Goal: Information Seeking & Learning: Understand process/instructions

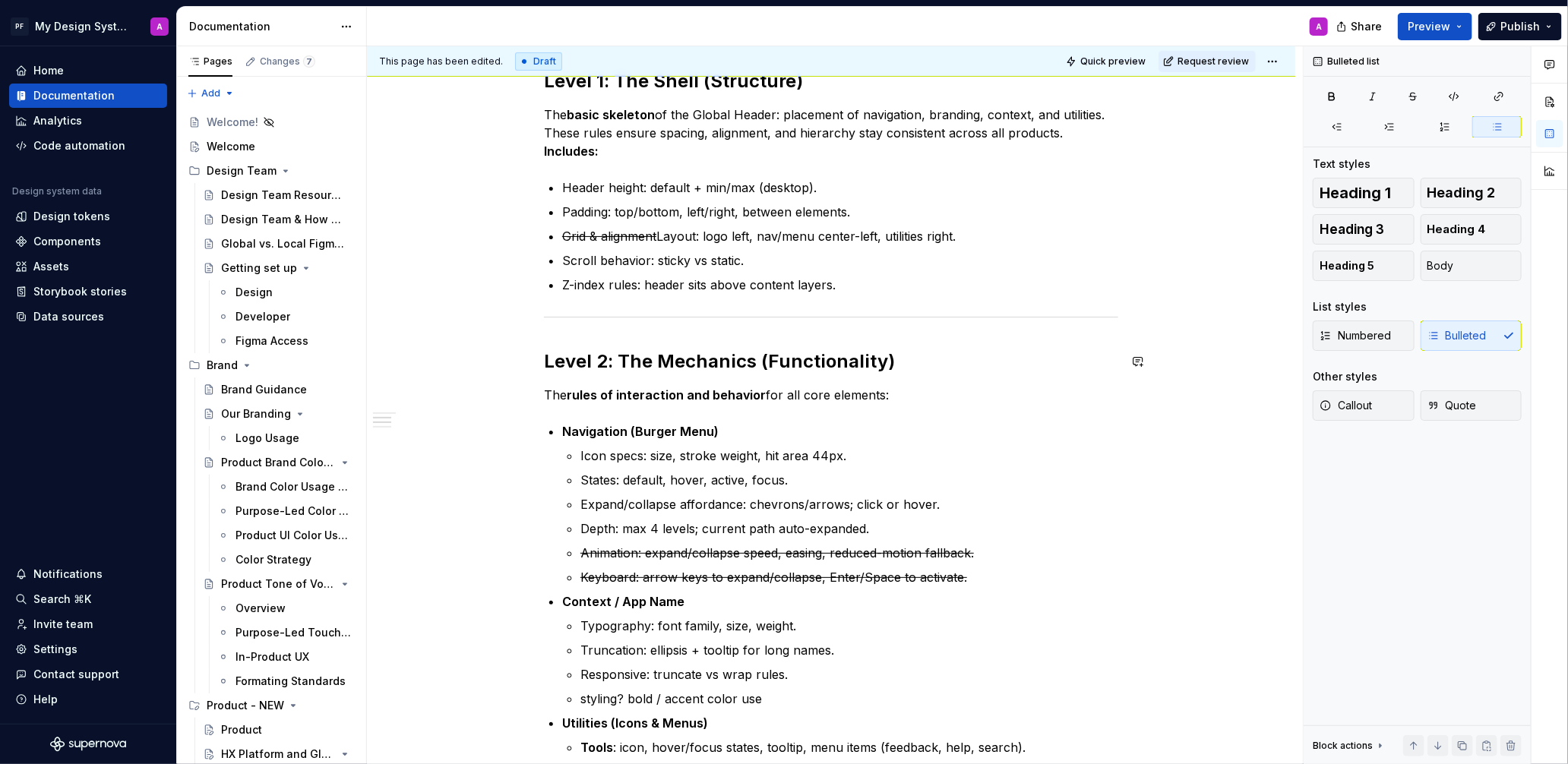
scroll to position [545, 0]
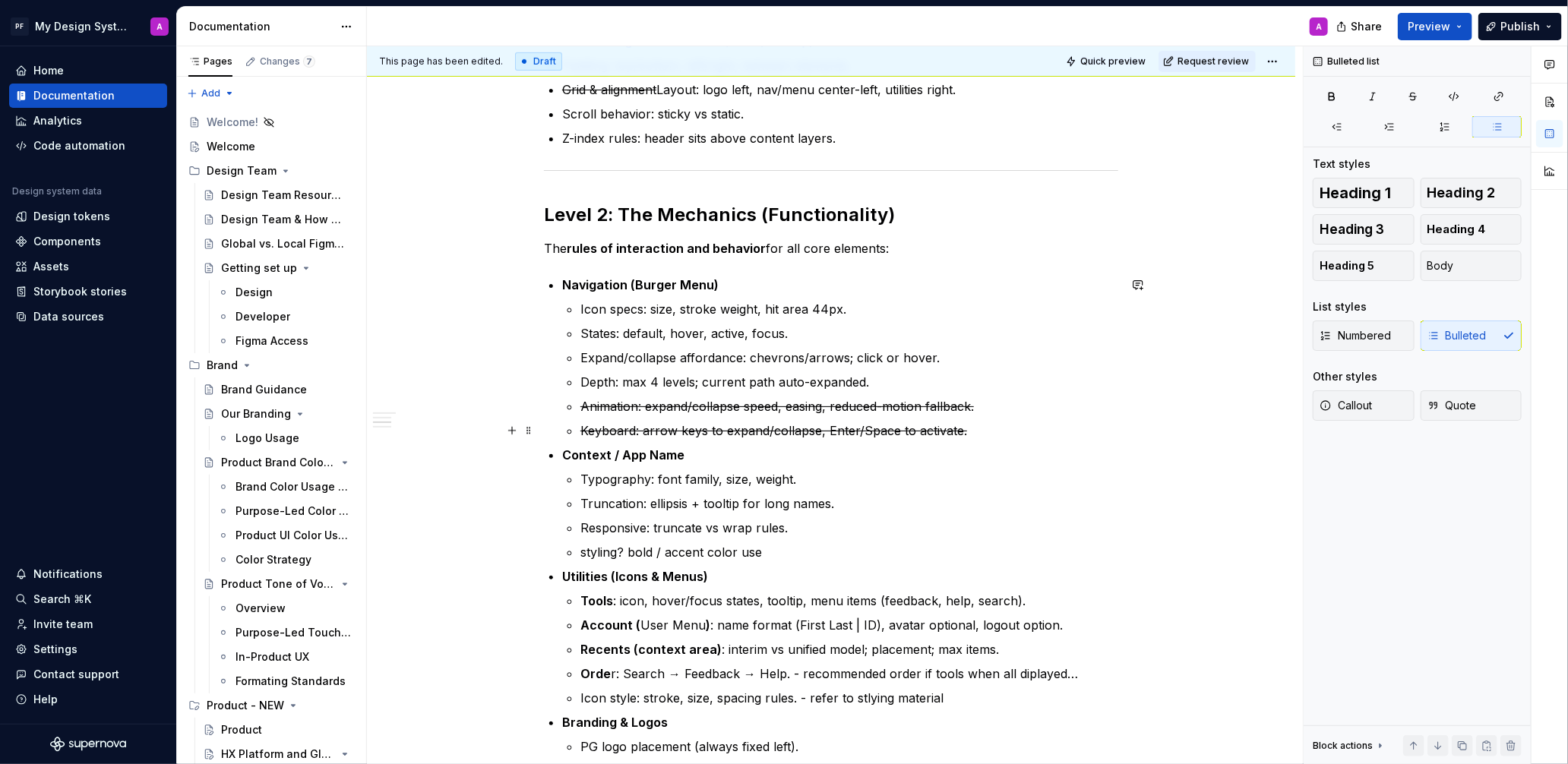
click at [978, 432] on p "Keyboard: arrow keys to expand/collapse, Enter/Space to activate." at bounding box center [849, 430] width 537 height 18
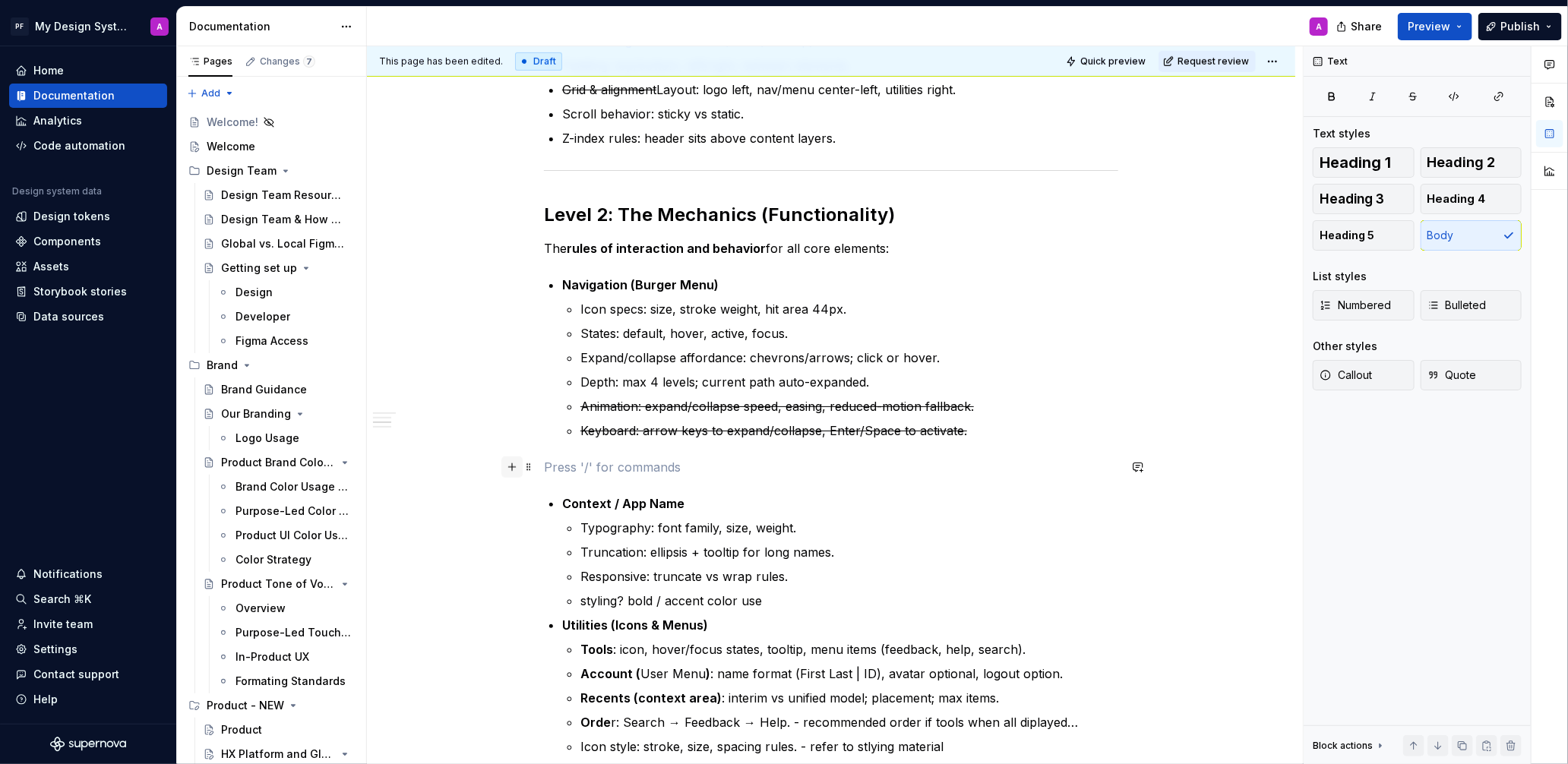
click at [520, 468] on button "button" at bounding box center [512, 467] width 21 height 21
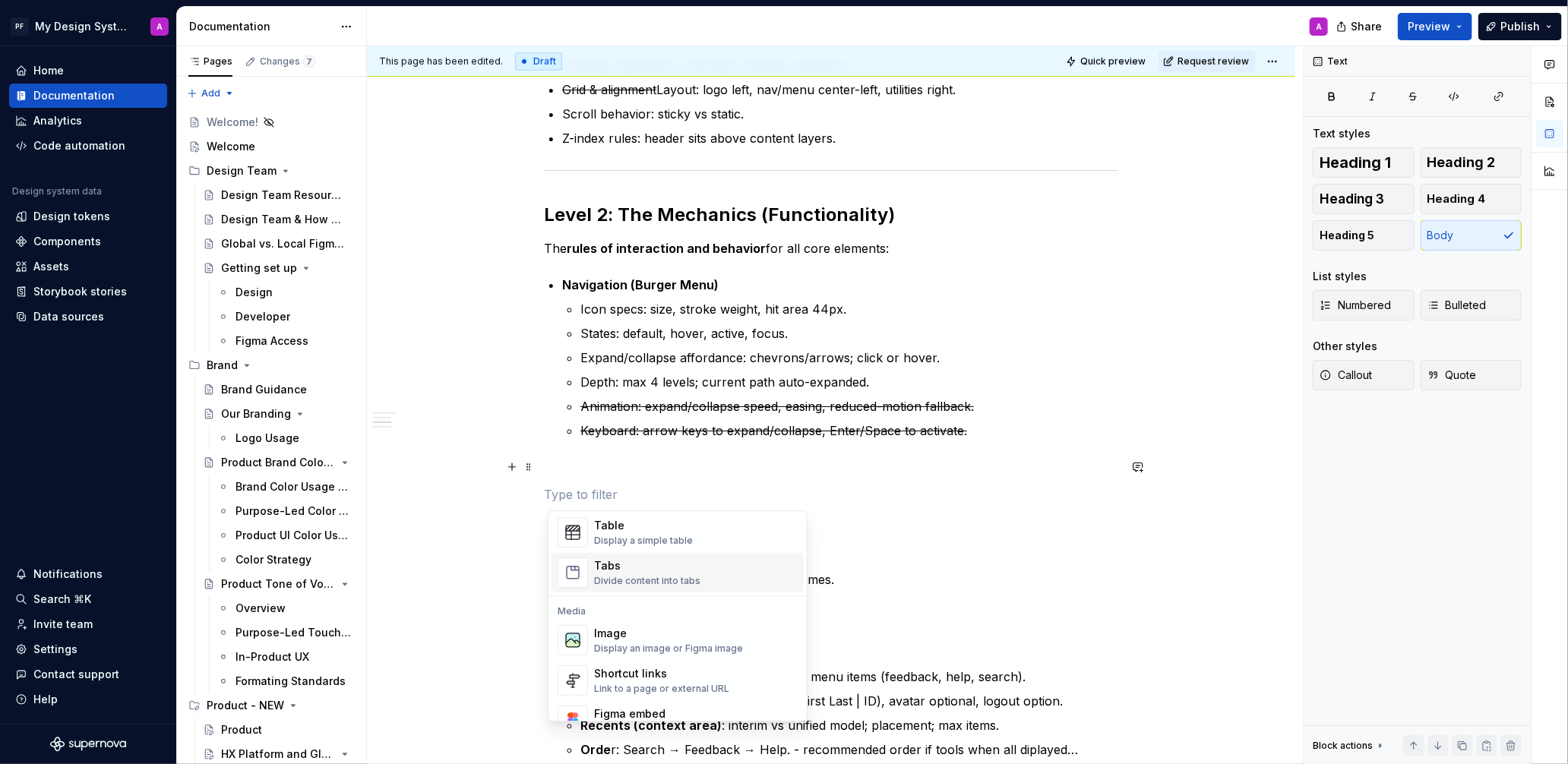
scroll to position [581, 0]
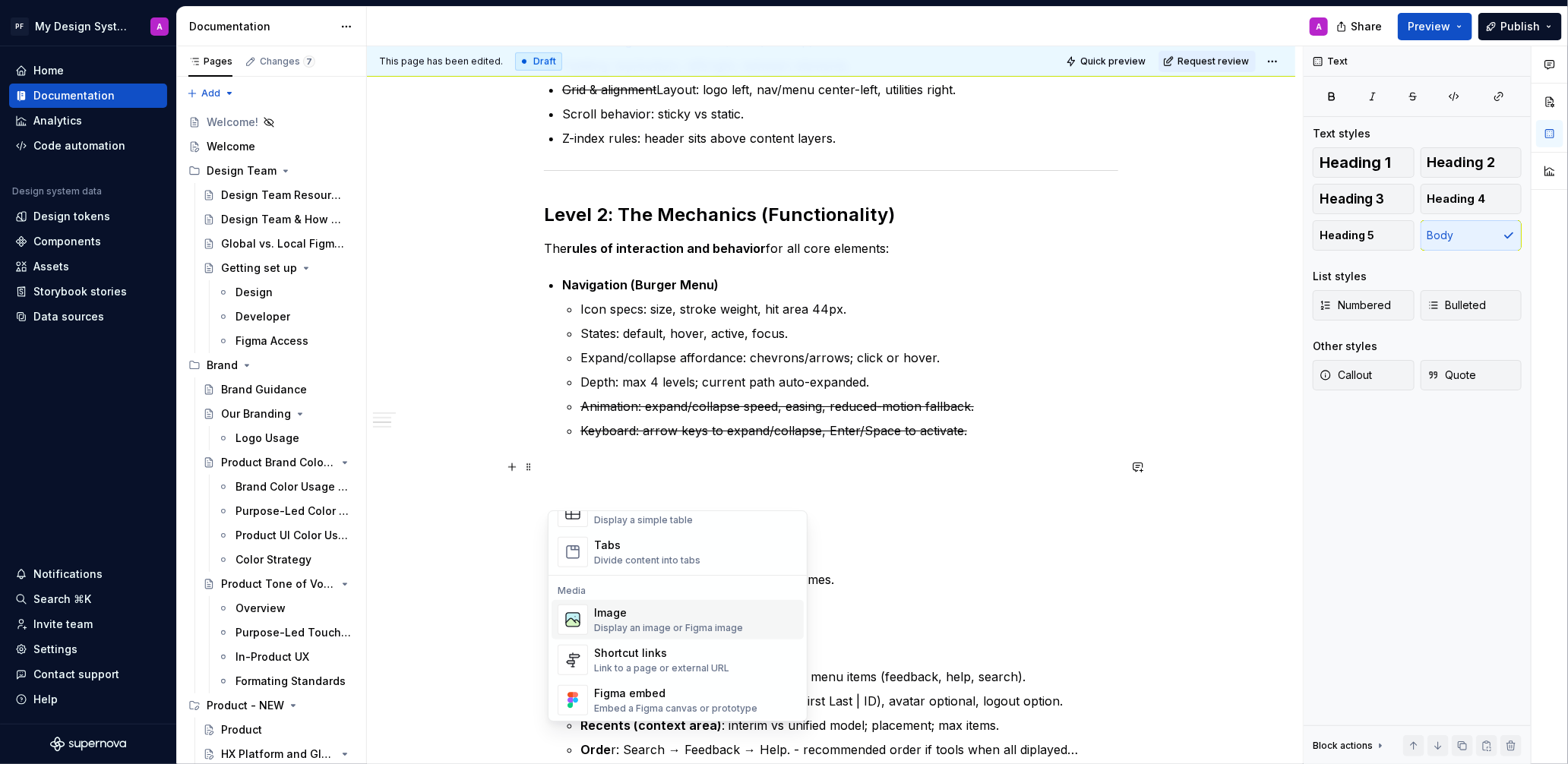
click at [643, 612] on div "Image" at bounding box center [668, 613] width 149 height 15
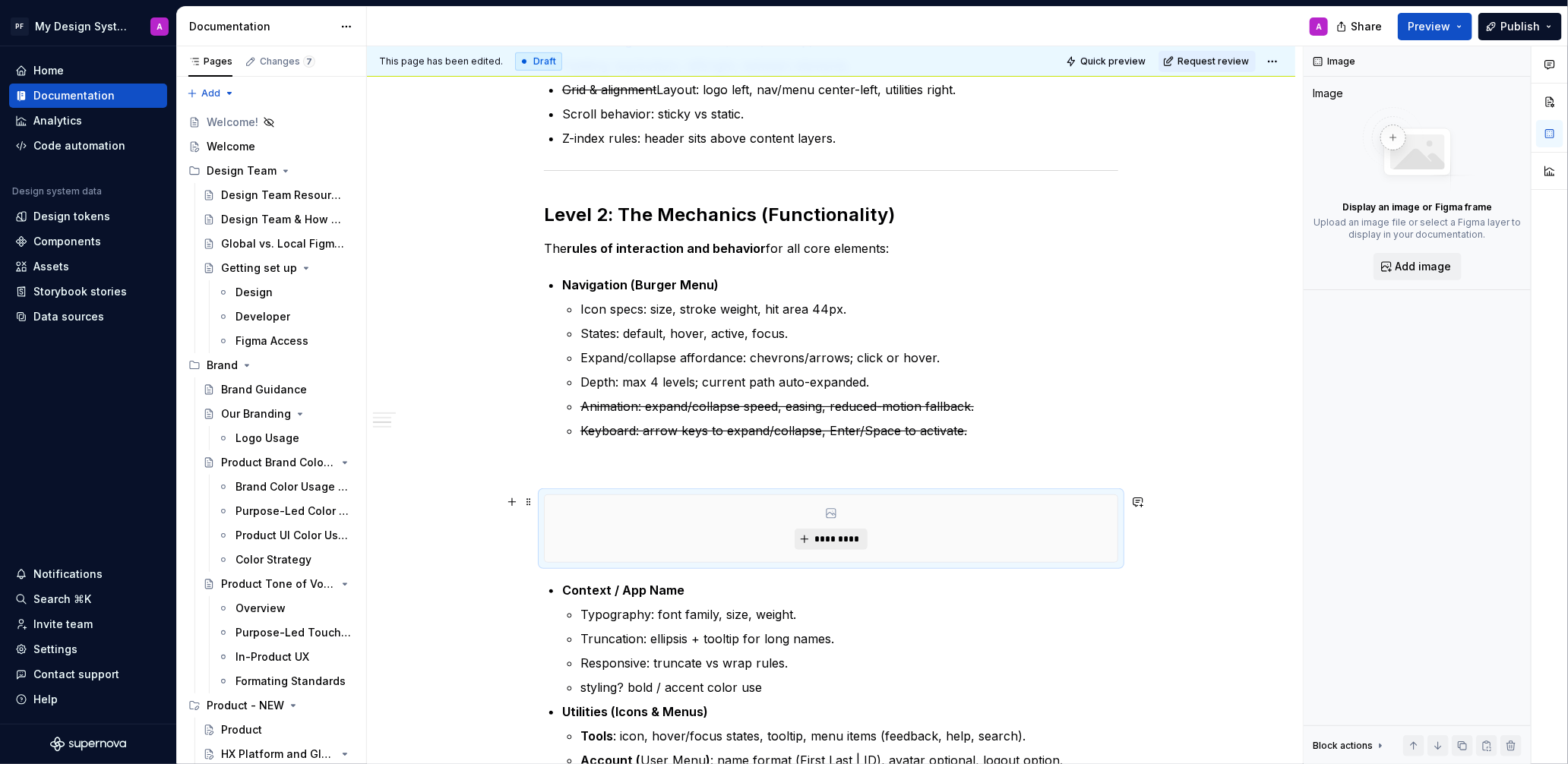
click at [839, 534] on span "*********" at bounding box center [837, 539] width 46 height 12
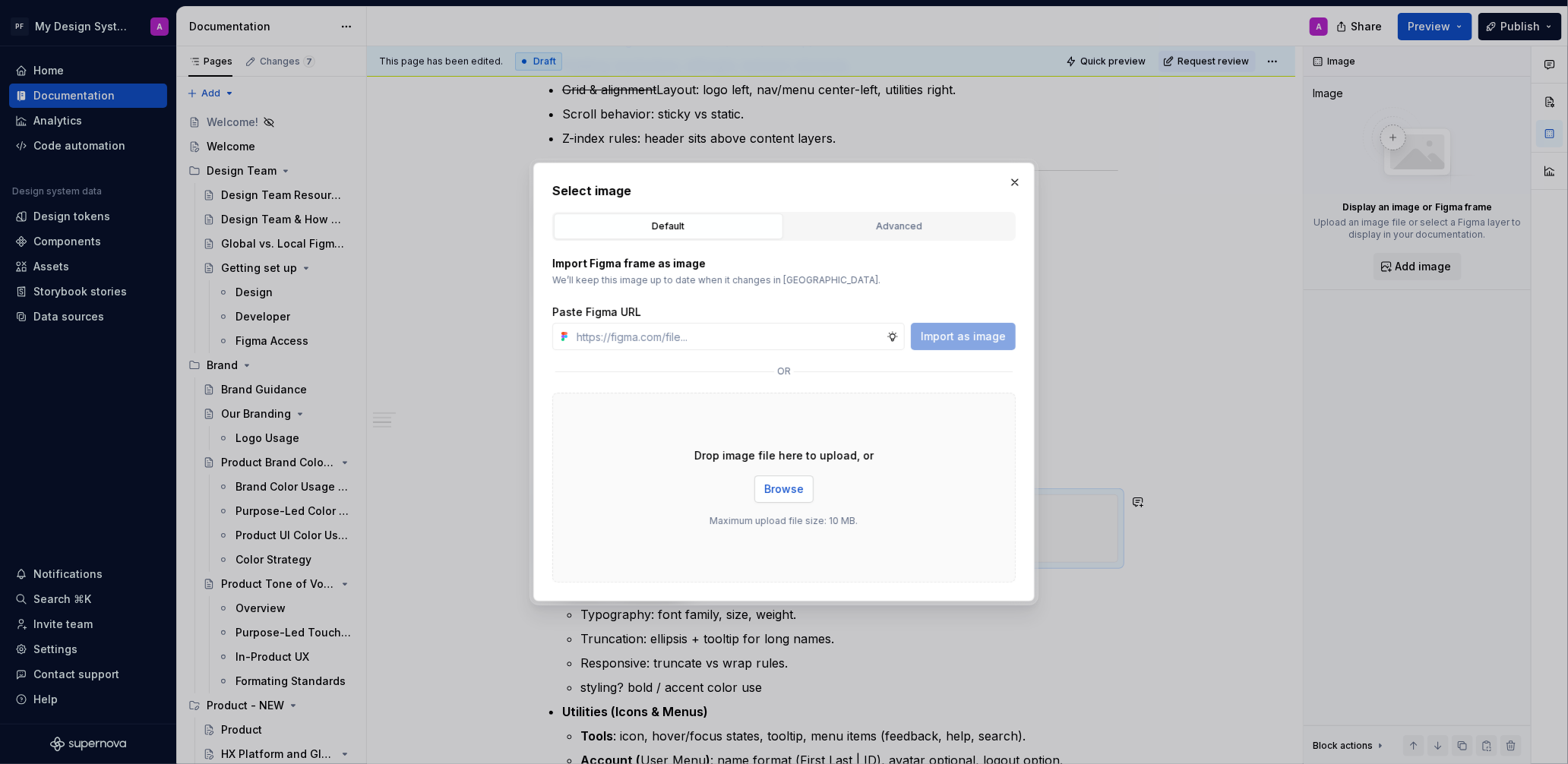
click at [776, 496] on span "Browse" at bounding box center [784, 490] width 39 height 15
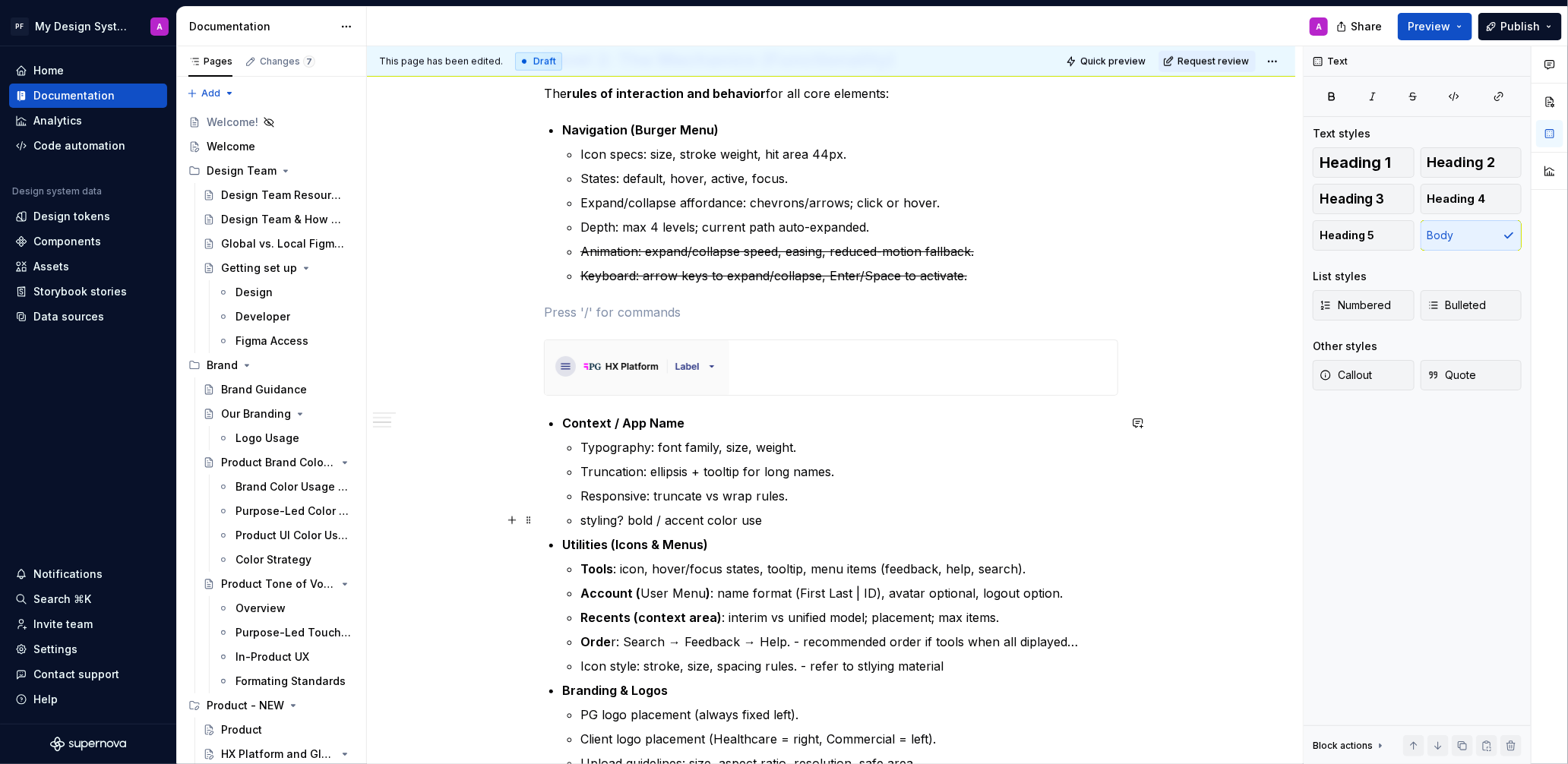
scroll to position [708, 0]
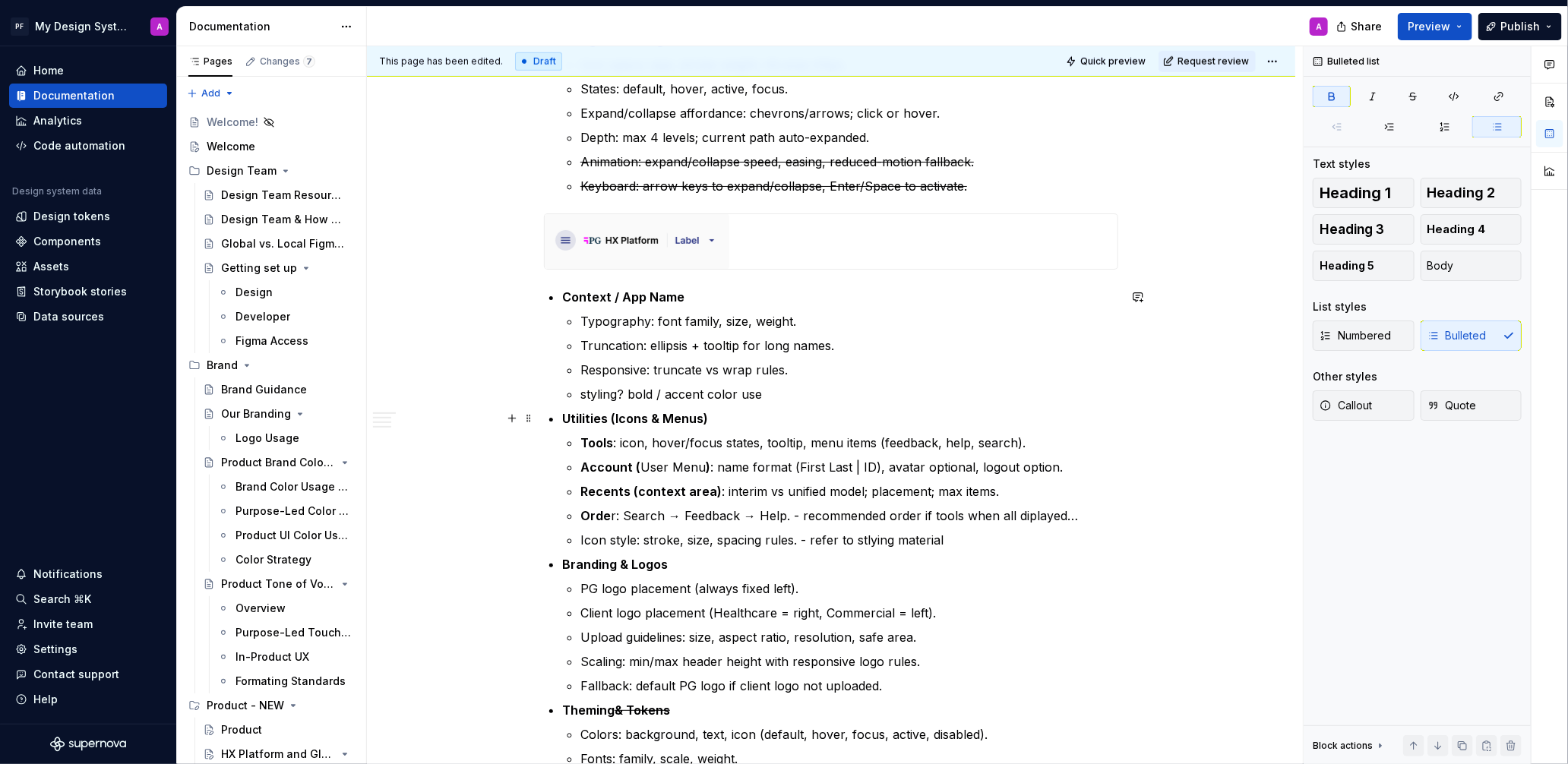
scroll to position [794, 0]
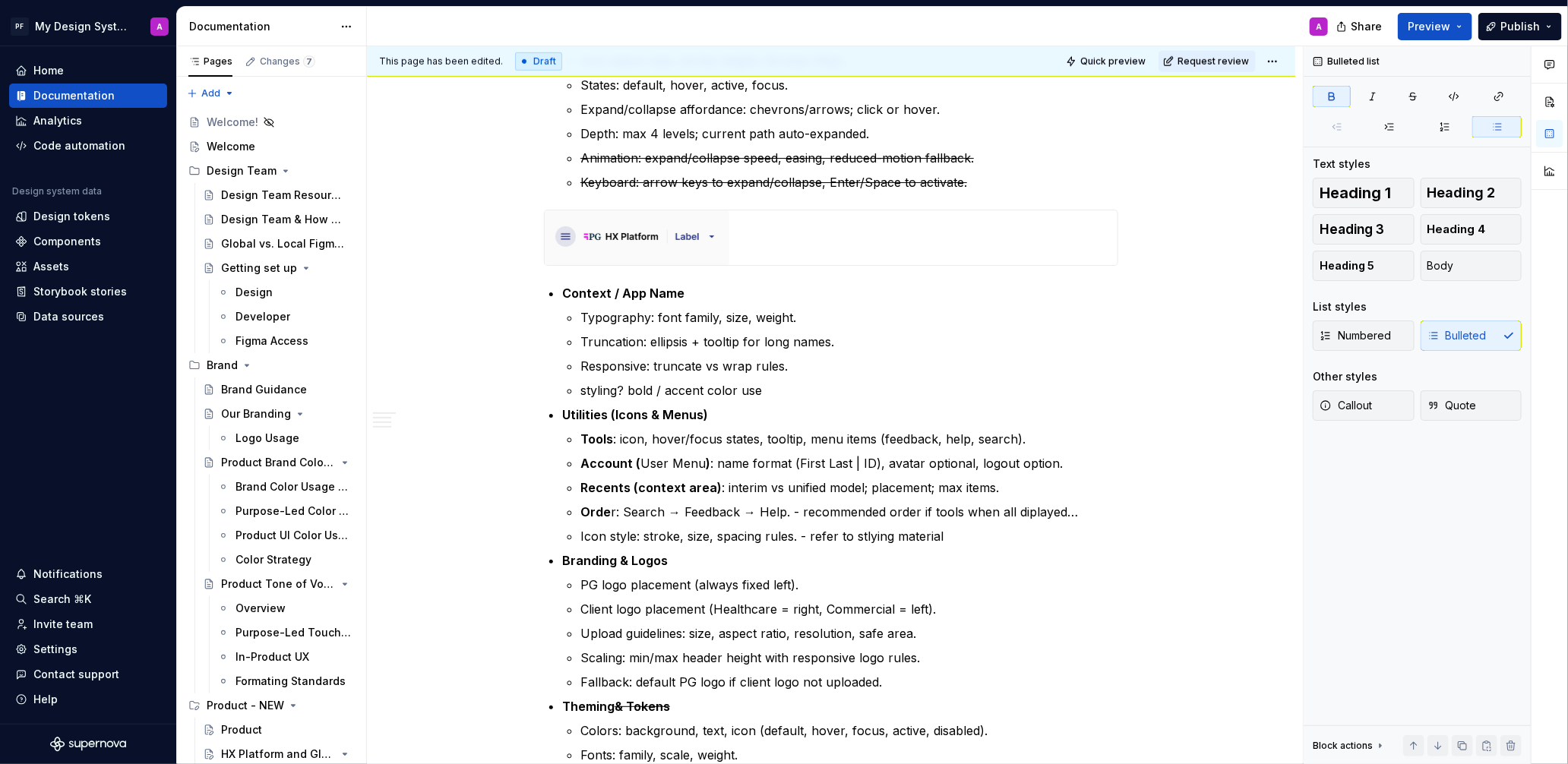
type textarea "*"
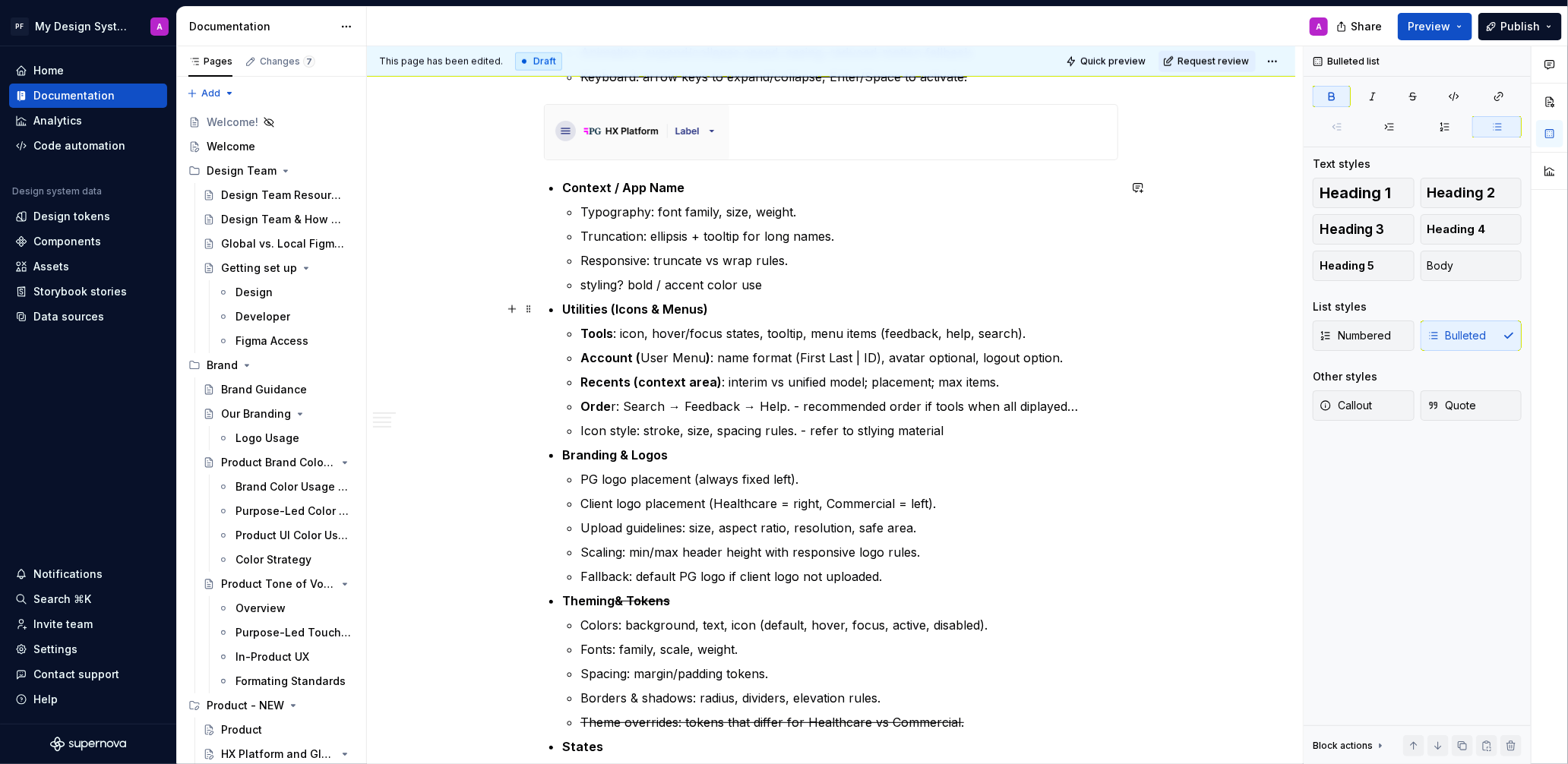
scroll to position [902, 0]
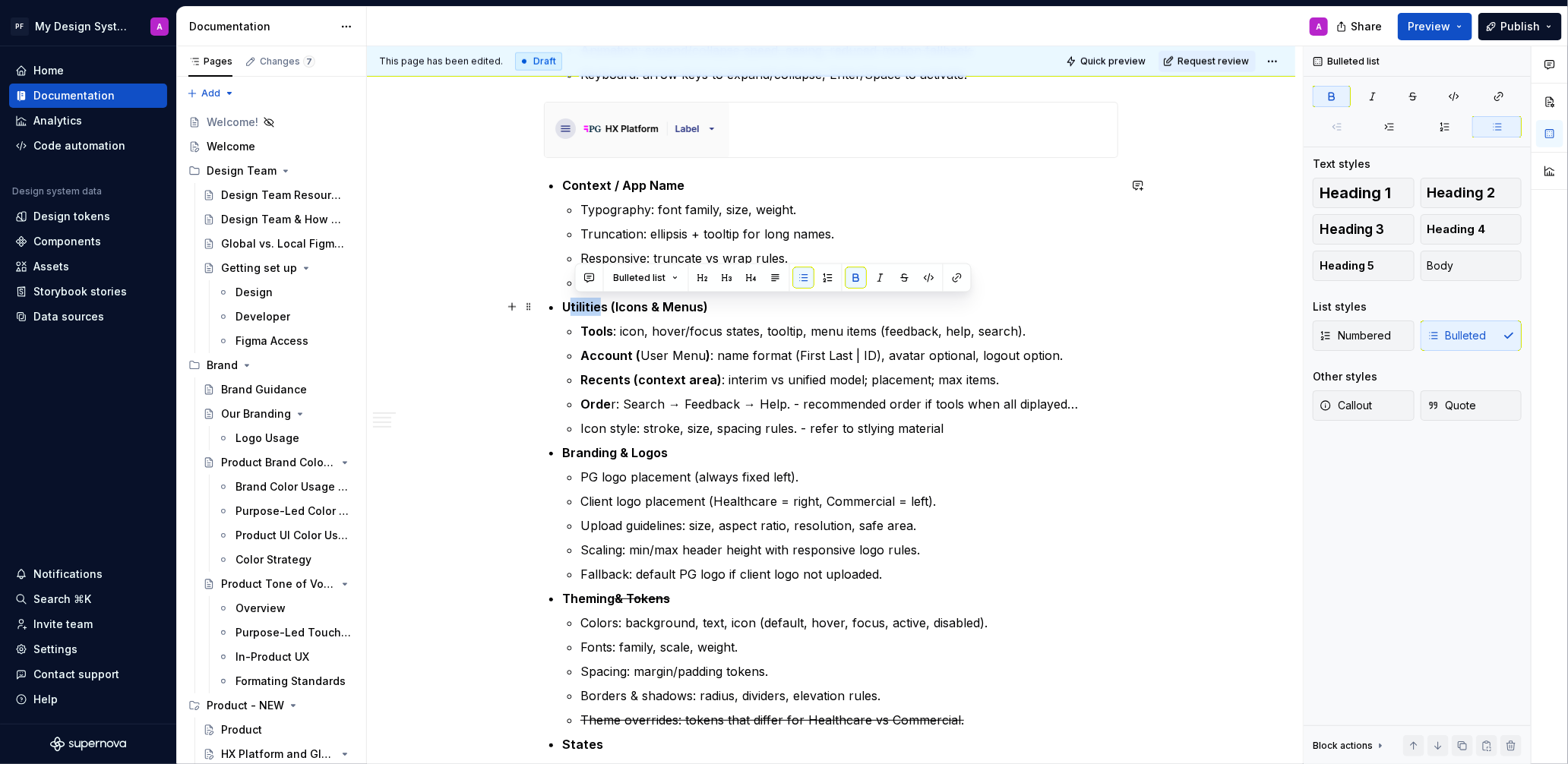
drag, startPoint x: 607, startPoint y: 304, endPoint x: 572, endPoint y: 306, distance: 35.1
click at [572, 306] on strong "Utilities (Icons & Menus)" at bounding box center [635, 307] width 146 height 15
click at [1041, 326] on p "Tools : icon, hover/focus states, tooltip, menu items (feedback, help, search)." at bounding box center [849, 331] width 537 height 18
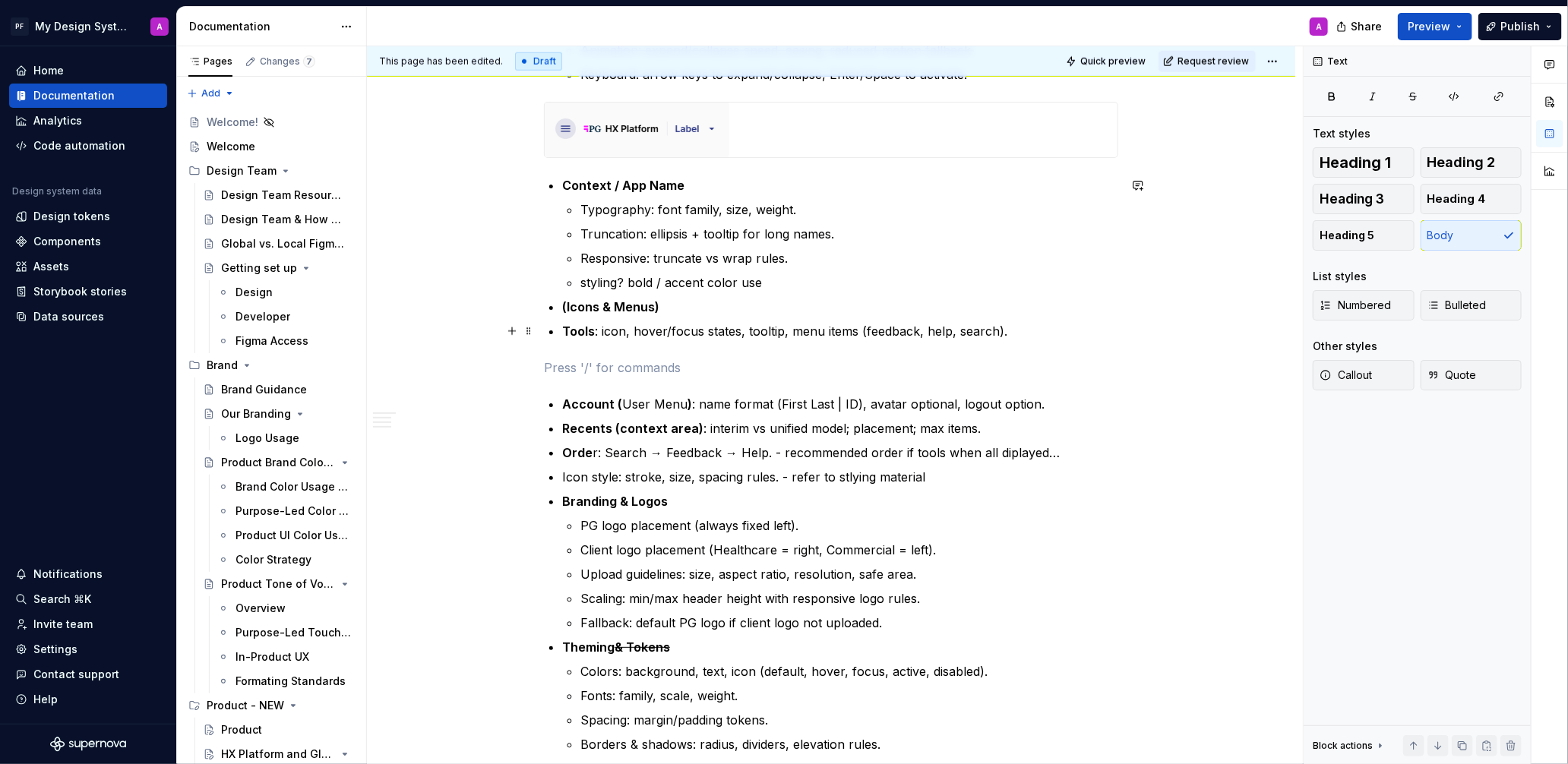
click at [564, 329] on div "Global Header – Implementation Guidance The Global Header is documented in thre…" at bounding box center [831, 656] width 574 height 2480
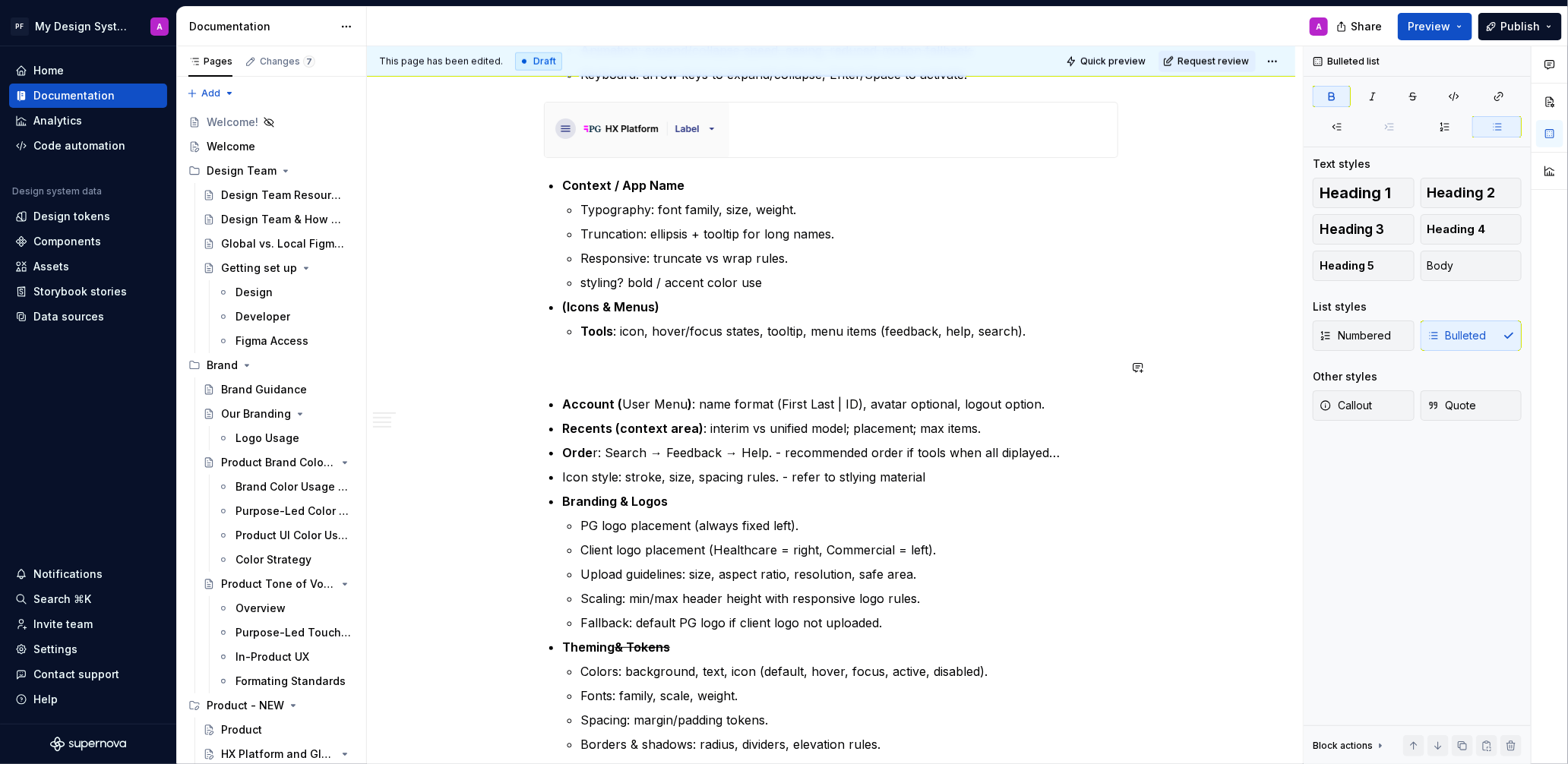
click at [591, 352] on div "Global Header – Implementation Guidance The Global Header is documented in thre…" at bounding box center [831, 656] width 574 height 2480
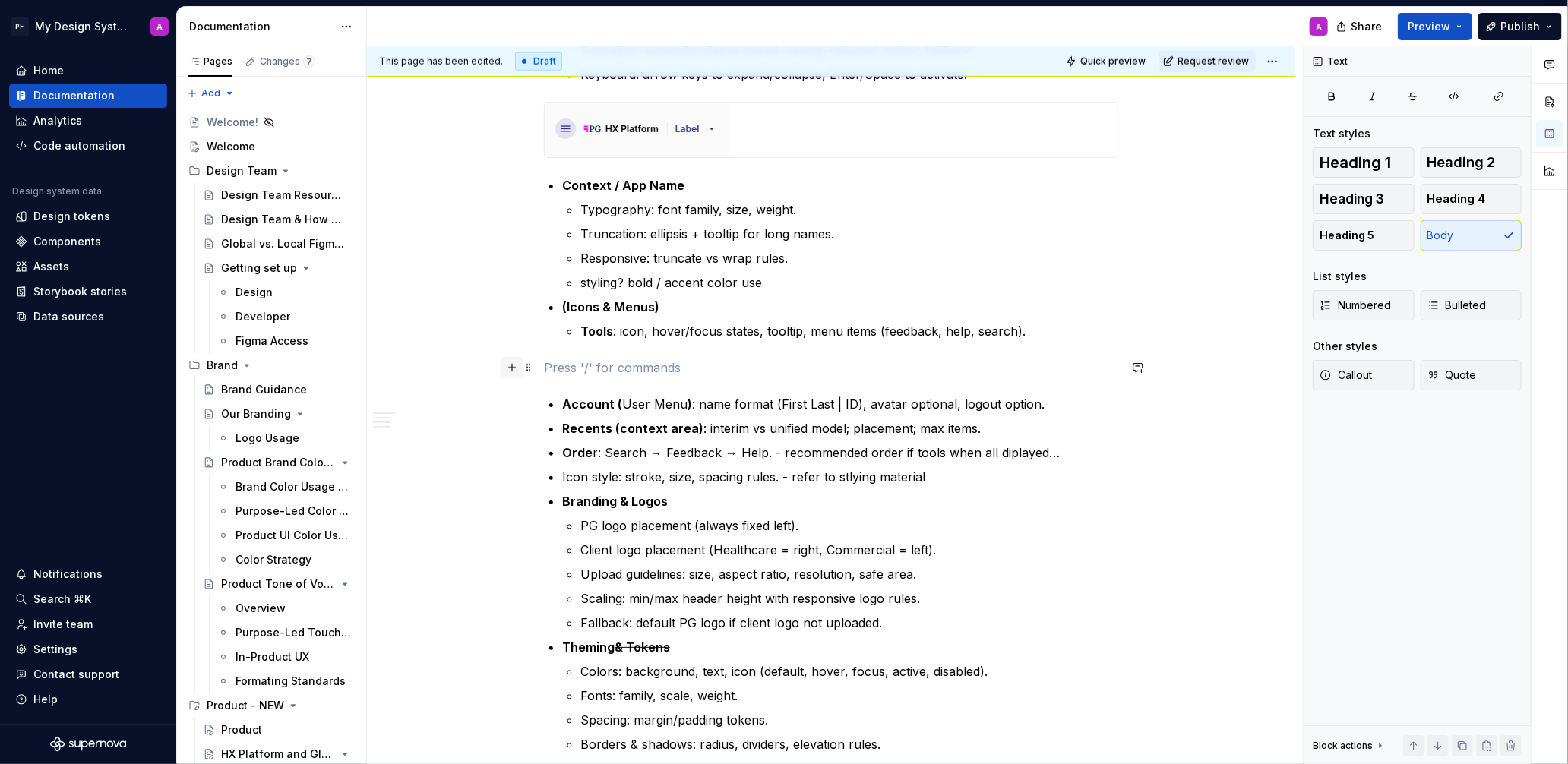
click at [517, 372] on button "button" at bounding box center [512, 367] width 21 height 21
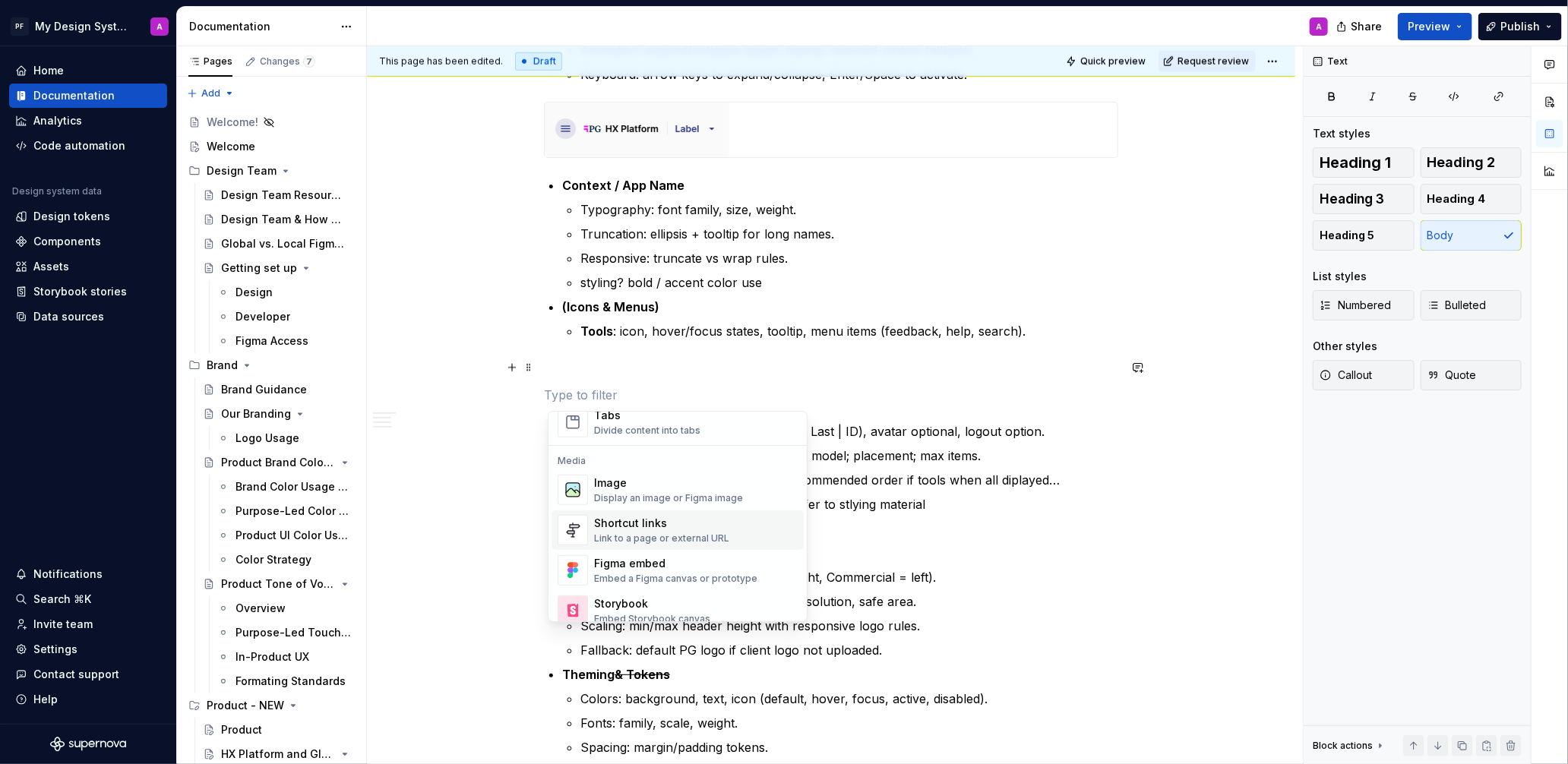
scroll to position [613, 0]
click at [687, 502] on div "Display an image or Figma image" at bounding box center [668, 497] width 149 height 12
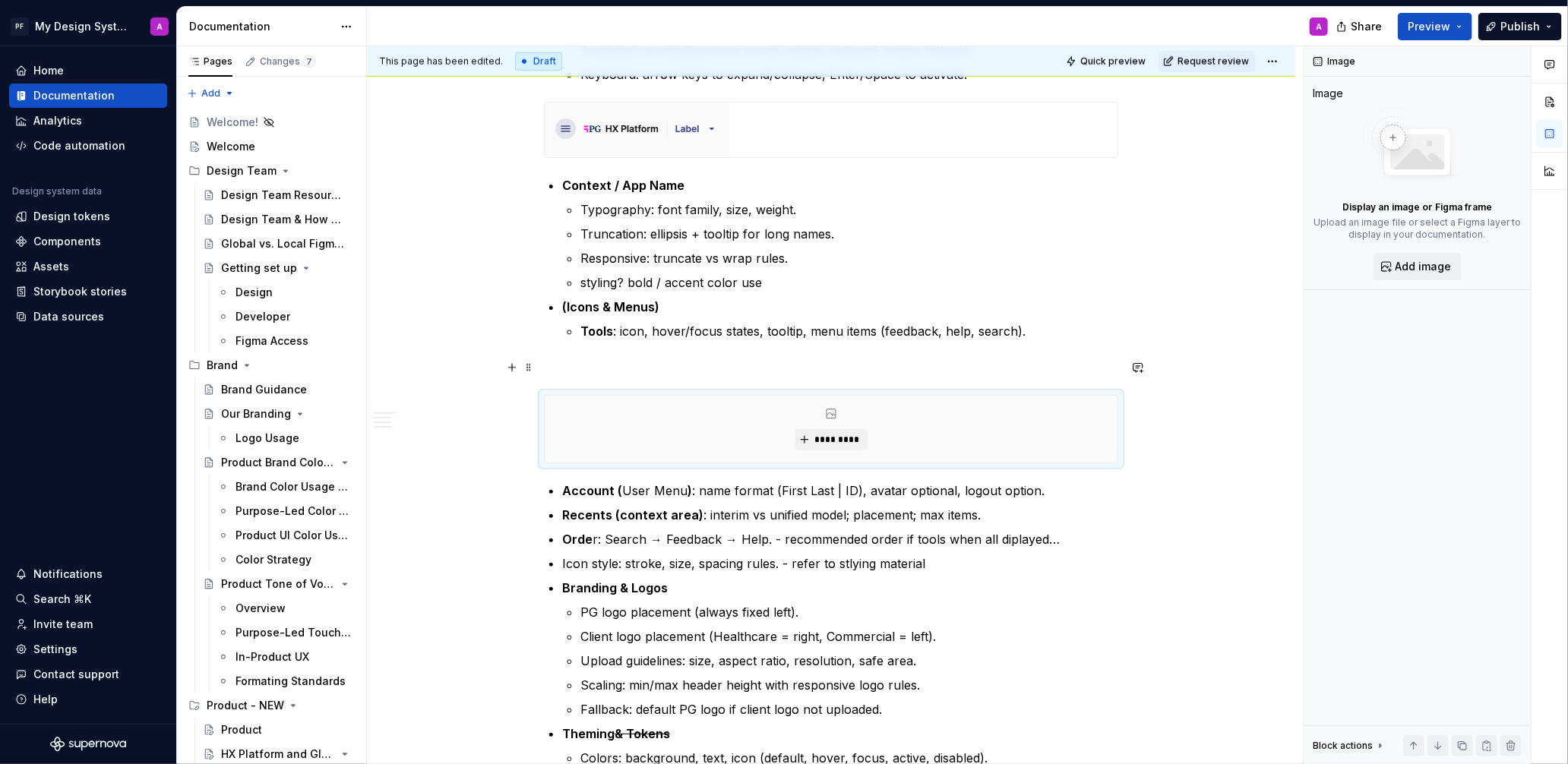
click at [706, 366] on p at bounding box center [831, 367] width 574 height 18
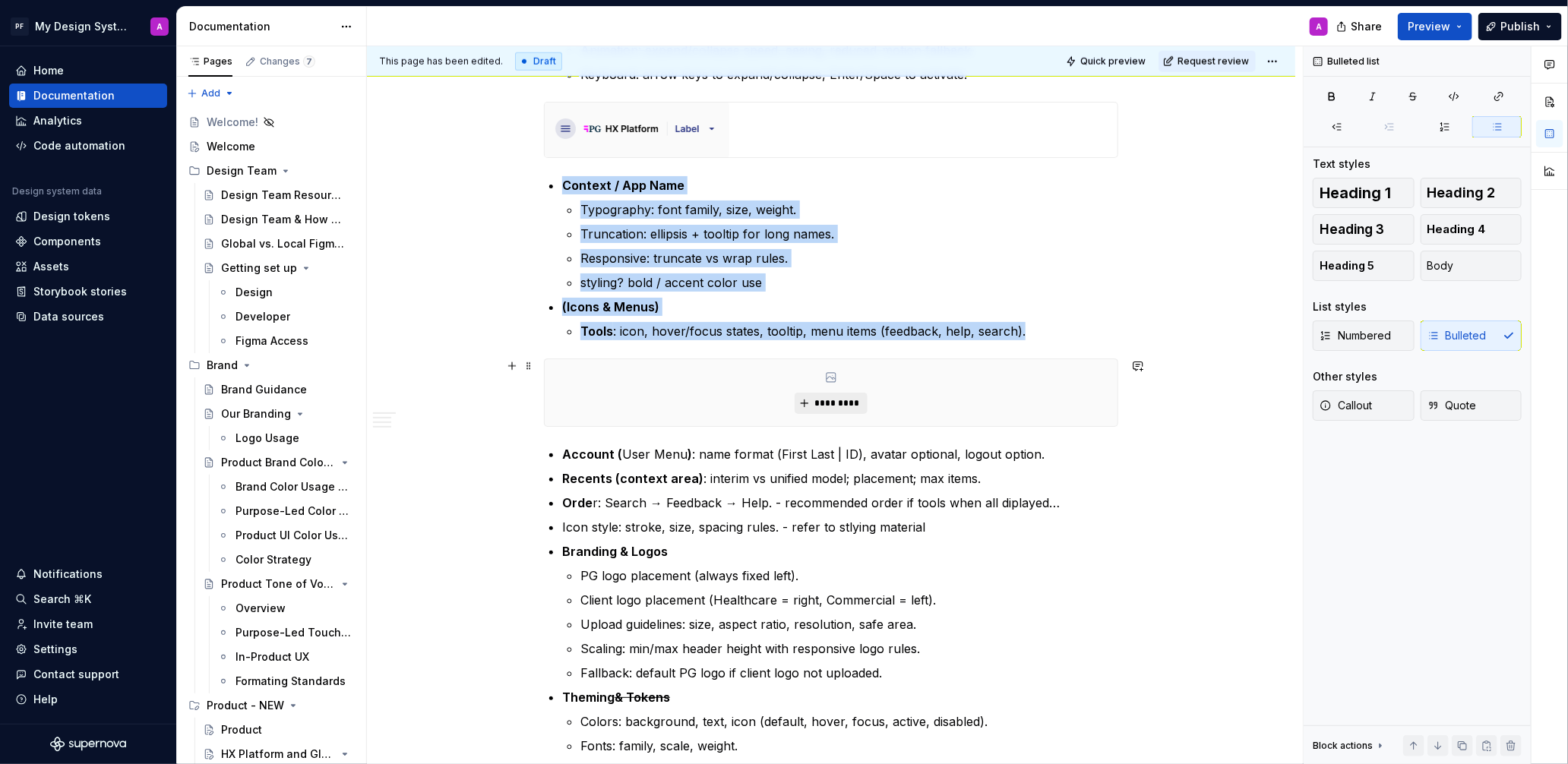
click at [837, 410] on button "*********" at bounding box center [831, 403] width 72 height 21
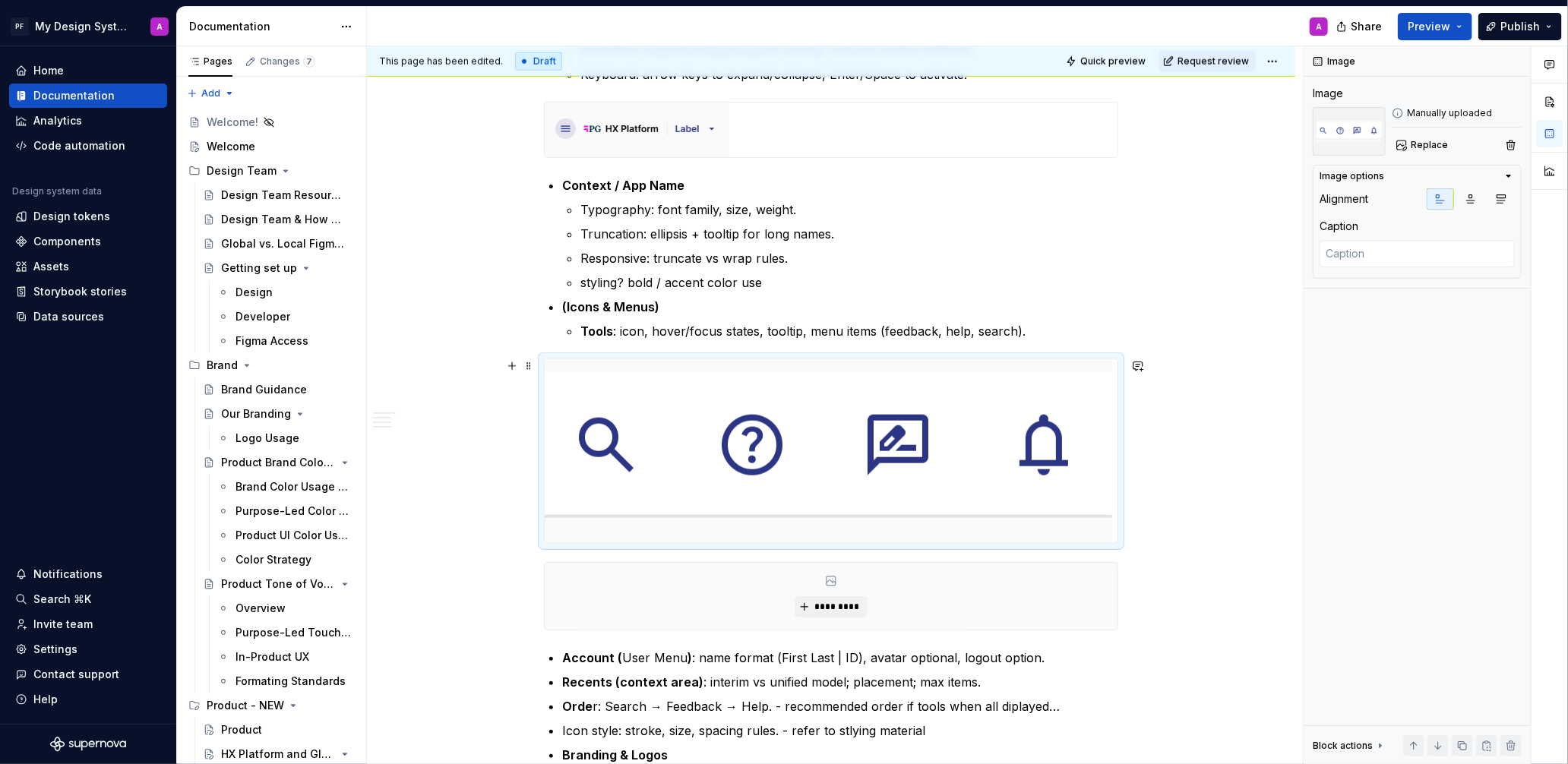
click at [1060, 579] on div "*********" at bounding box center [831, 597] width 573 height 67
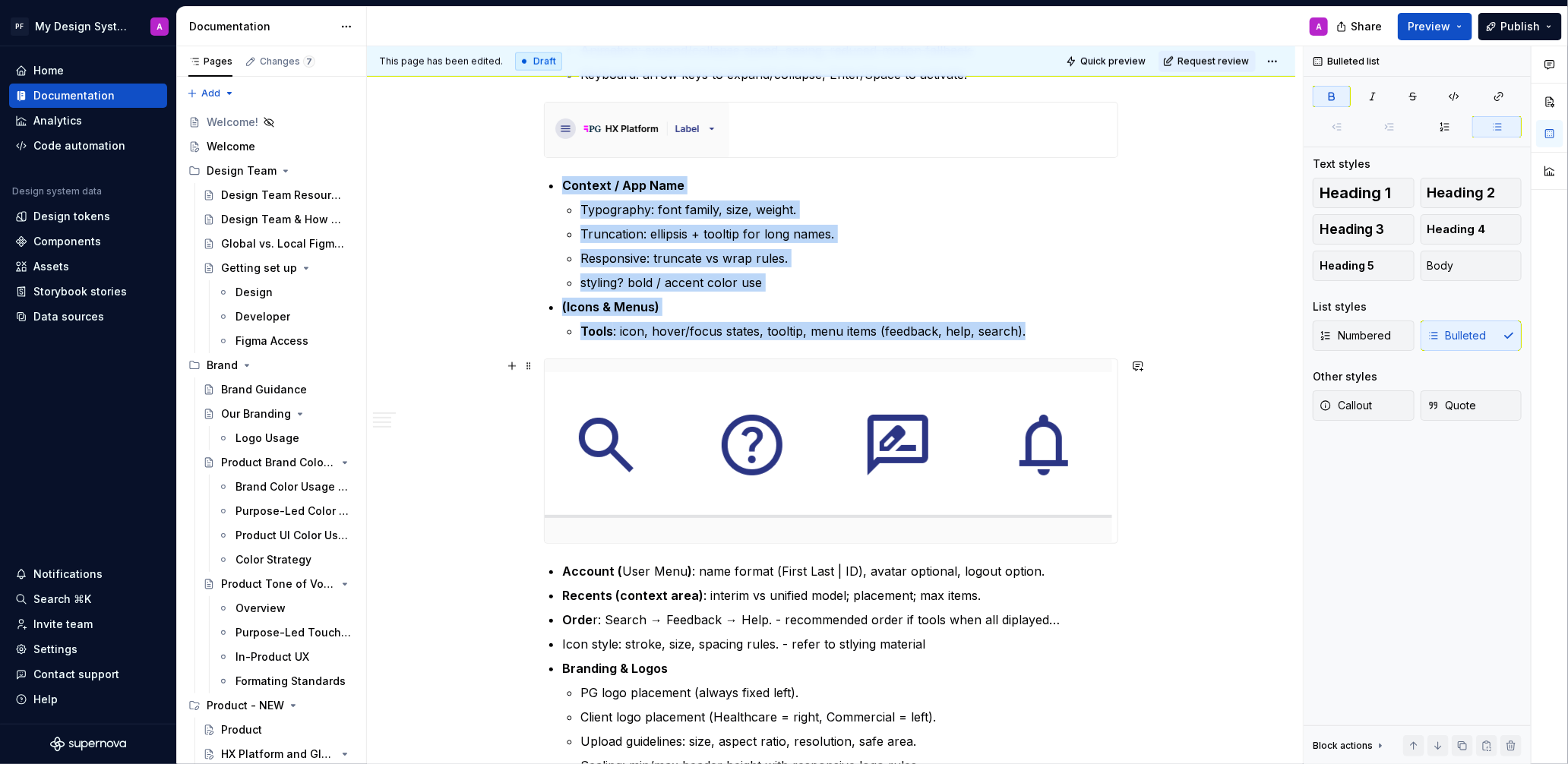
click at [981, 473] on img at bounding box center [828, 450] width 567 height 184
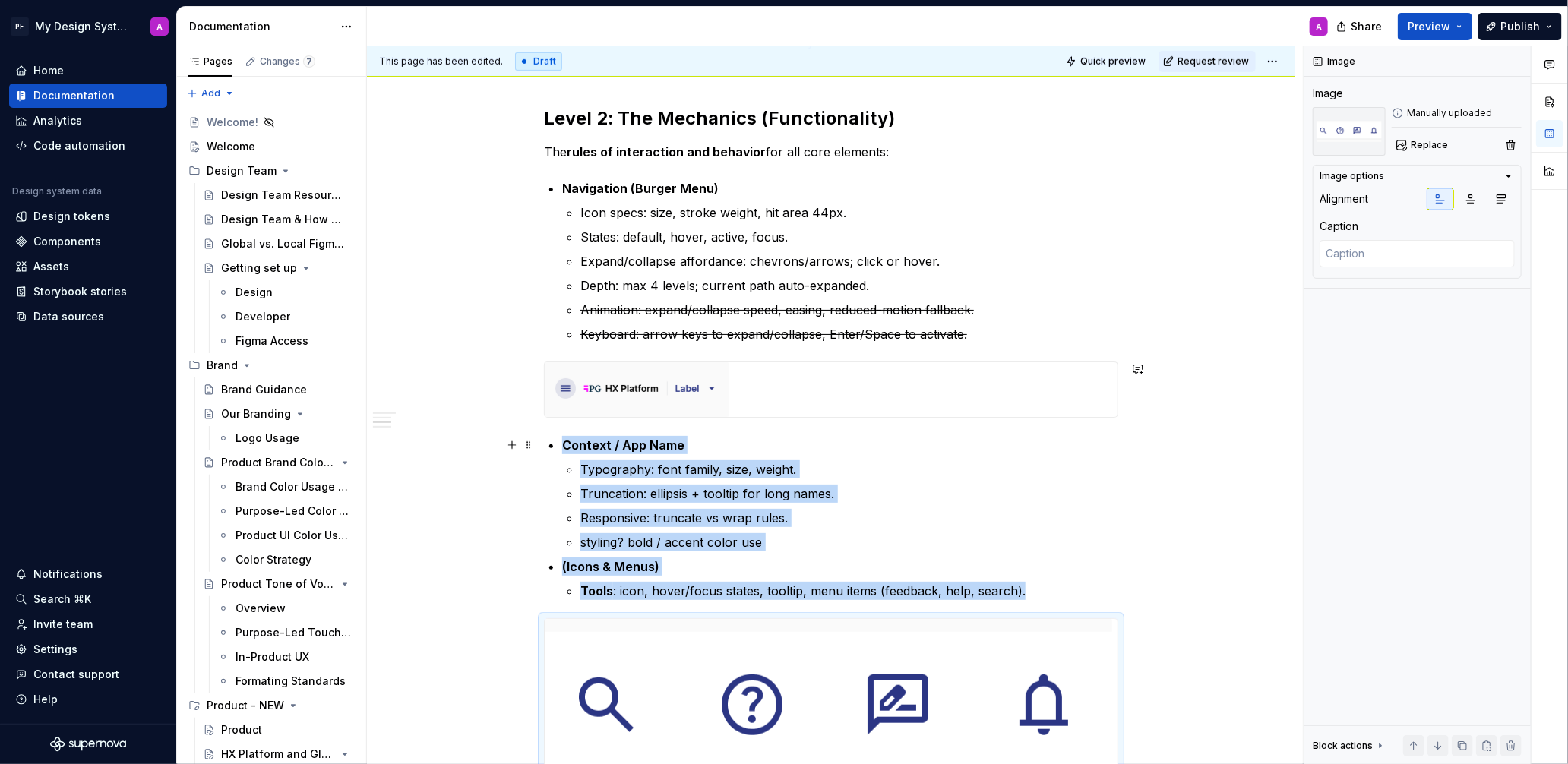
scroll to position [694, 0]
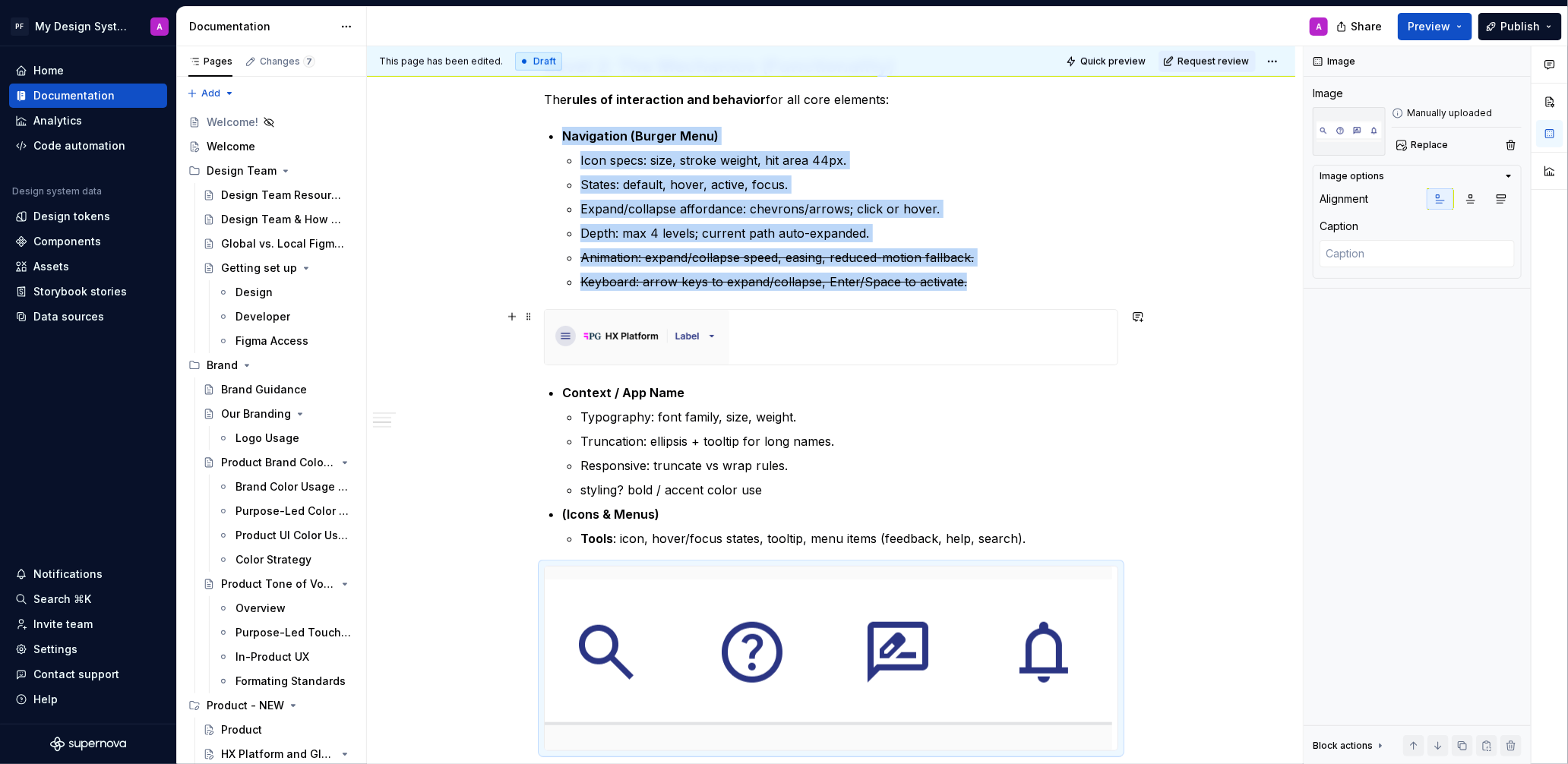
click at [705, 359] on img at bounding box center [637, 338] width 185 height 55
click at [1437, 195] on icon "button" at bounding box center [1500, 199] width 12 height 12
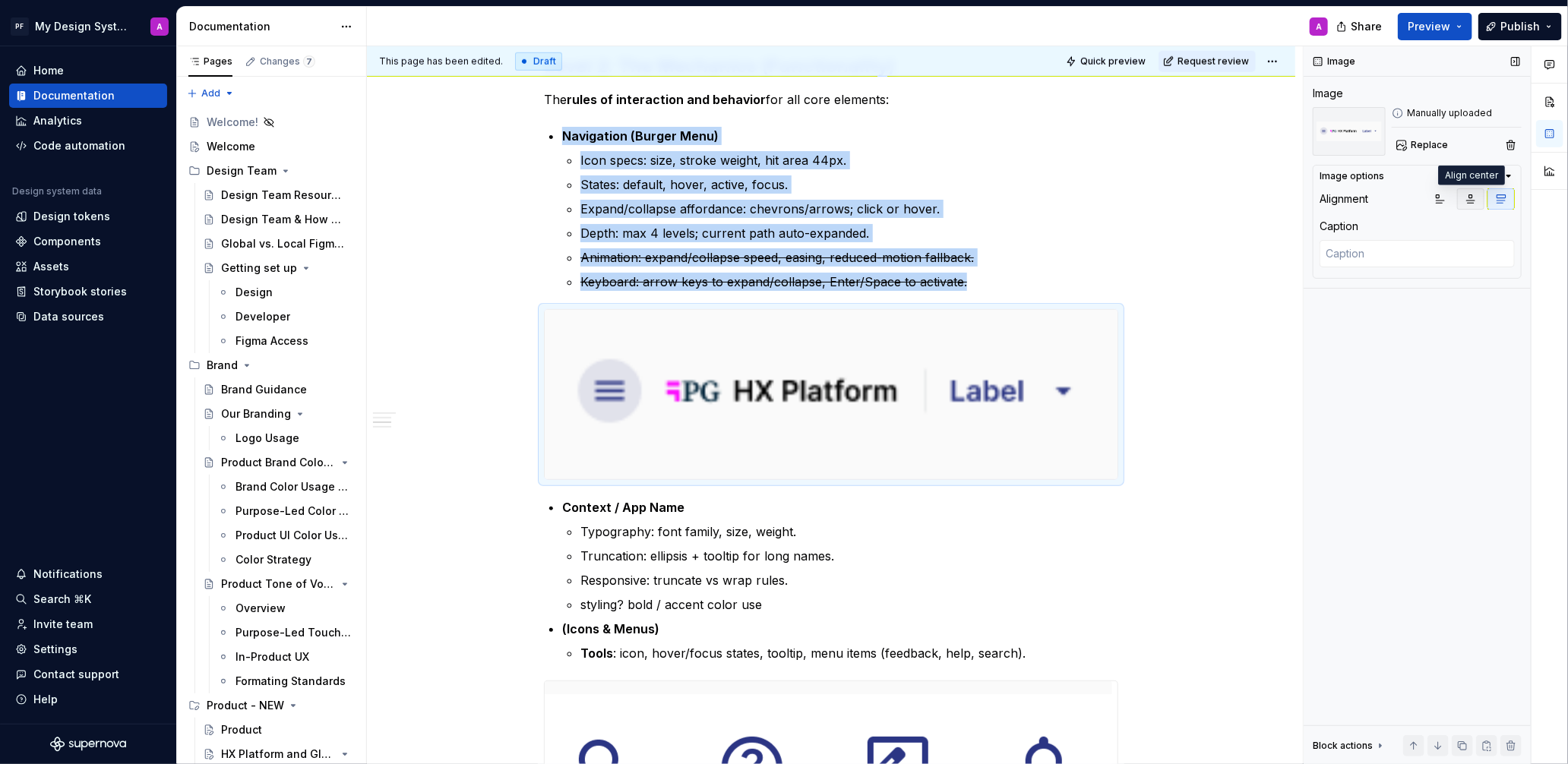
click at [1437, 200] on icon "button" at bounding box center [1471, 199] width 9 height 9
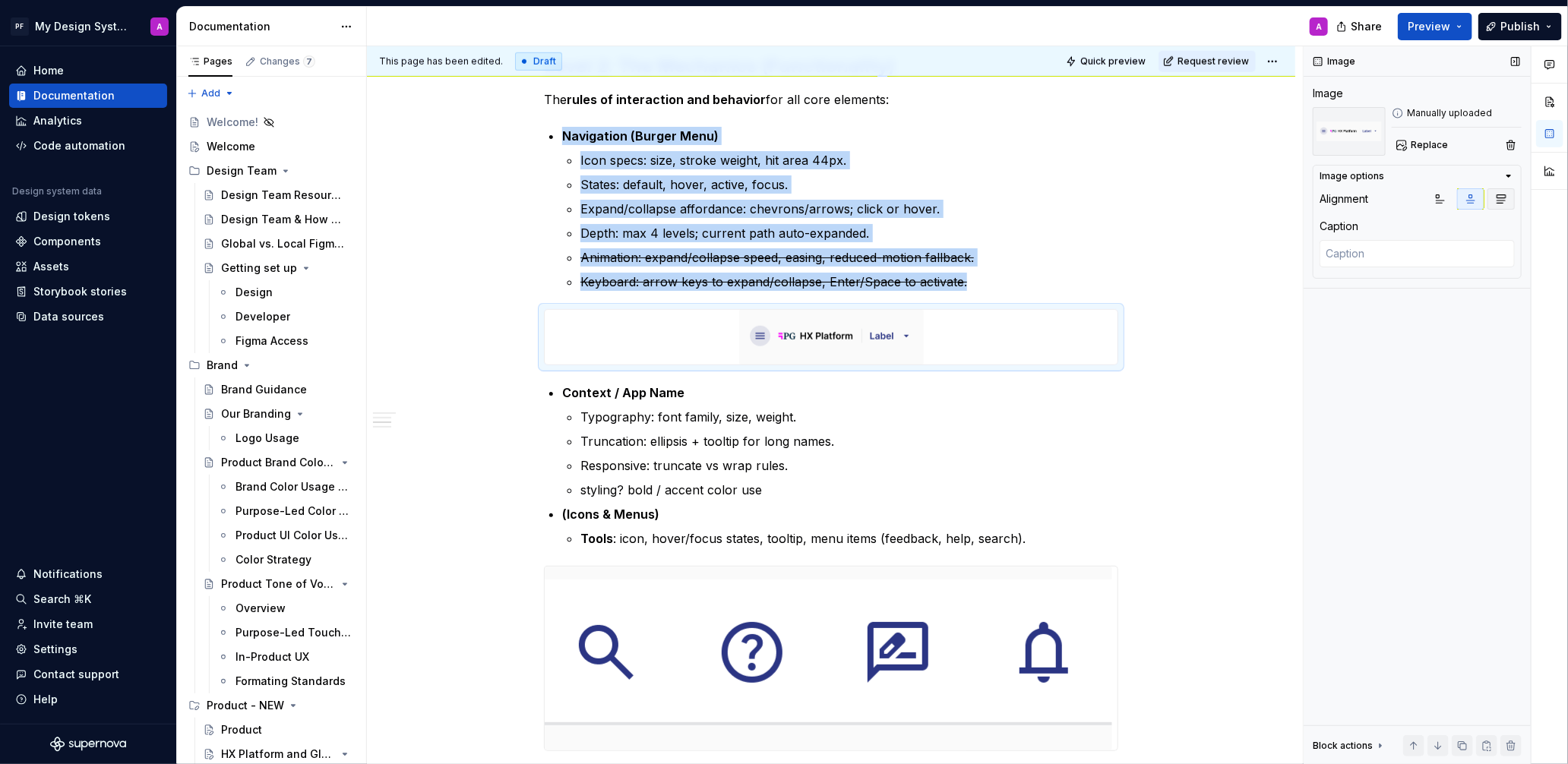
click at [1437, 198] on icon "button" at bounding box center [1500, 199] width 12 height 12
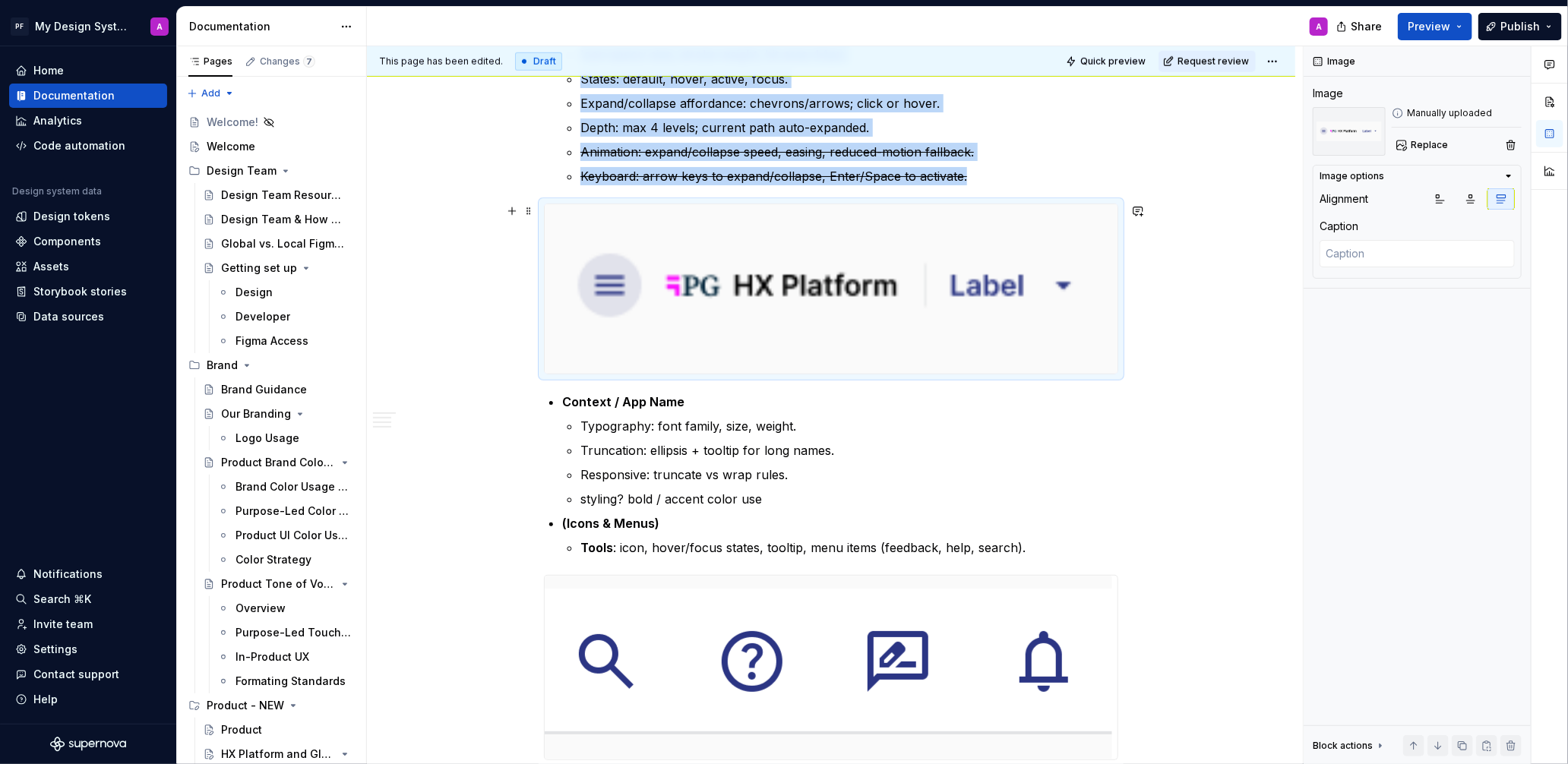
scroll to position [799, 0]
click at [1013, 296] on img at bounding box center [831, 290] width 573 height 169
click at [1437, 195] on icon "button" at bounding box center [1440, 199] width 12 height 12
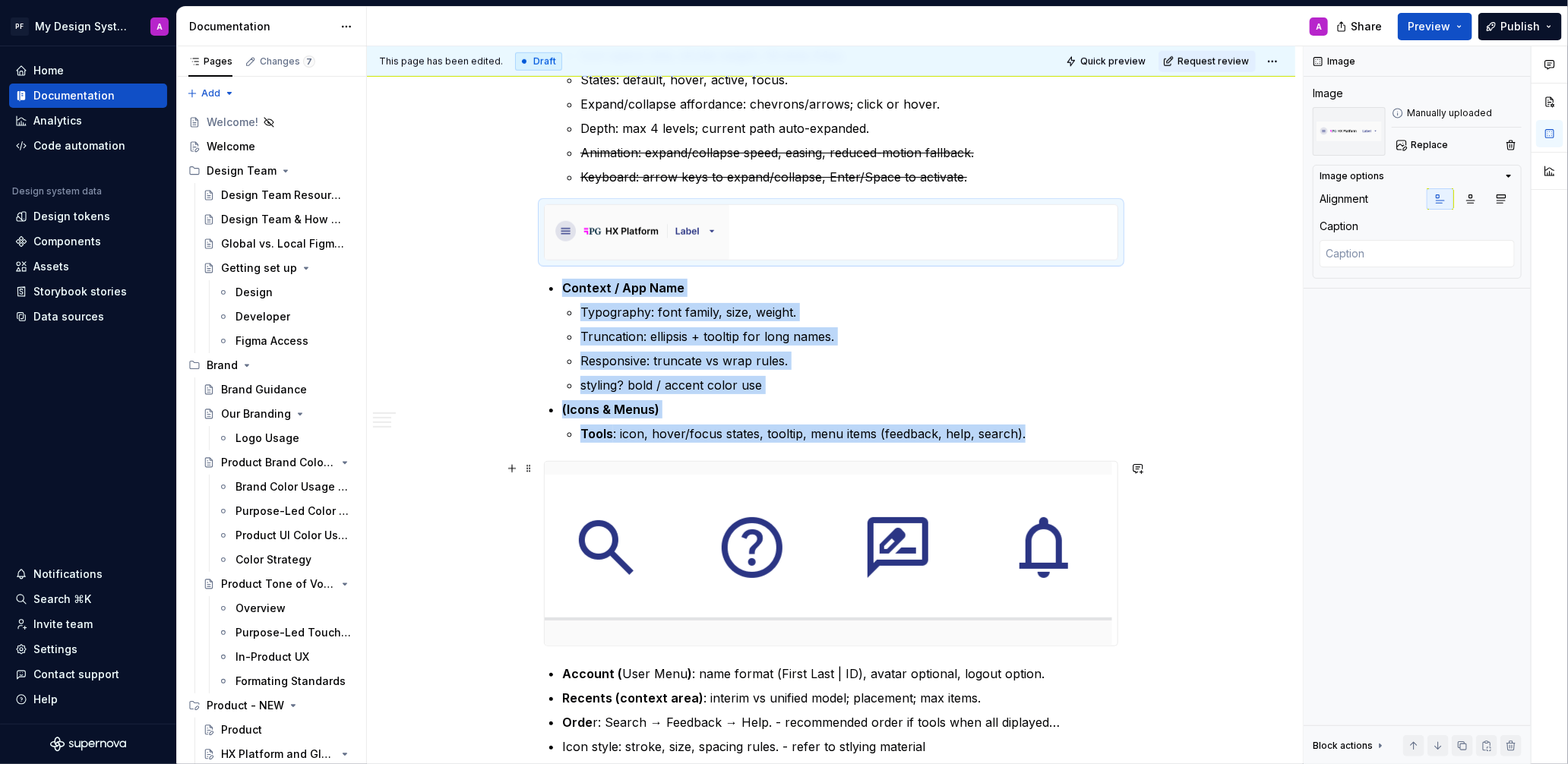
click at [1004, 494] on img at bounding box center [828, 553] width 567 height 184
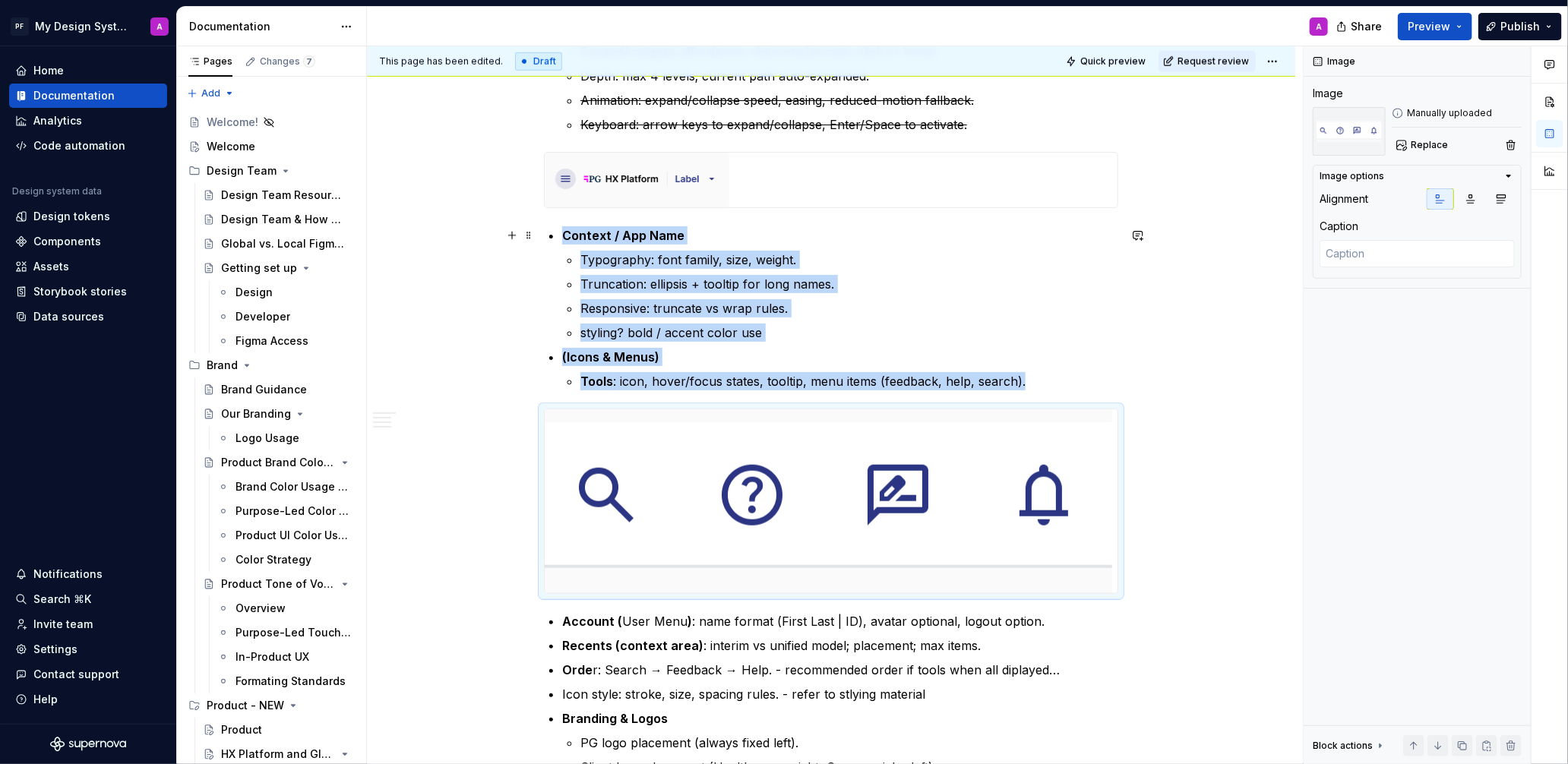
scroll to position [860, 0]
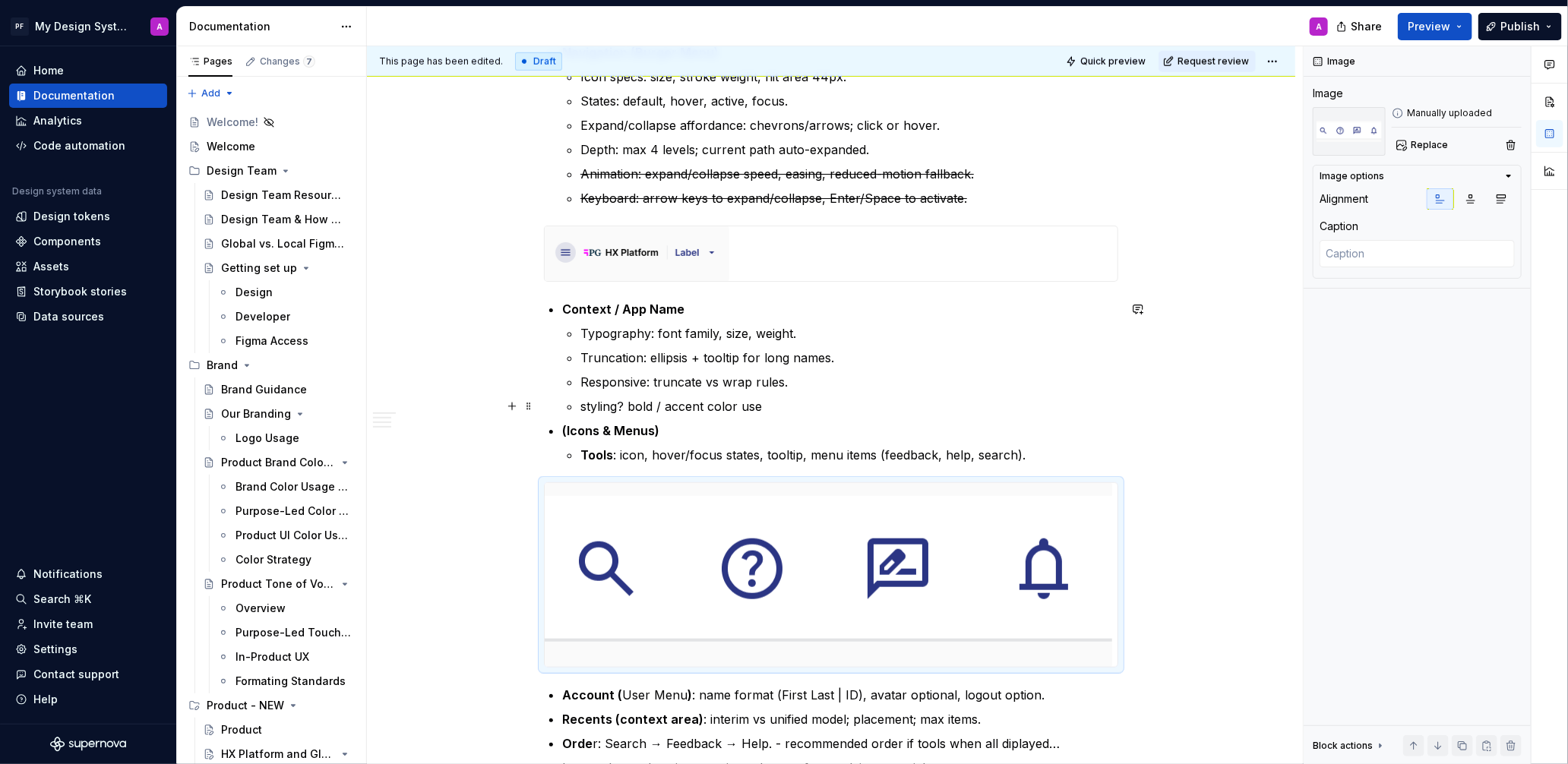
click at [798, 404] on p "styling? bold / accent color use" at bounding box center [849, 406] width 537 height 18
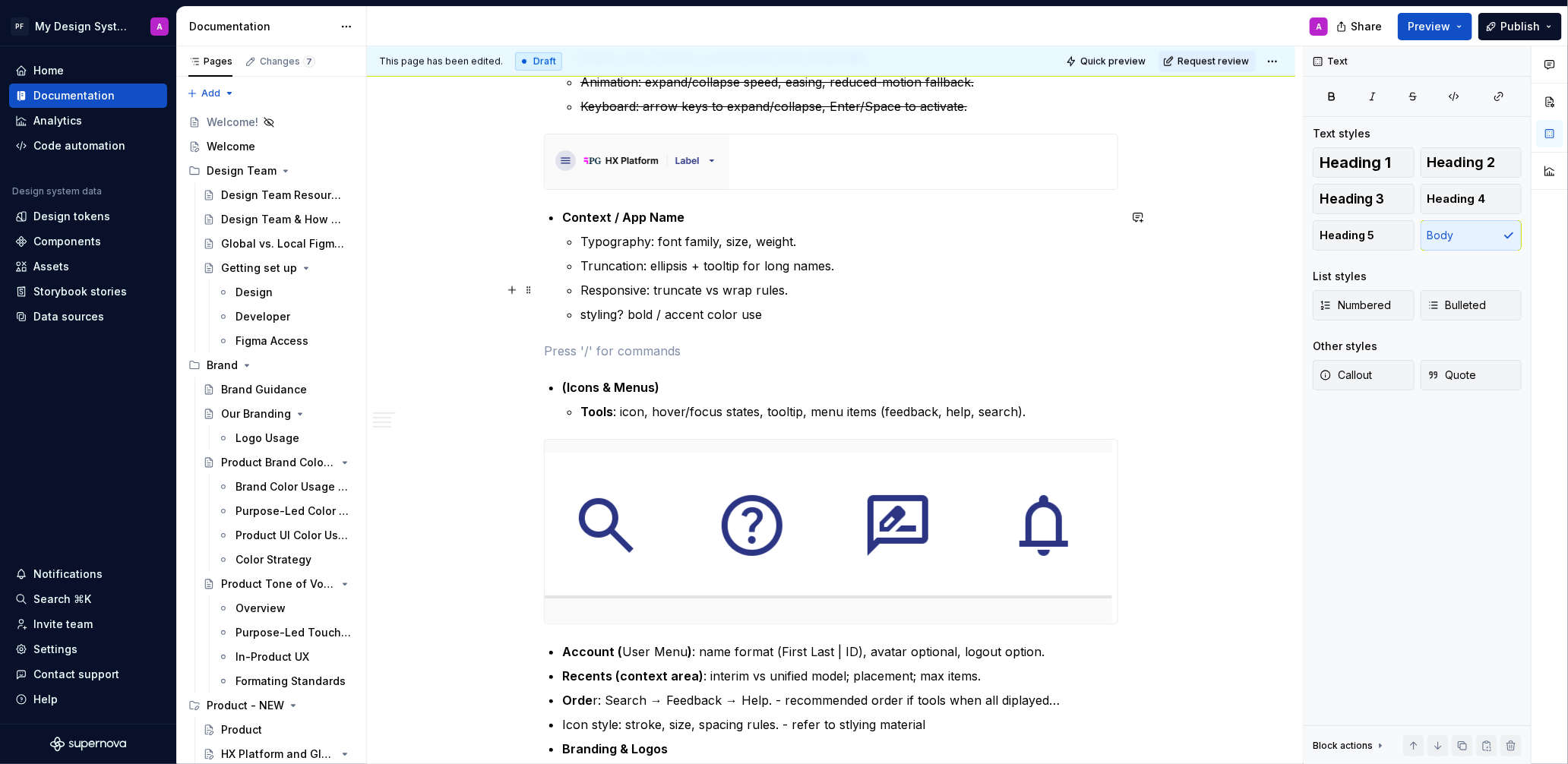
scroll to position [878, 0]
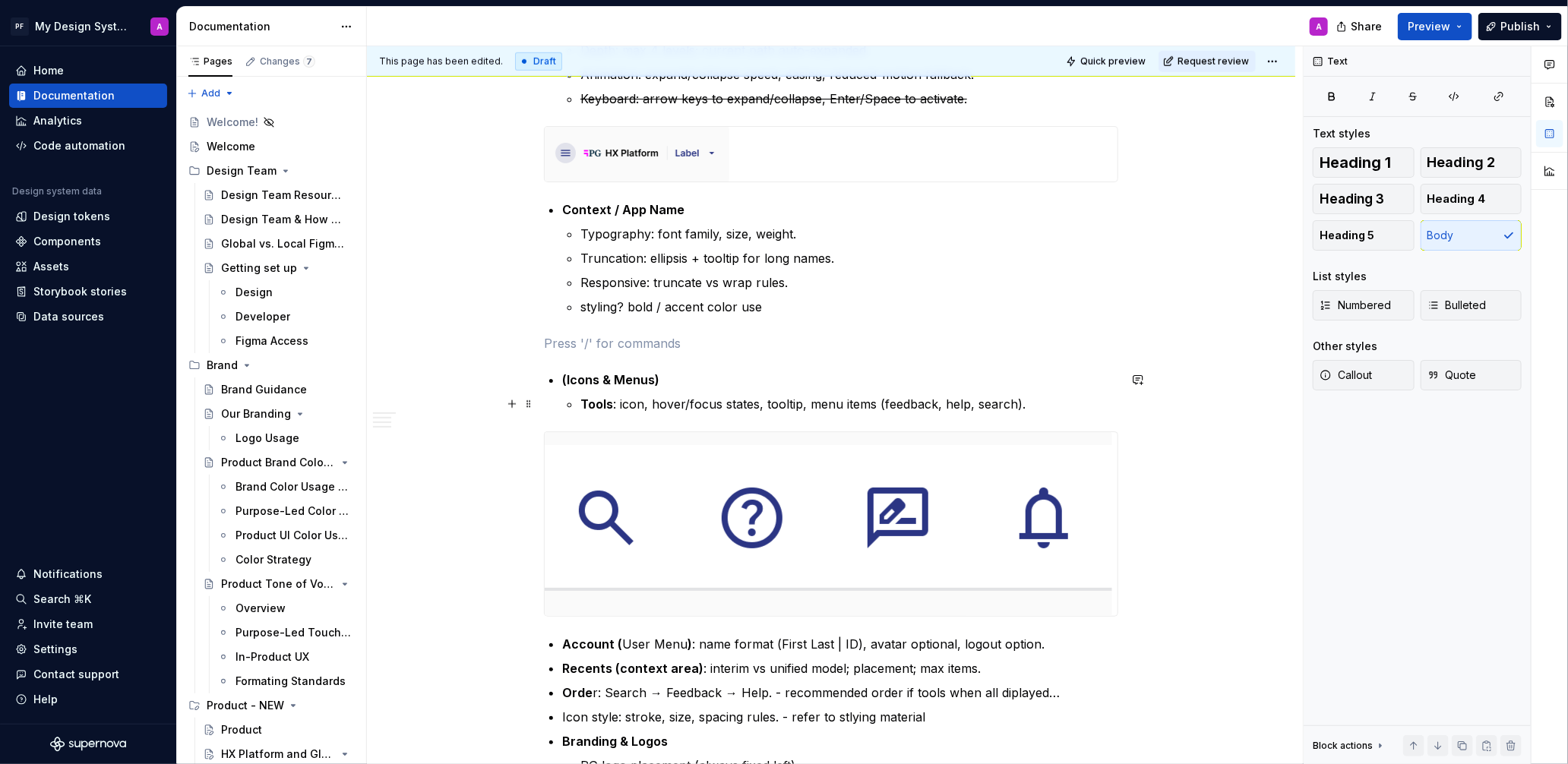
click at [1055, 410] on p "Tools : icon, hover/focus states, tooltip, menu items (feedback, help, search)." at bounding box center [849, 403] width 537 height 18
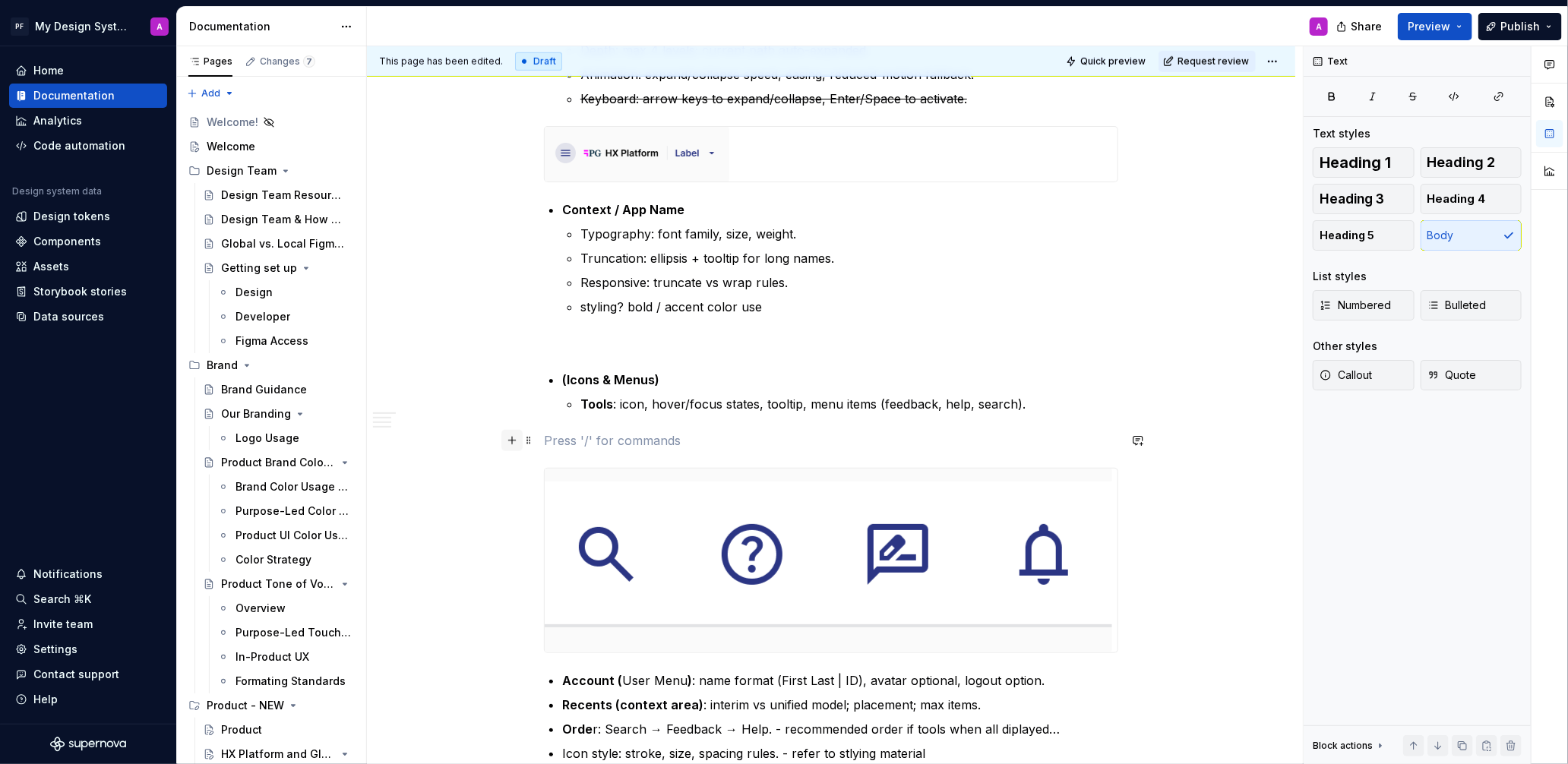
click at [519, 439] on button "button" at bounding box center [512, 440] width 21 height 21
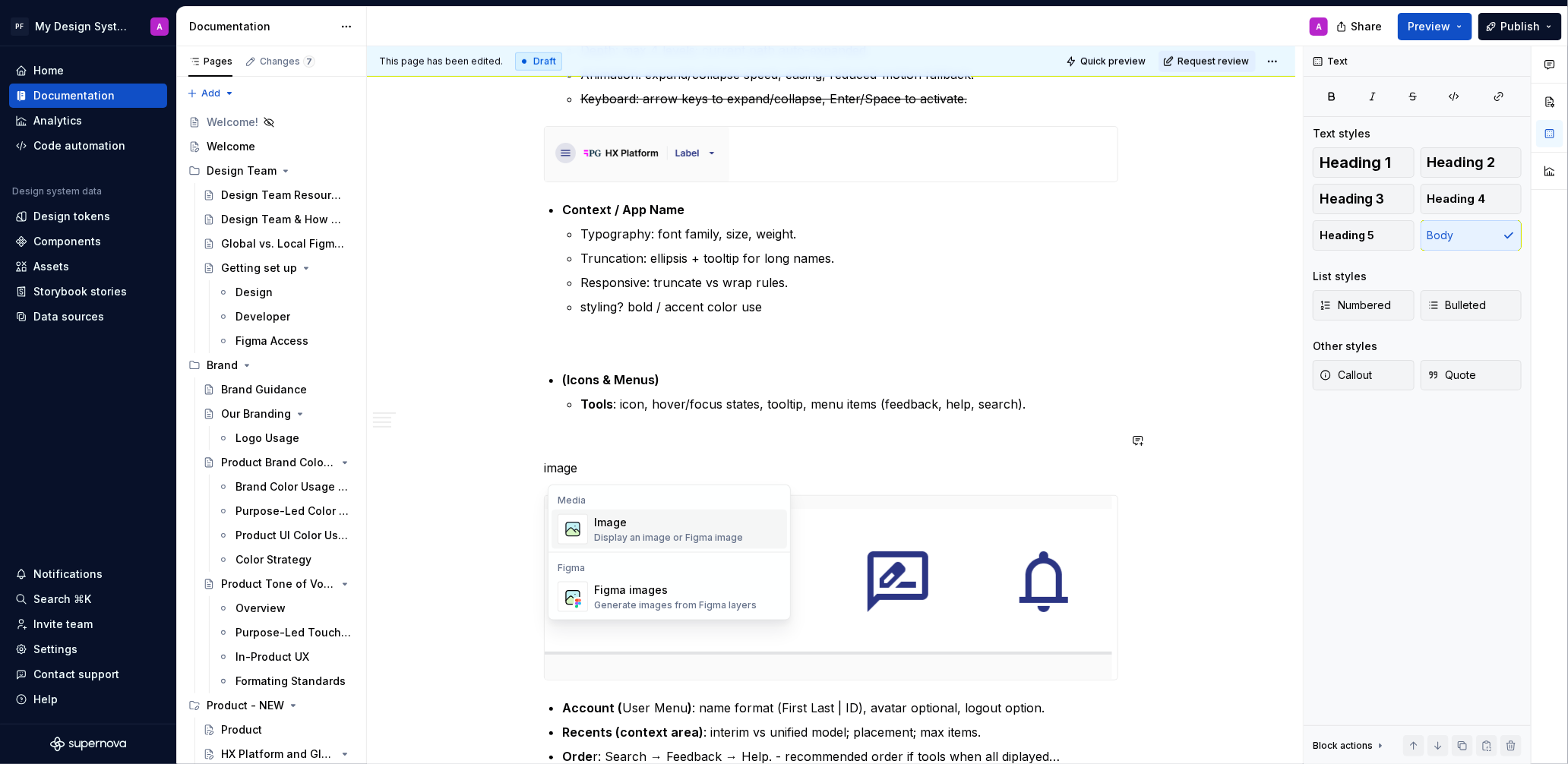
click at [652, 516] on div "Image" at bounding box center [668, 523] width 149 height 15
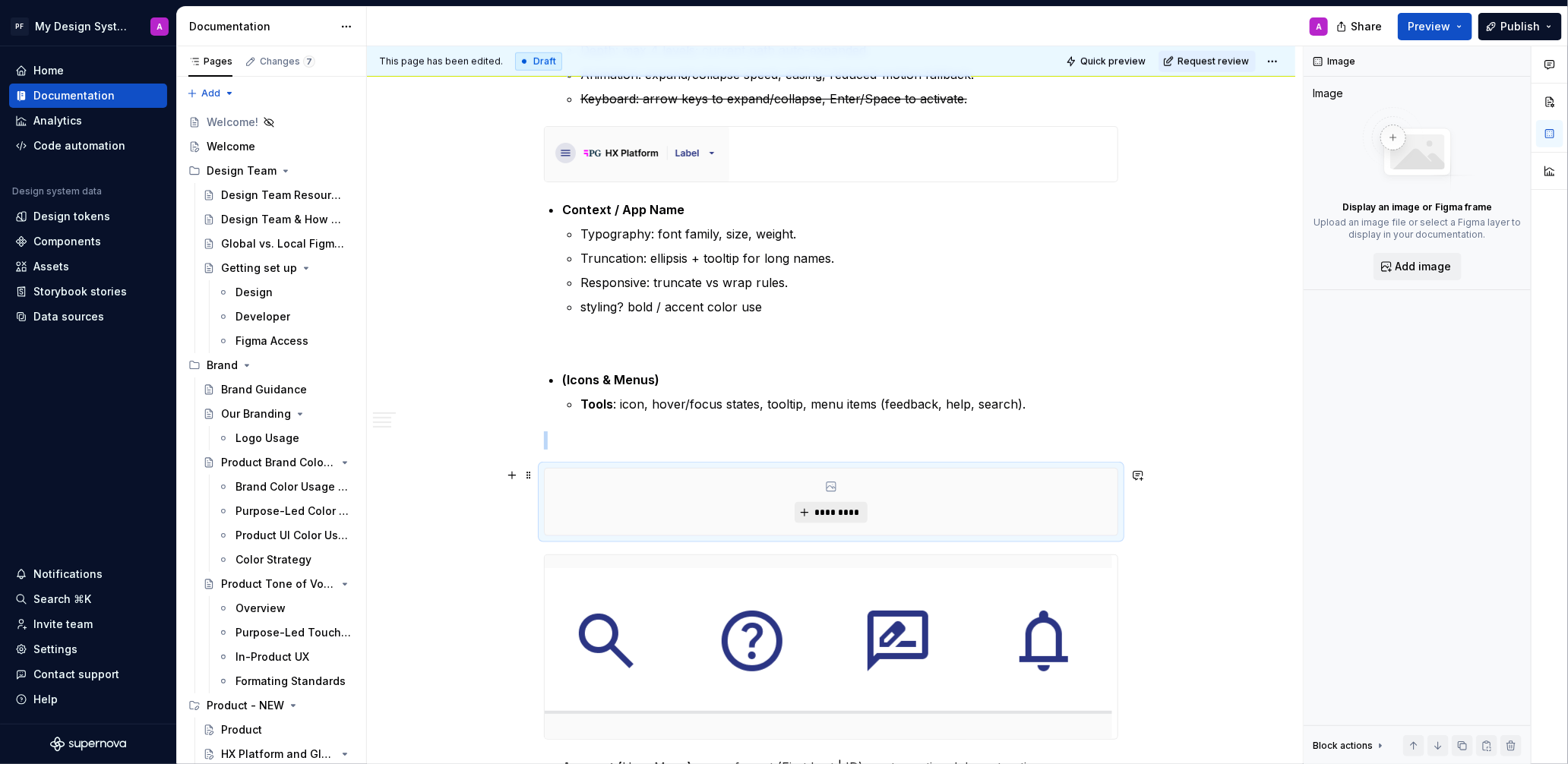
click at [828, 522] on div "*********" at bounding box center [831, 502] width 573 height 67
click at [819, 510] on span "*********" at bounding box center [837, 513] width 46 height 12
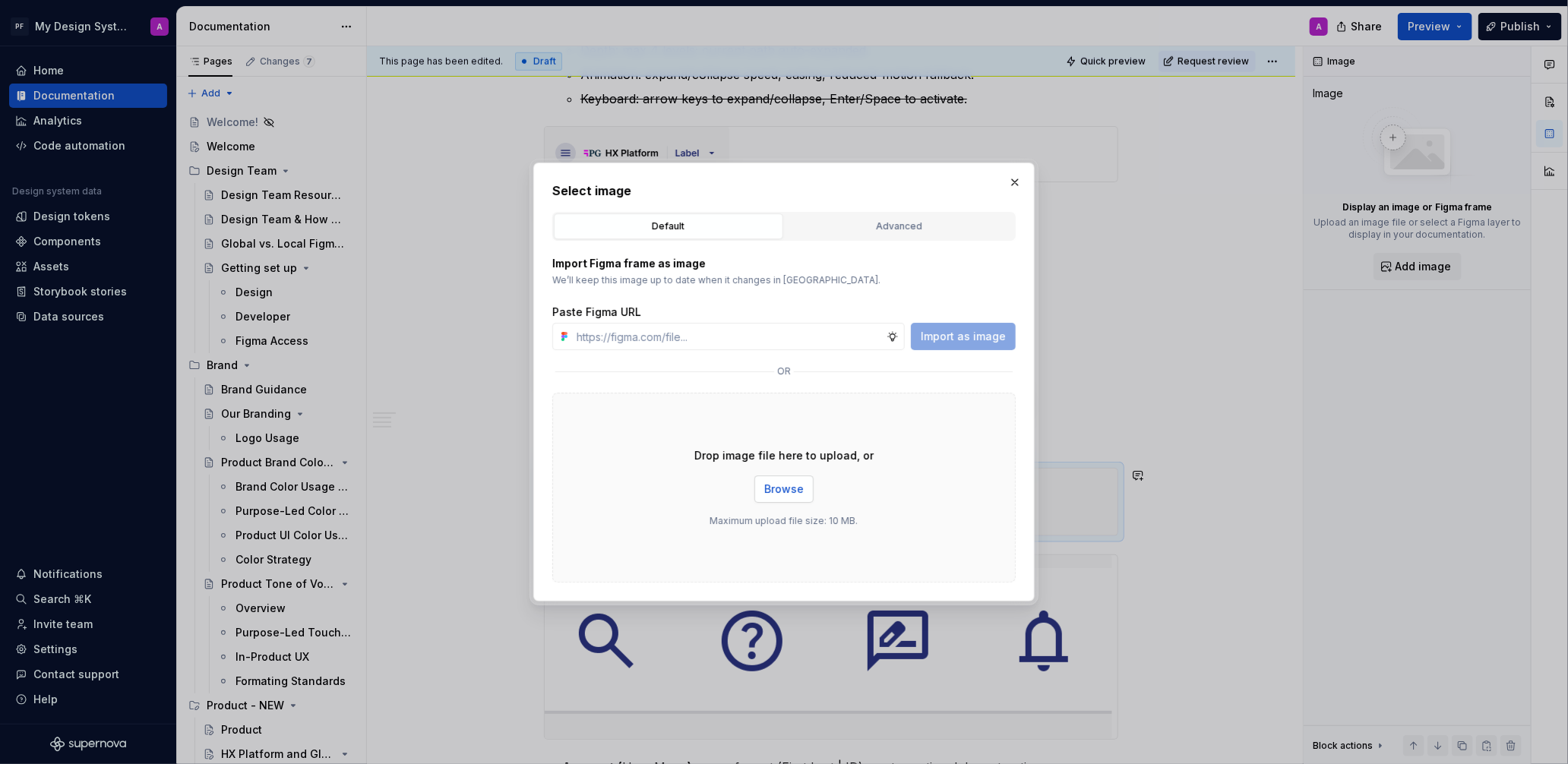
click at [780, 492] on span "Browse" at bounding box center [784, 490] width 39 height 15
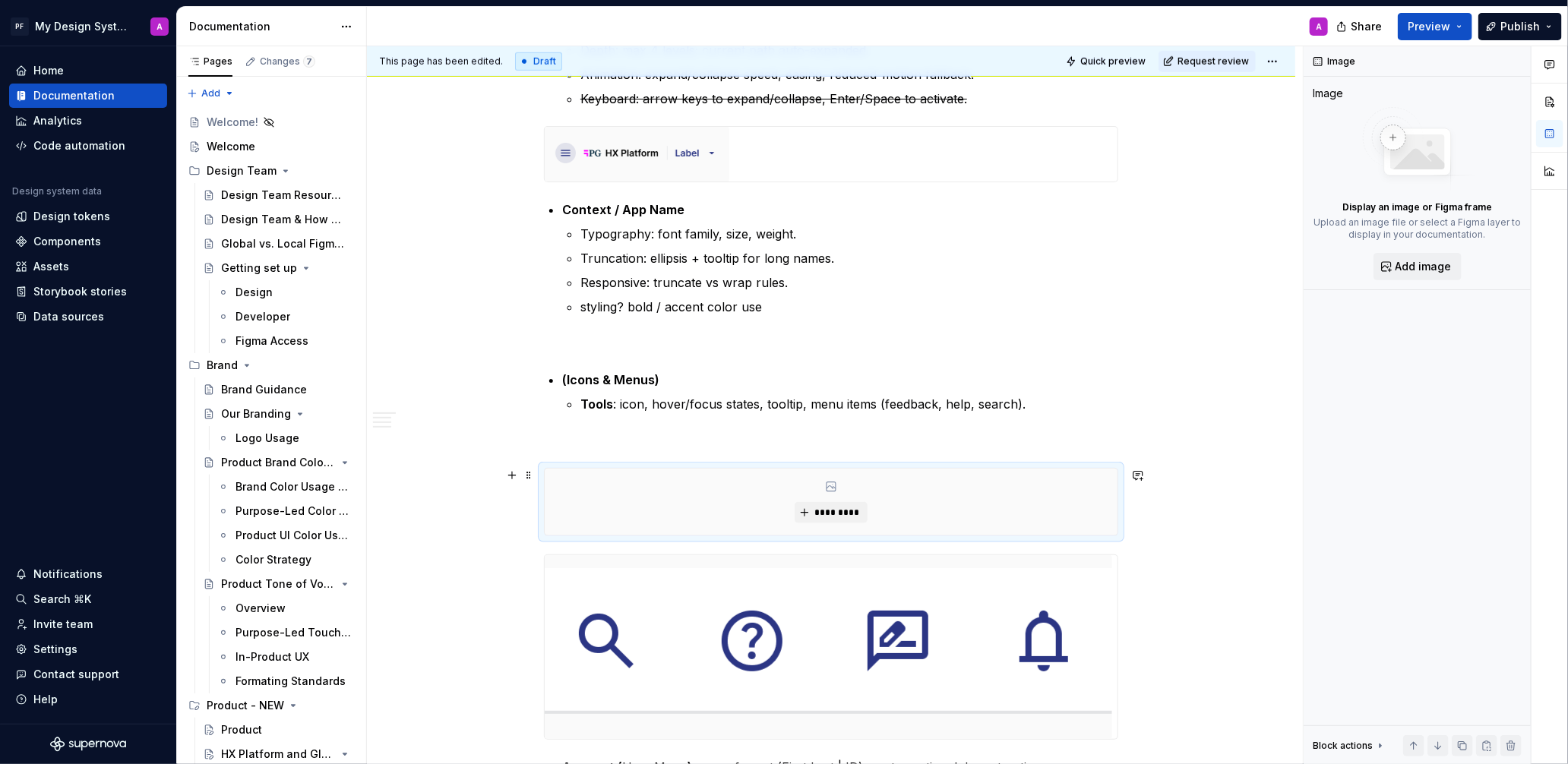
click at [872, 511] on div "*********" at bounding box center [831, 502] width 573 height 67
click at [858, 514] on span "*********" at bounding box center [837, 513] width 46 height 12
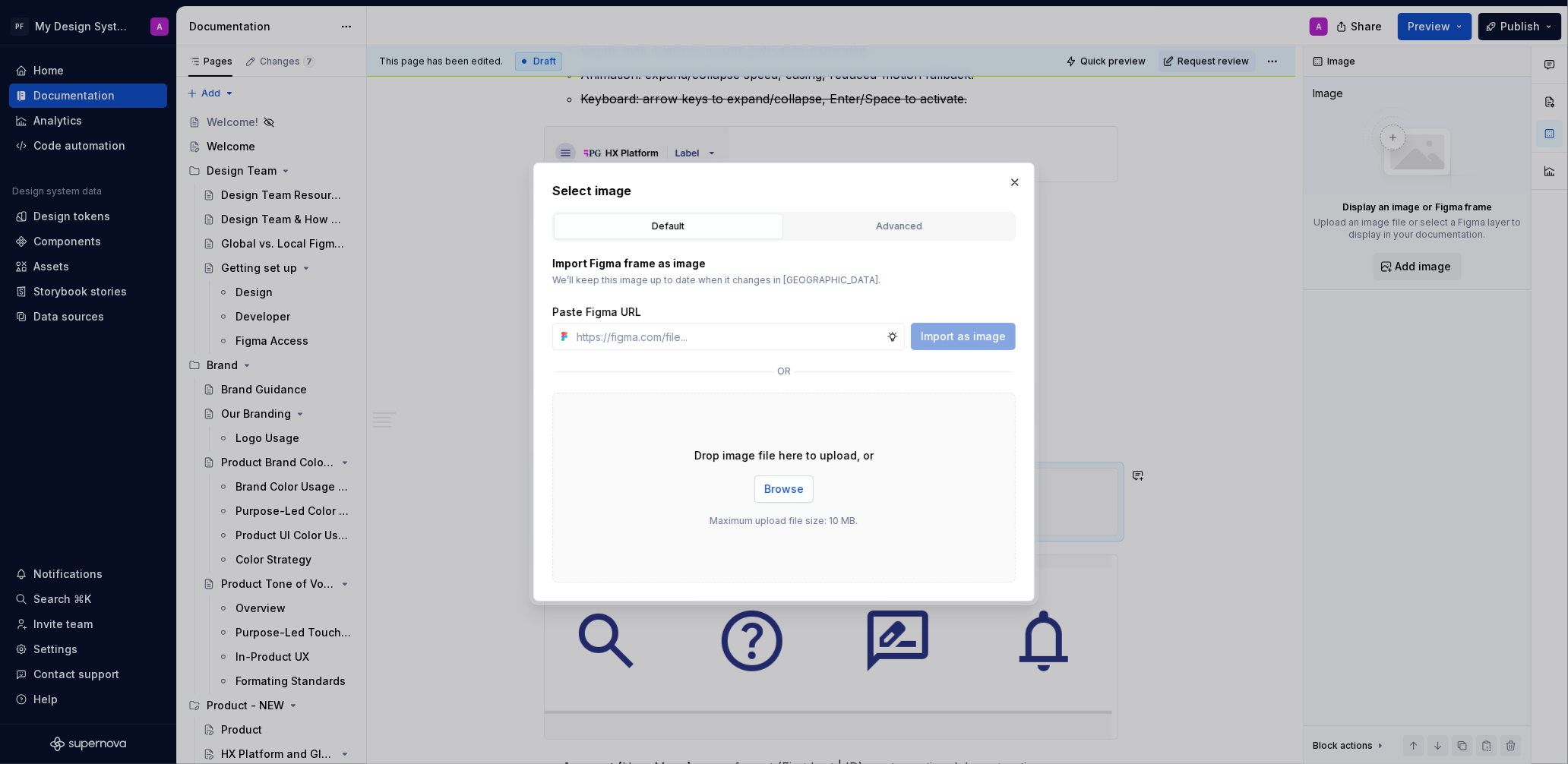
click at [780, 491] on span "Browse" at bounding box center [784, 490] width 39 height 15
click at [1013, 188] on button "button" at bounding box center [1014, 182] width 21 height 21
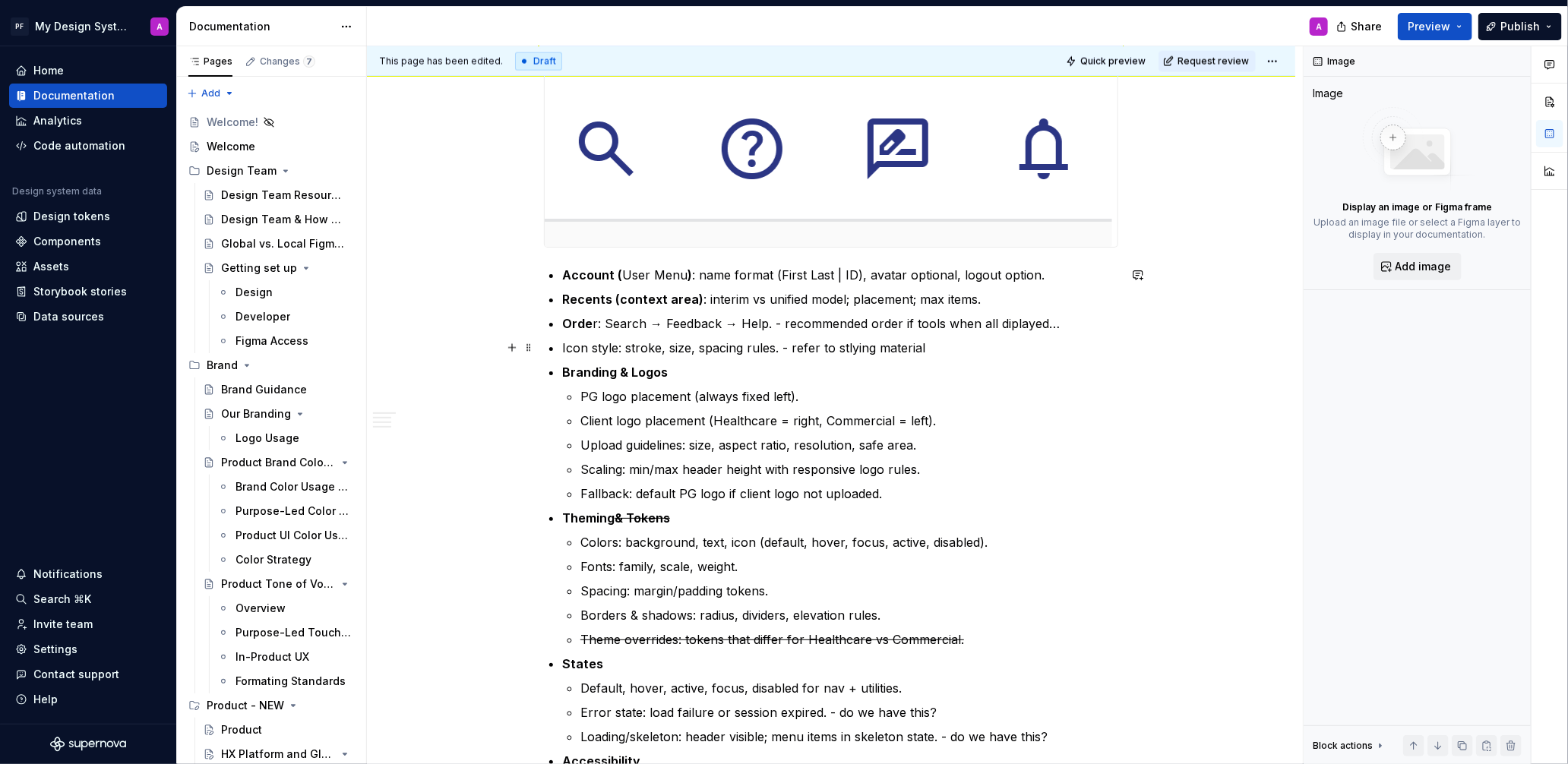
scroll to position [1372, 0]
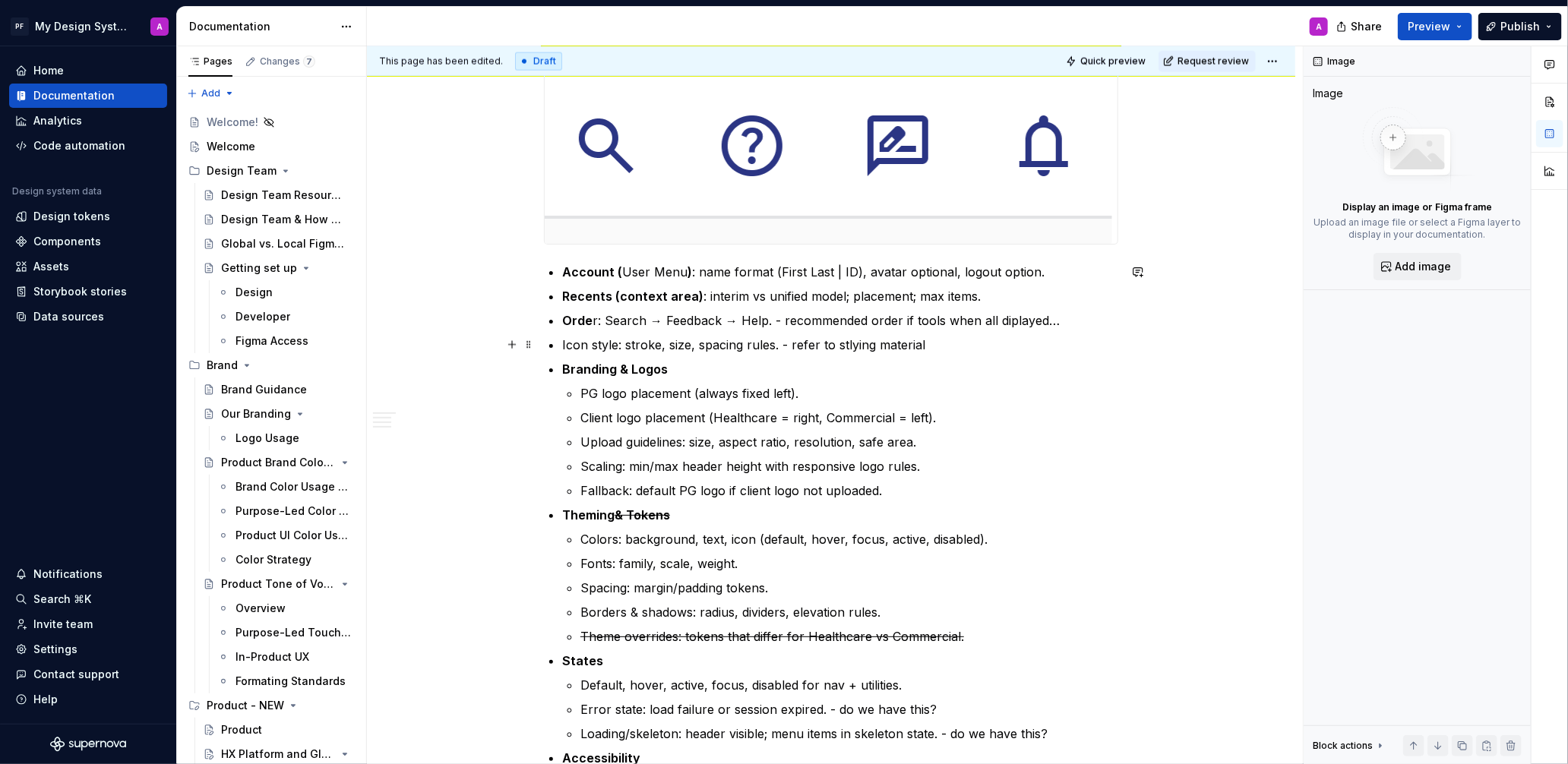
click at [953, 344] on p "Icon style: stroke, size, spacing rules. - refer to stlying material" at bounding box center [840, 344] width 556 height 18
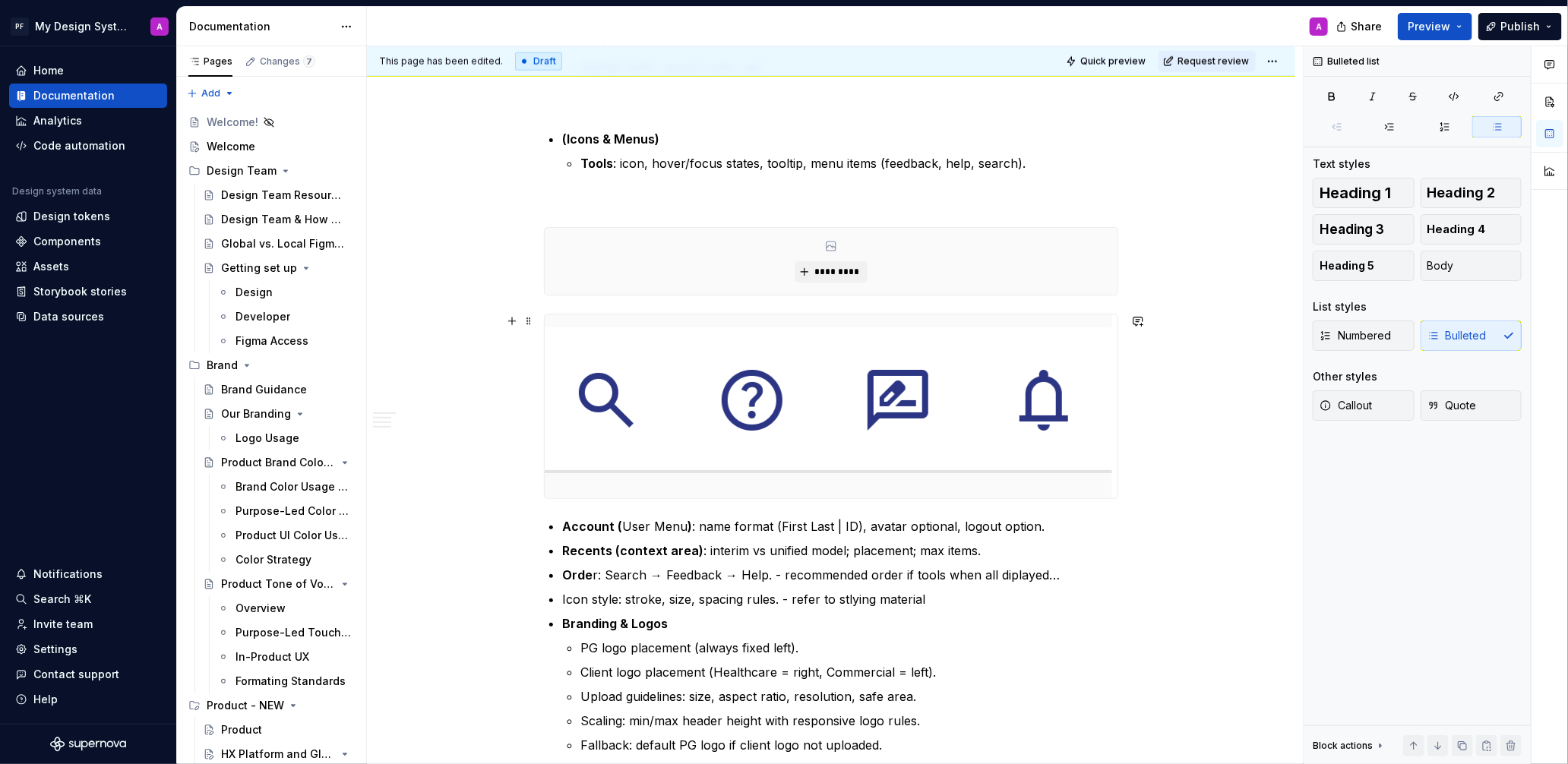
scroll to position [1115, 0]
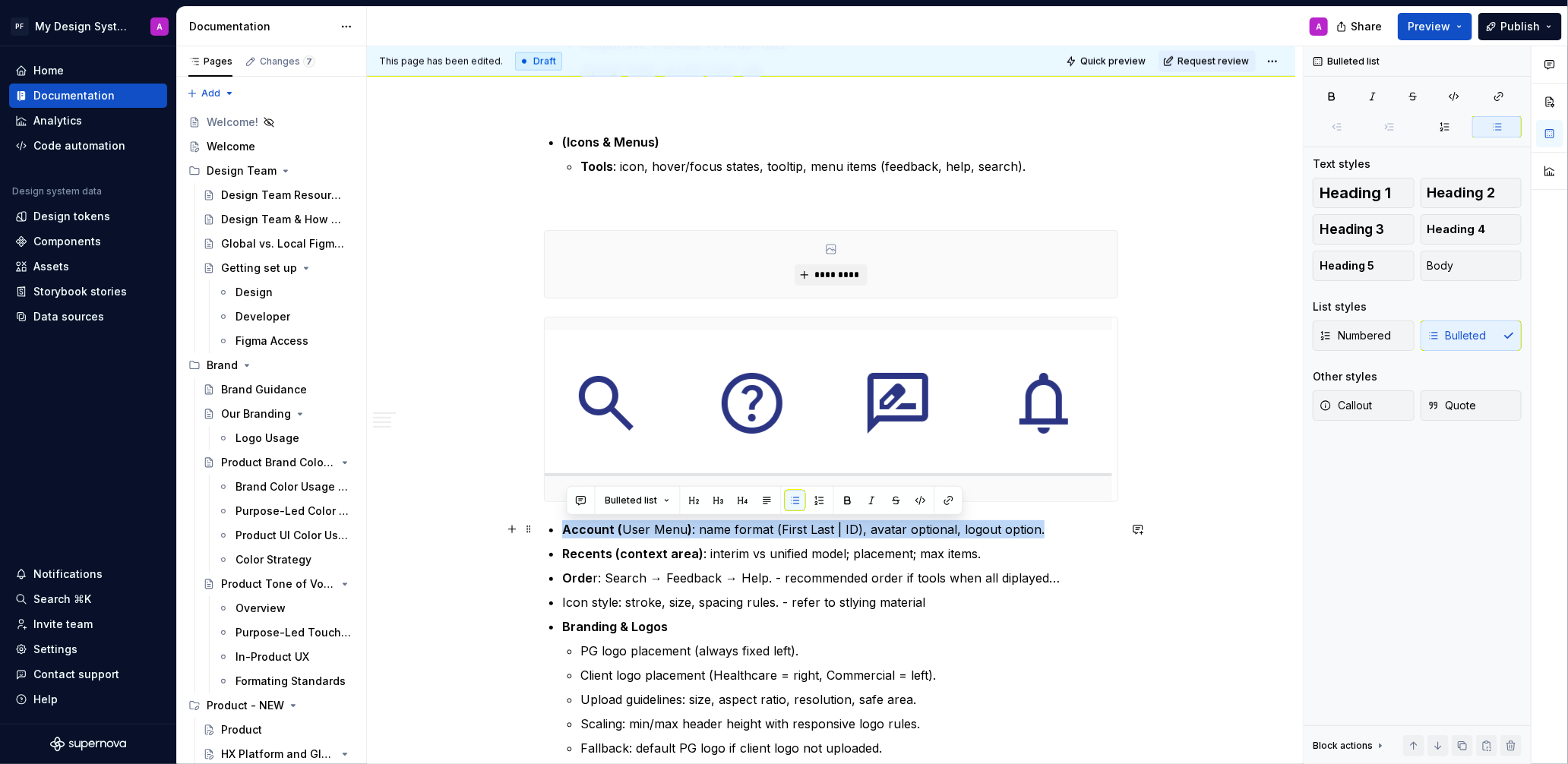
drag, startPoint x: 1007, startPoint y: 531, endPoint x: 563, endPoint y: 534, distance: 444.0
click at [563, 534] on div "Global Header – Implementation Guidance The Global Header is documented in thre…" at bounding box center [831, 613] width 574 height 2819
click at [1052, 522] on p "Account ( User Menu ) : name format (First Last | ID), avatar optional, logout …" at bounding box center [840, 529] width 556 height 18
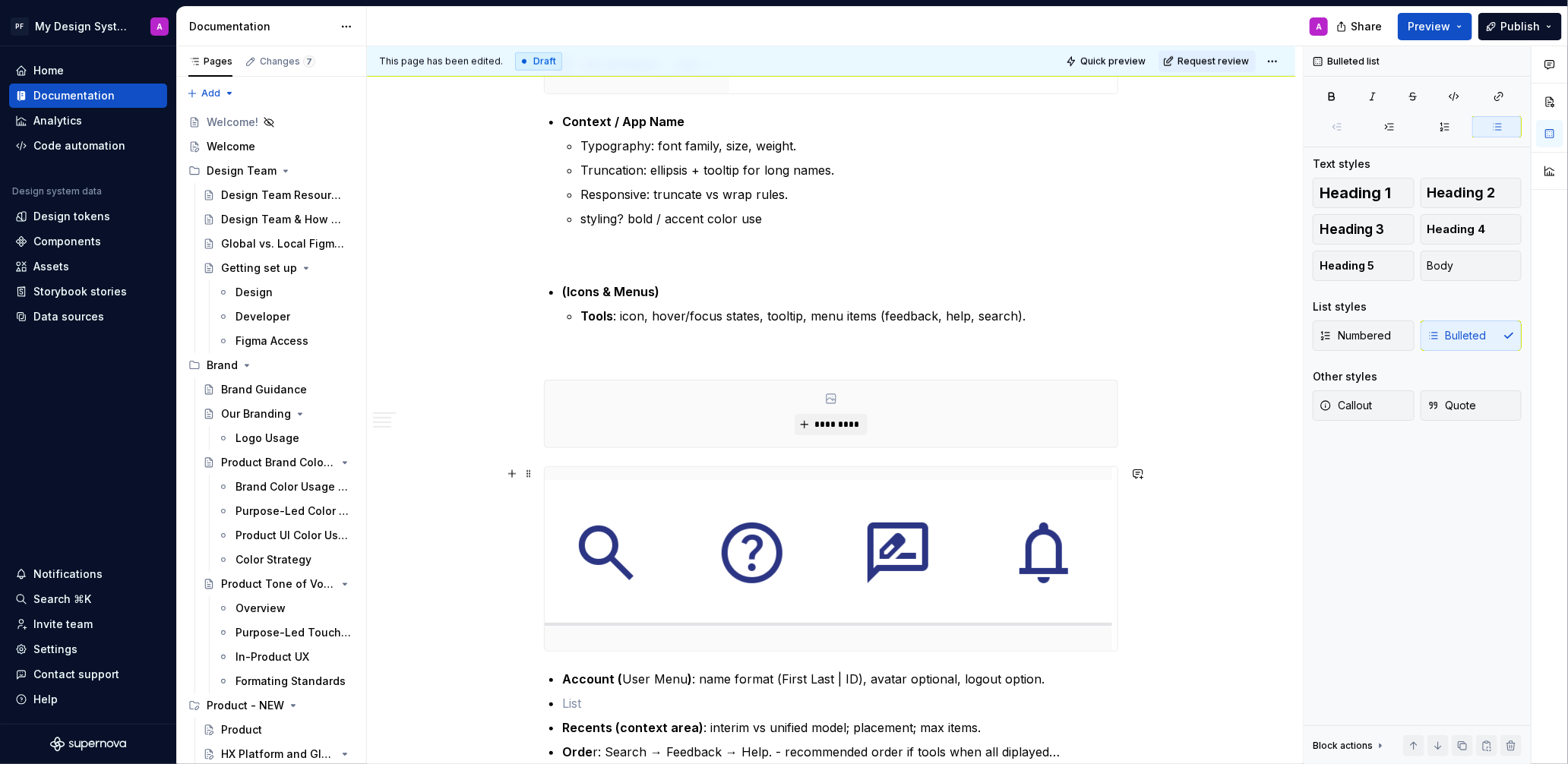
scroll to position [1037, 0]
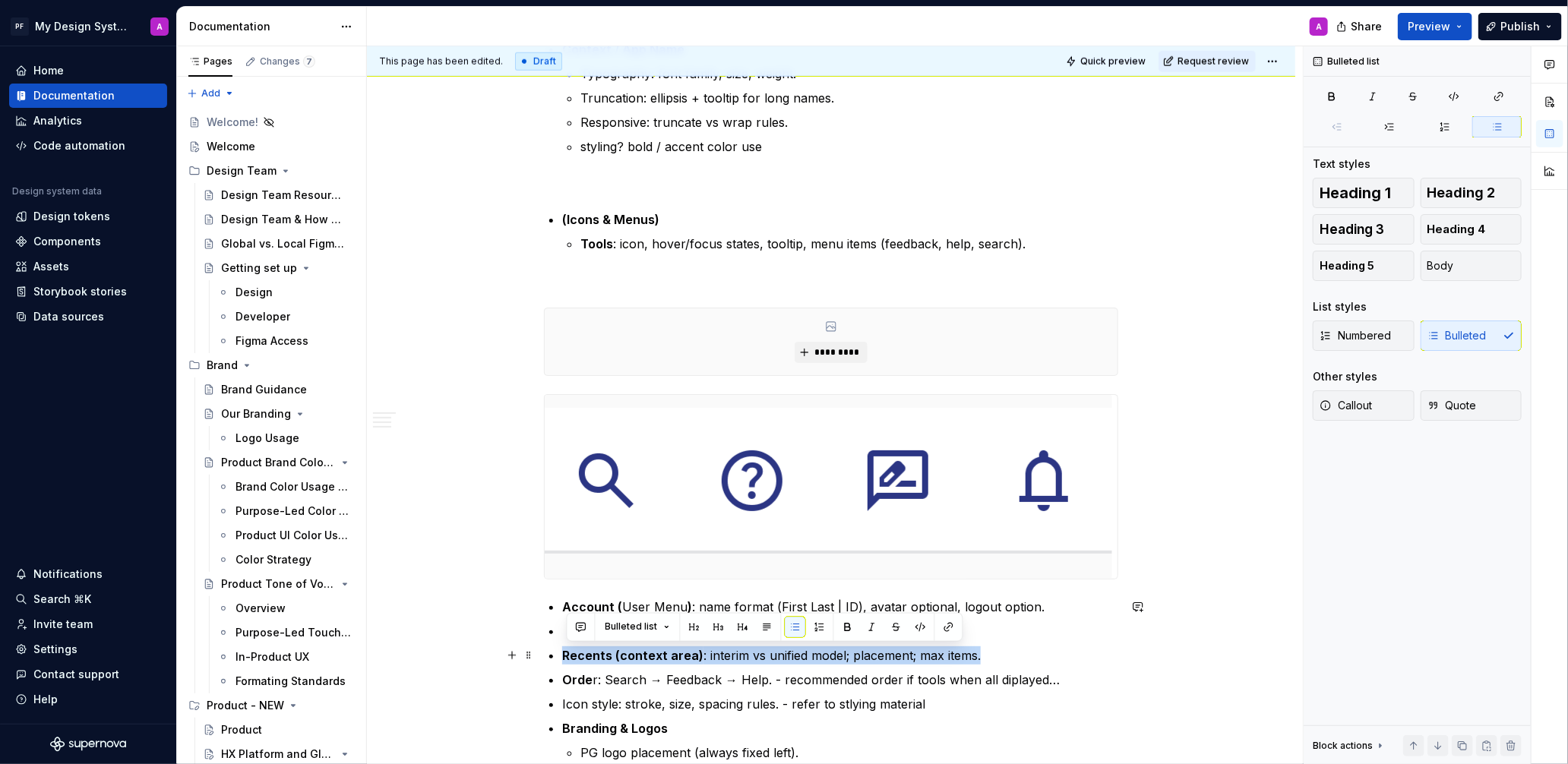
drag, startPoint x: 995, startPoint y: 650, endPoint x: 562, endPoint y: 655, distance: 433.0
click at [561, 656] on div "Global Header – Implementation Guidance The Global Header is documented in thre…" at bounding box center [831, 702] width 574 height 2843
copy p "Recents (context area) : interim vs unified model; placement; max items."
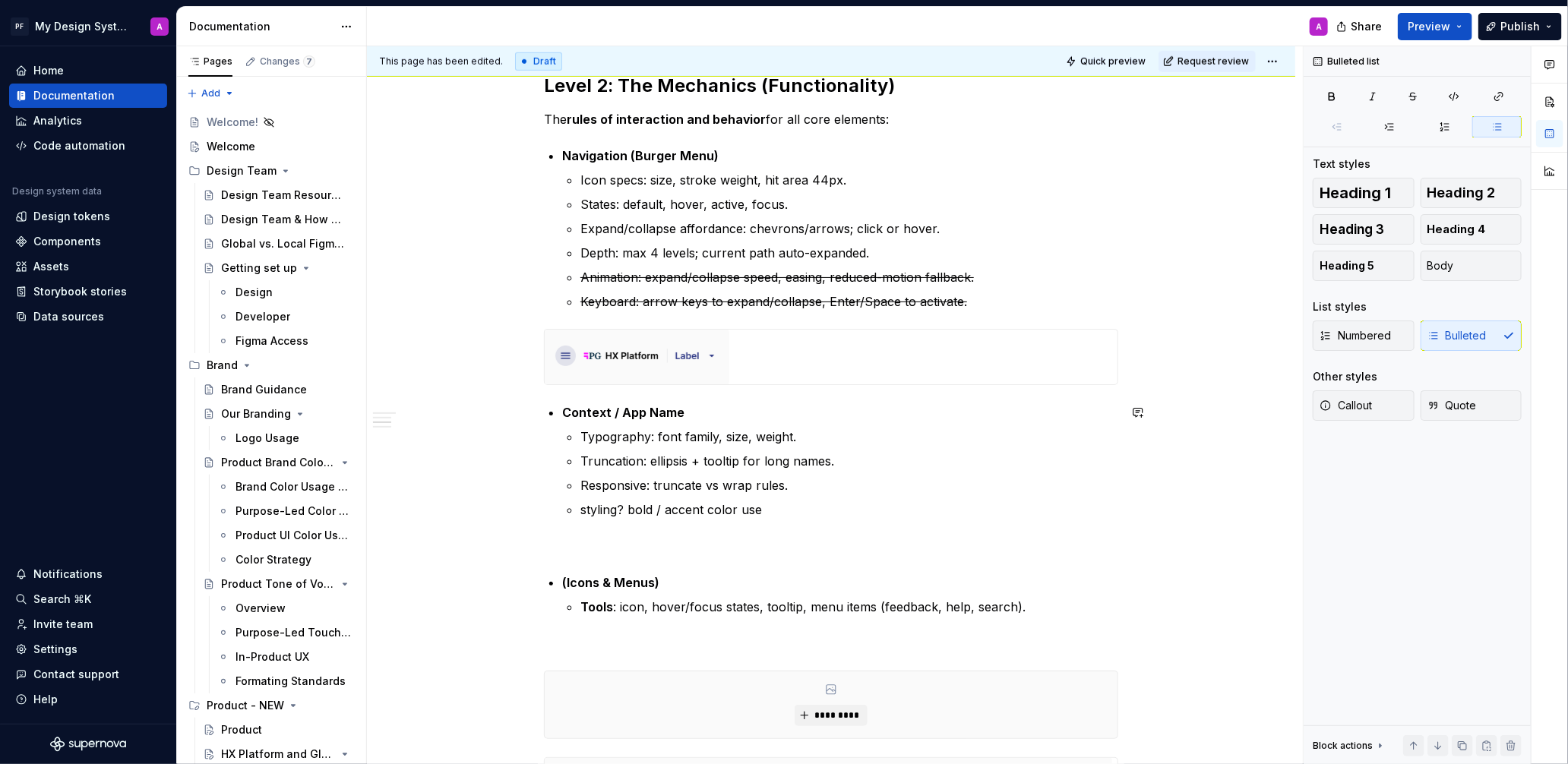
scroll to position [677, 0]
drag, startPoint x: 790, startPoint y: 512, endPoint x: 800, endPoint y: 511, distance: 10.0
click at [792, 512] on p "styling? bold / accent color use" at bounding box center [849, 507] width 537 height 18
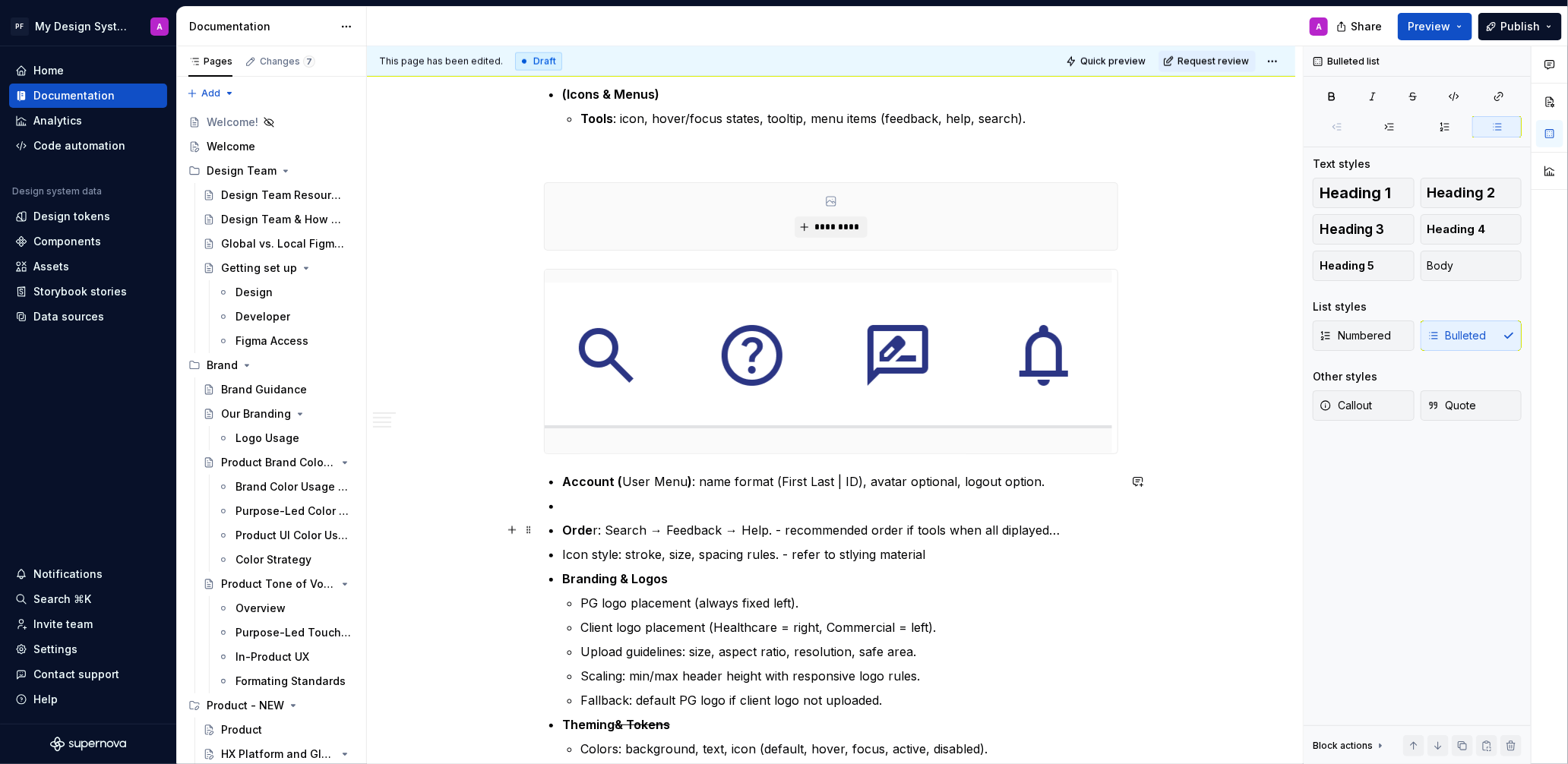
scroll to position [1191, 0]
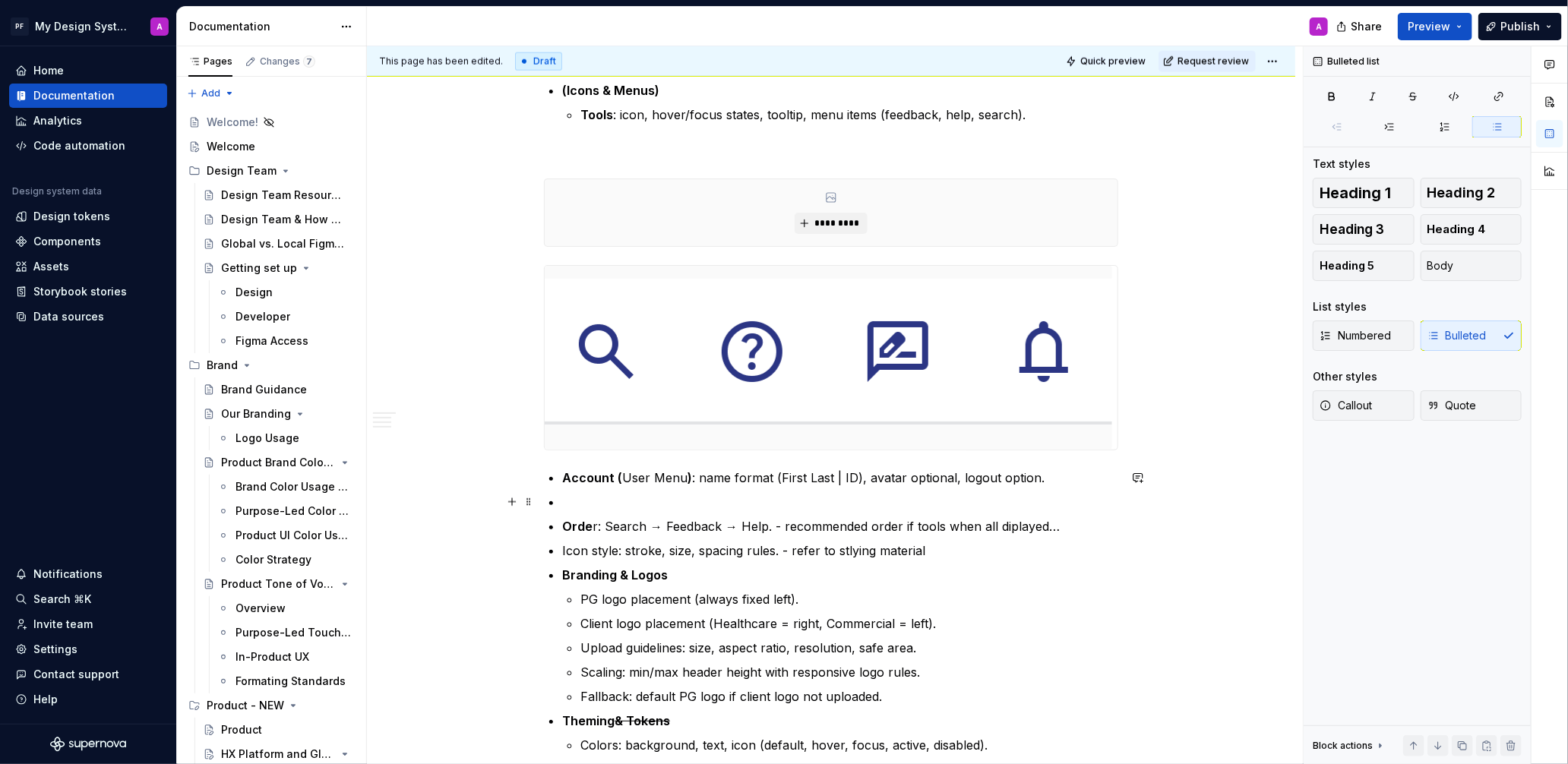
click at [575, 506] on p at bounding box center [840, 502] width 556 height 18
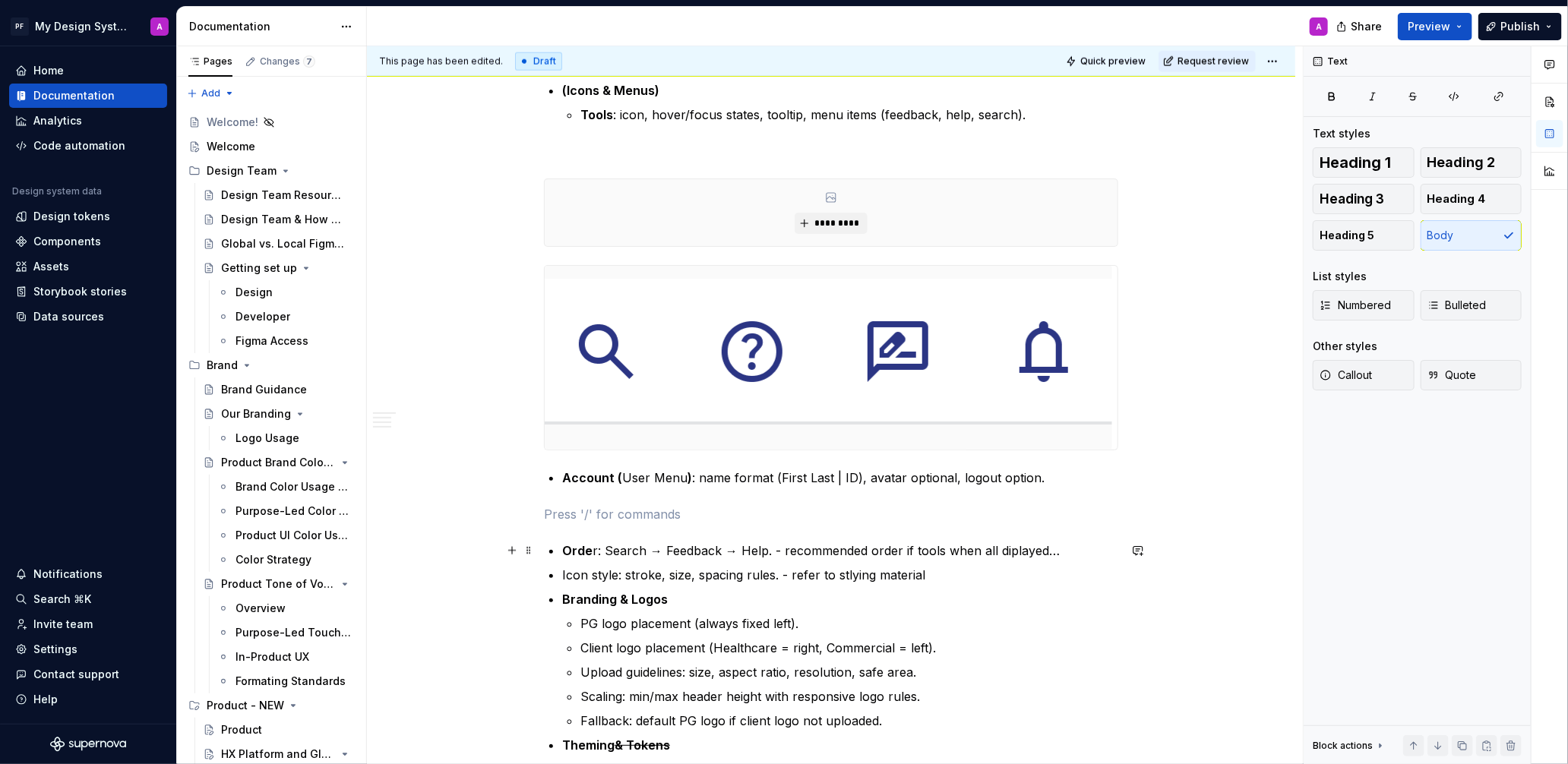
drag, startPoint x: 1012, startPoint y: 552, endPoint x: 1037, endPoint y: 552, distance: 25.0
click at [1012, 552] on p "Orde r: Search → Feedback → Help. - recommended order if tools when all diplaye…" at bounding box center [840, 550] width 556 height 18
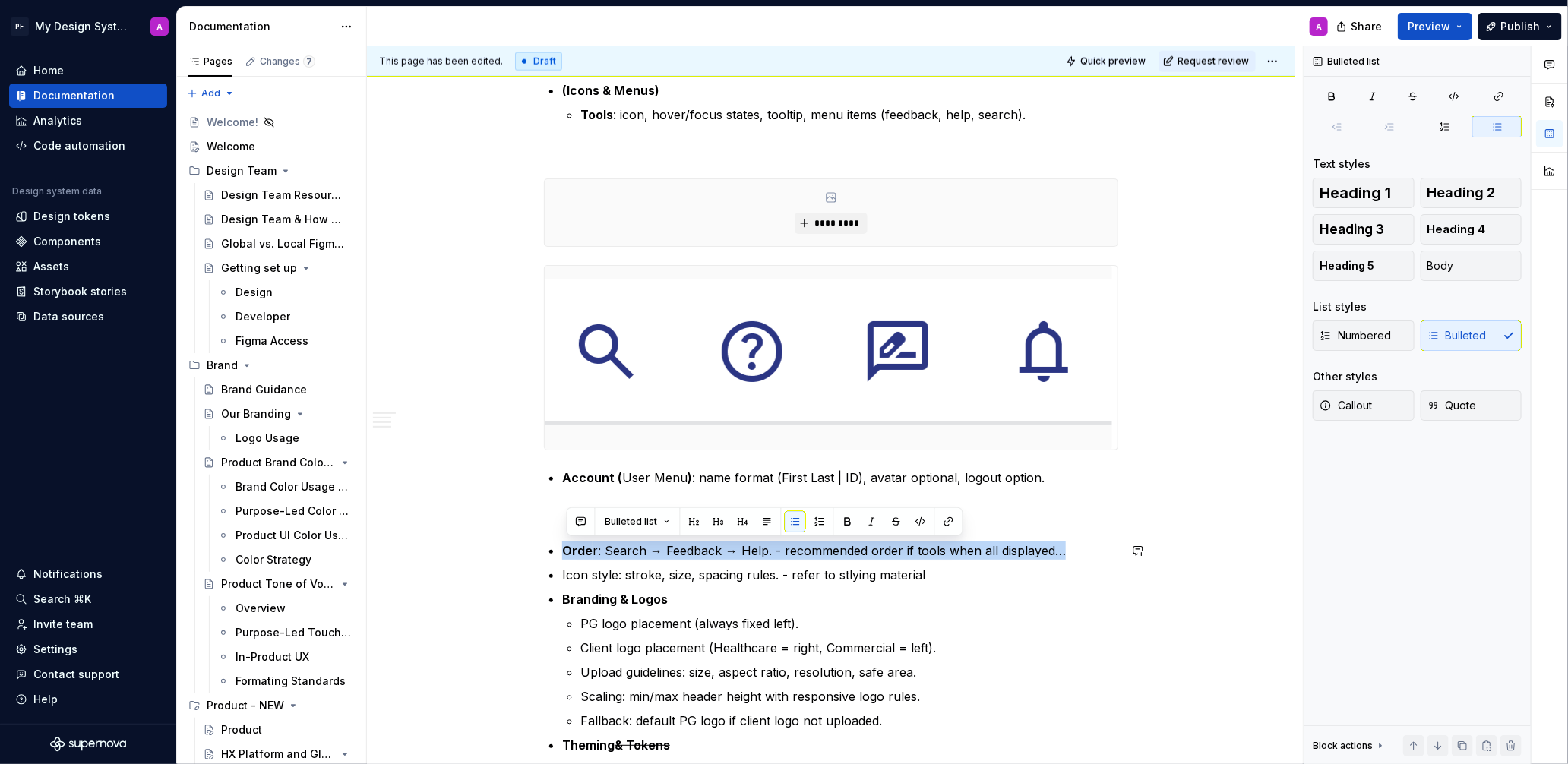
drag, startPoint x: 1073, startPoint y: 550, endPoint x: 616, endPoint y: 540, distance: 457.1
click at [616, 542] on p "Orde r: Search → Feedback → Help. - recommended order if tools when all display…" at bounding box center [840, 550] width 556 height 18
copy p "Orde r: Search → Feedback → Help. - recommended order if tools when all display…"
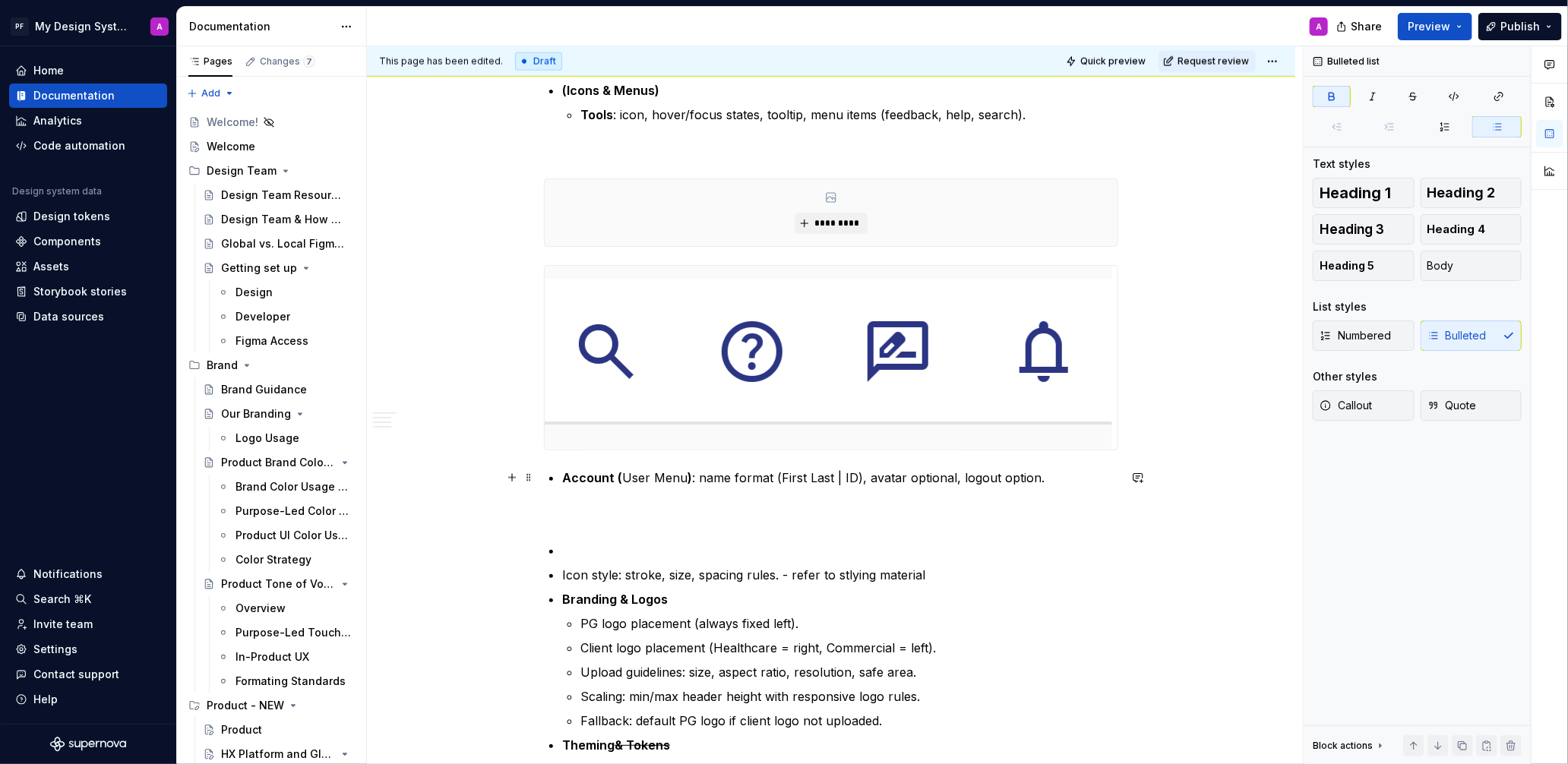
click at [567, 477] on strong "Account (" at bounding box center [592, 478] width 60 height 15
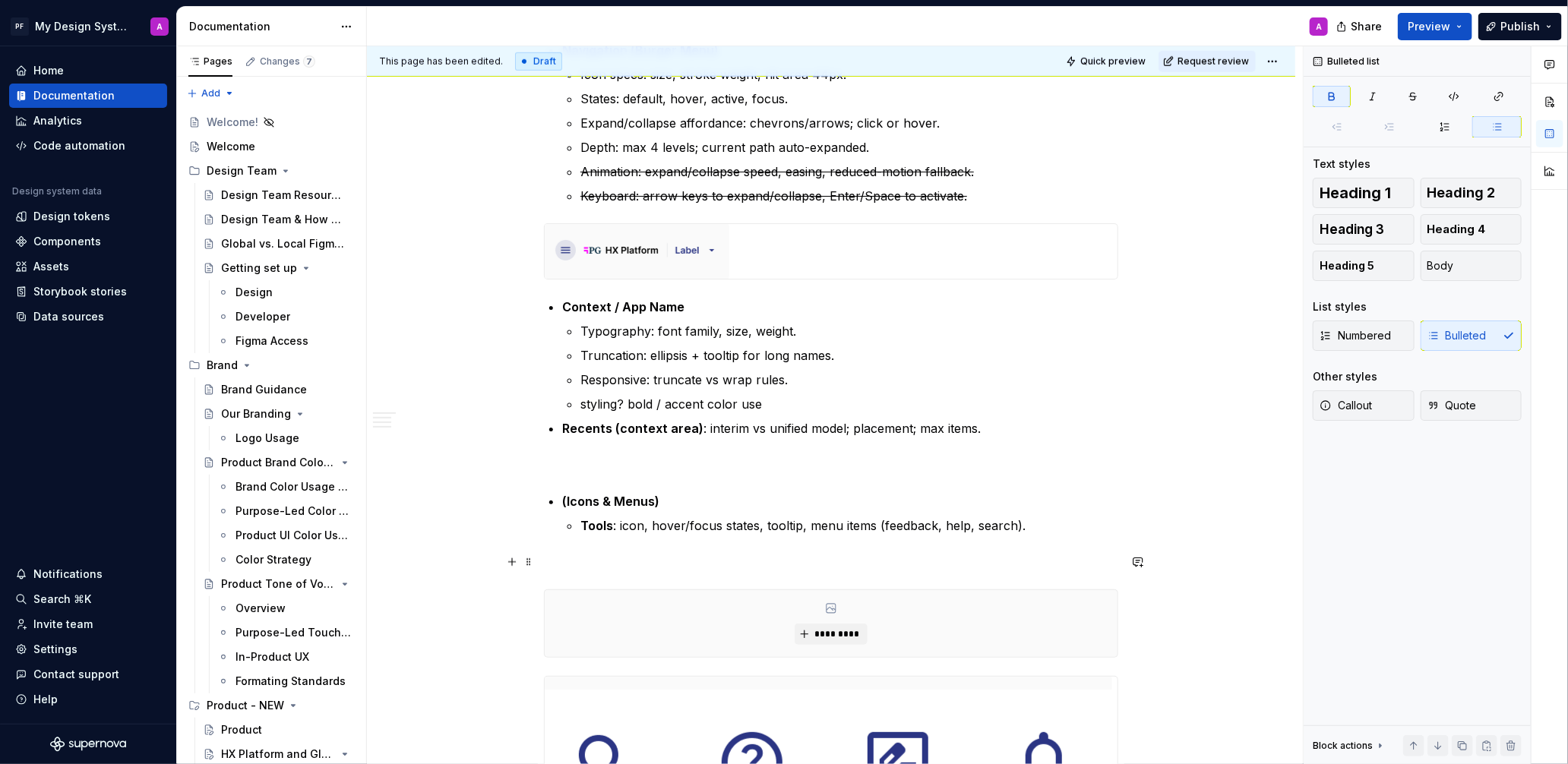
scroll to position [787, 0]
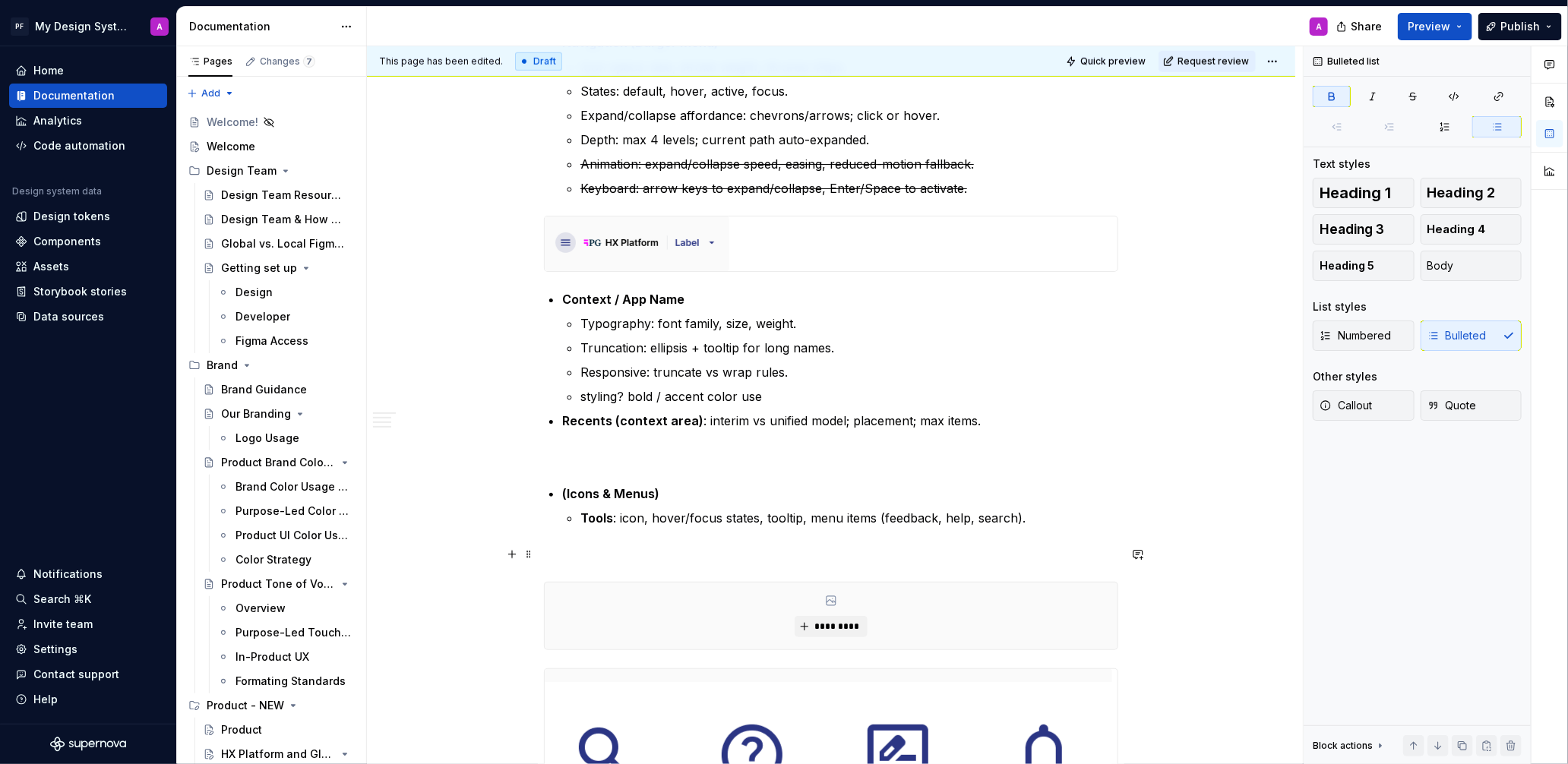
click at [588, 550] on p at bounding box center [831, 554] width 574 height 18
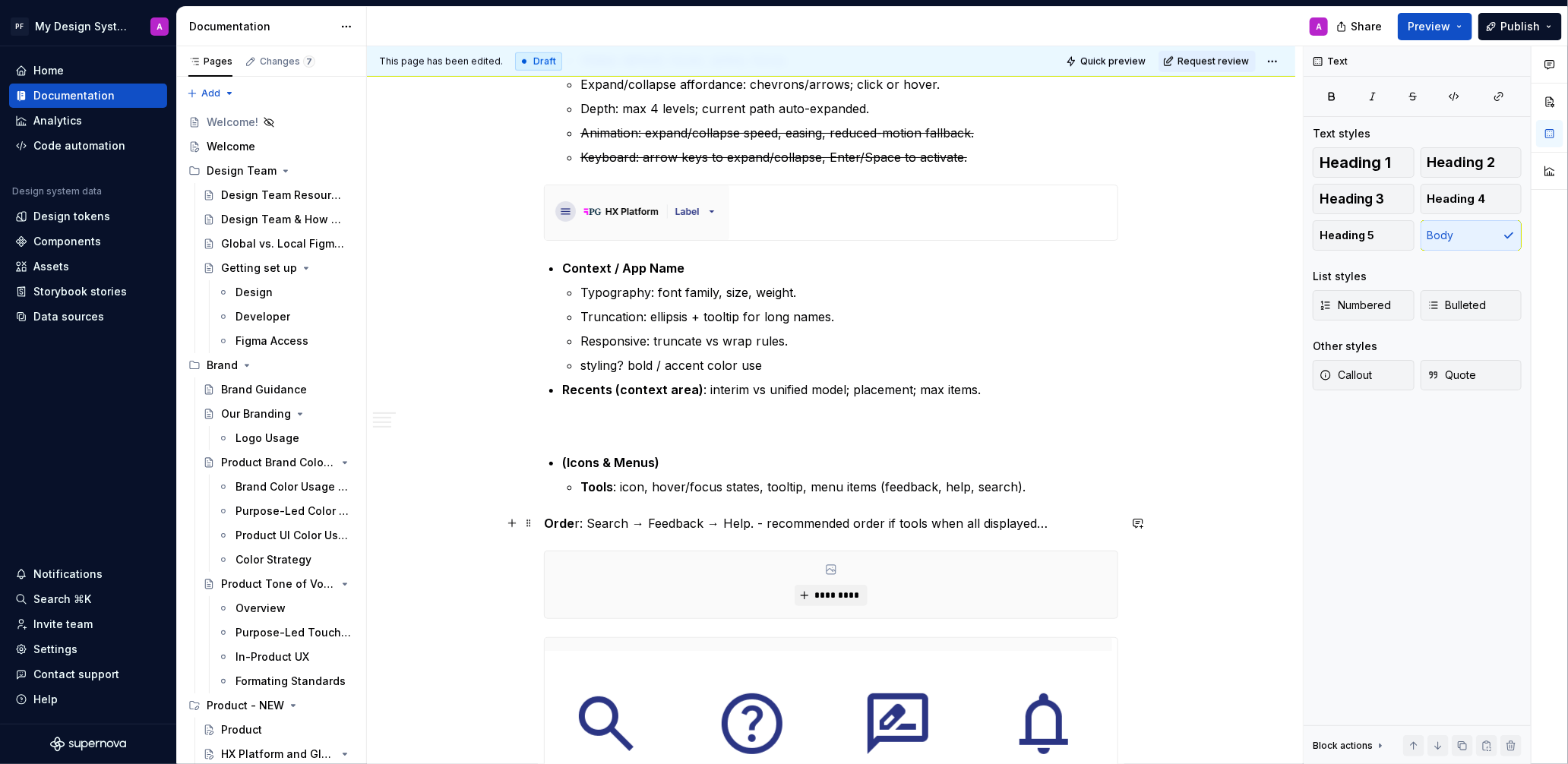
click at [548, 522] on strong "Orde" at bounding box center [559, 524] width 31 height 15
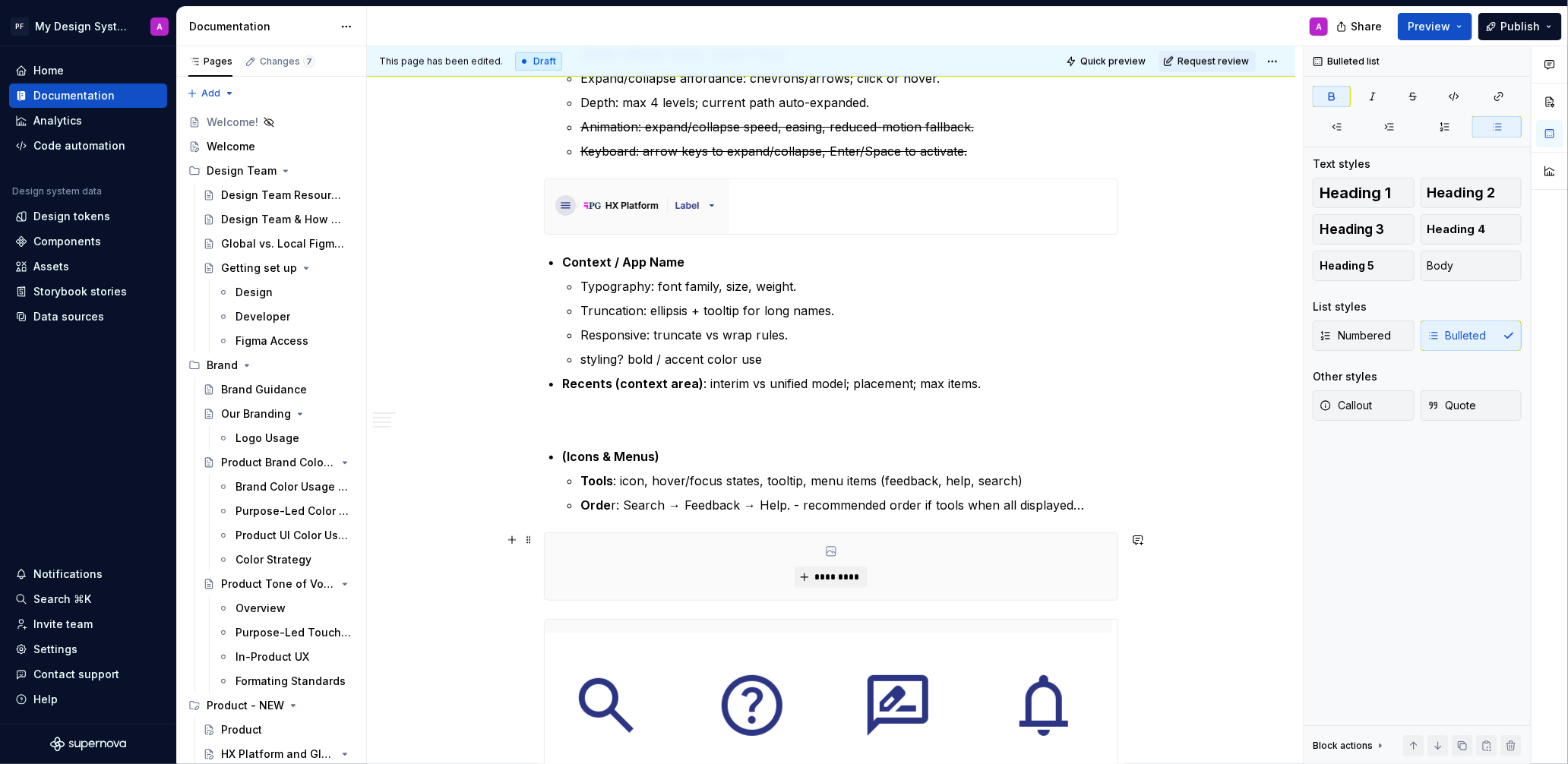
click at [1059, 571] on div "*********" at bounding box center [831, 567] width 573 height 67
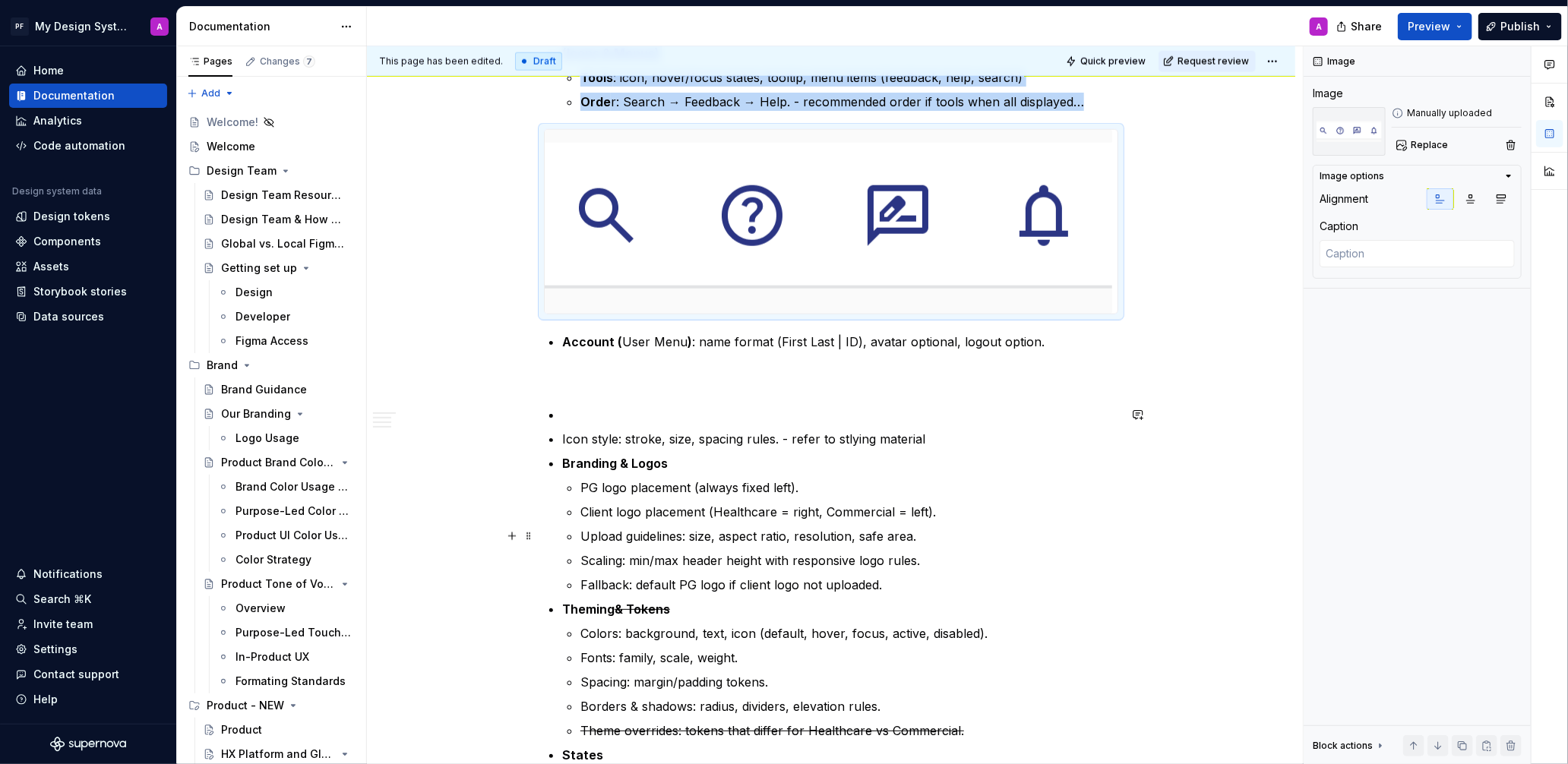
scroll to position [1248, 0]
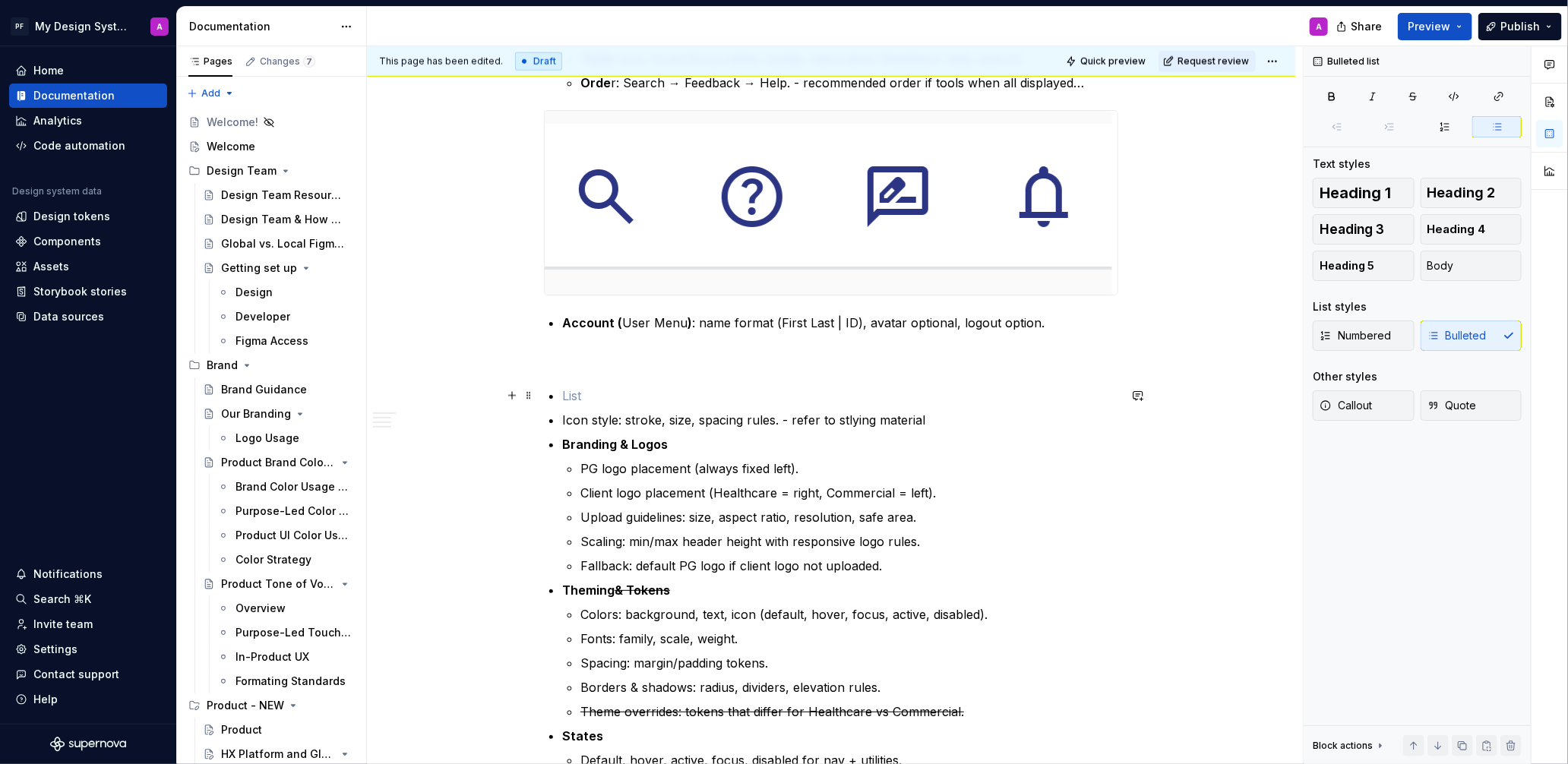
click at [565, 392] on p at bounding box center [840, 395] width 556 height 18
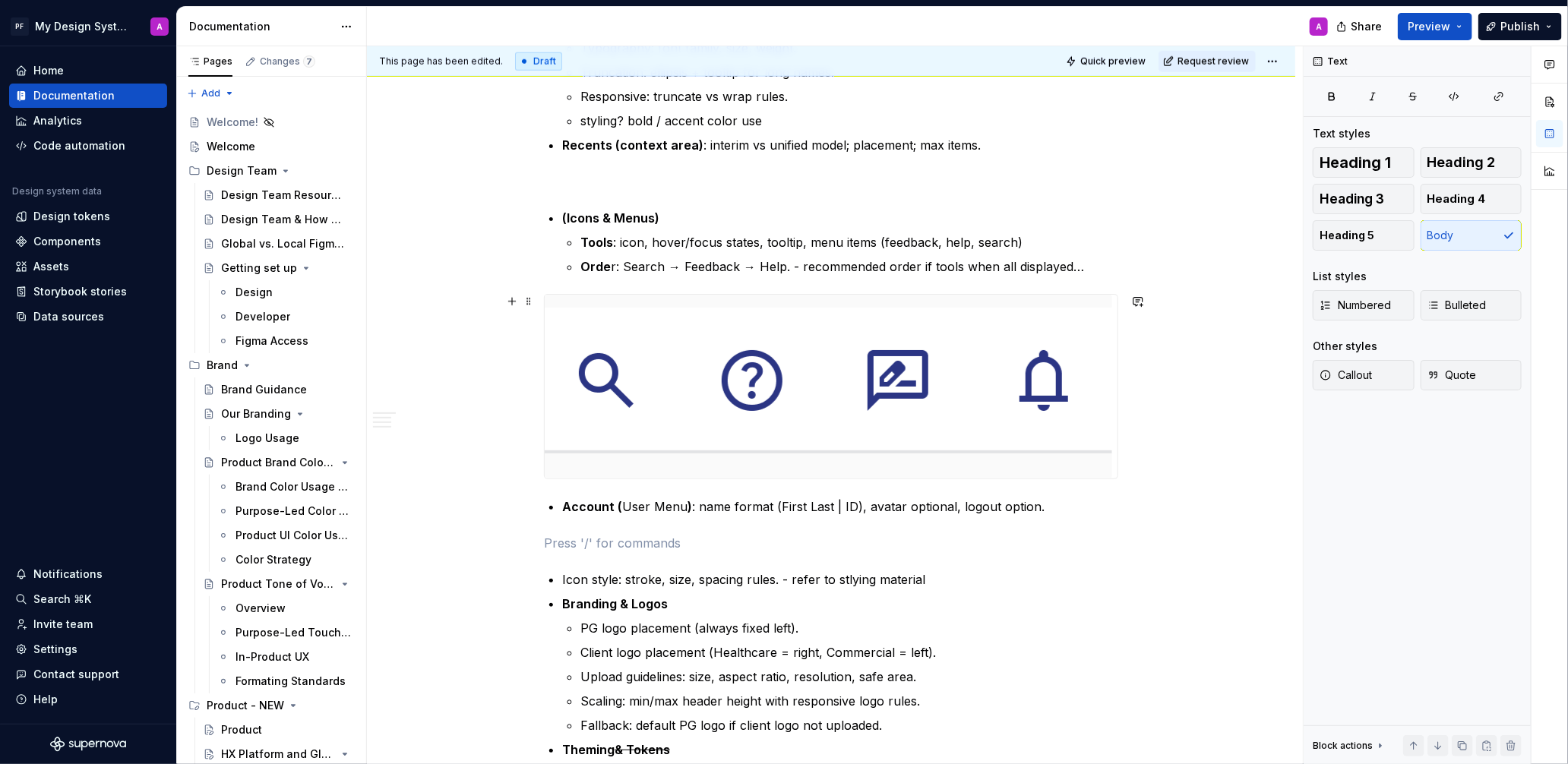
scroll to position [1031, 0]
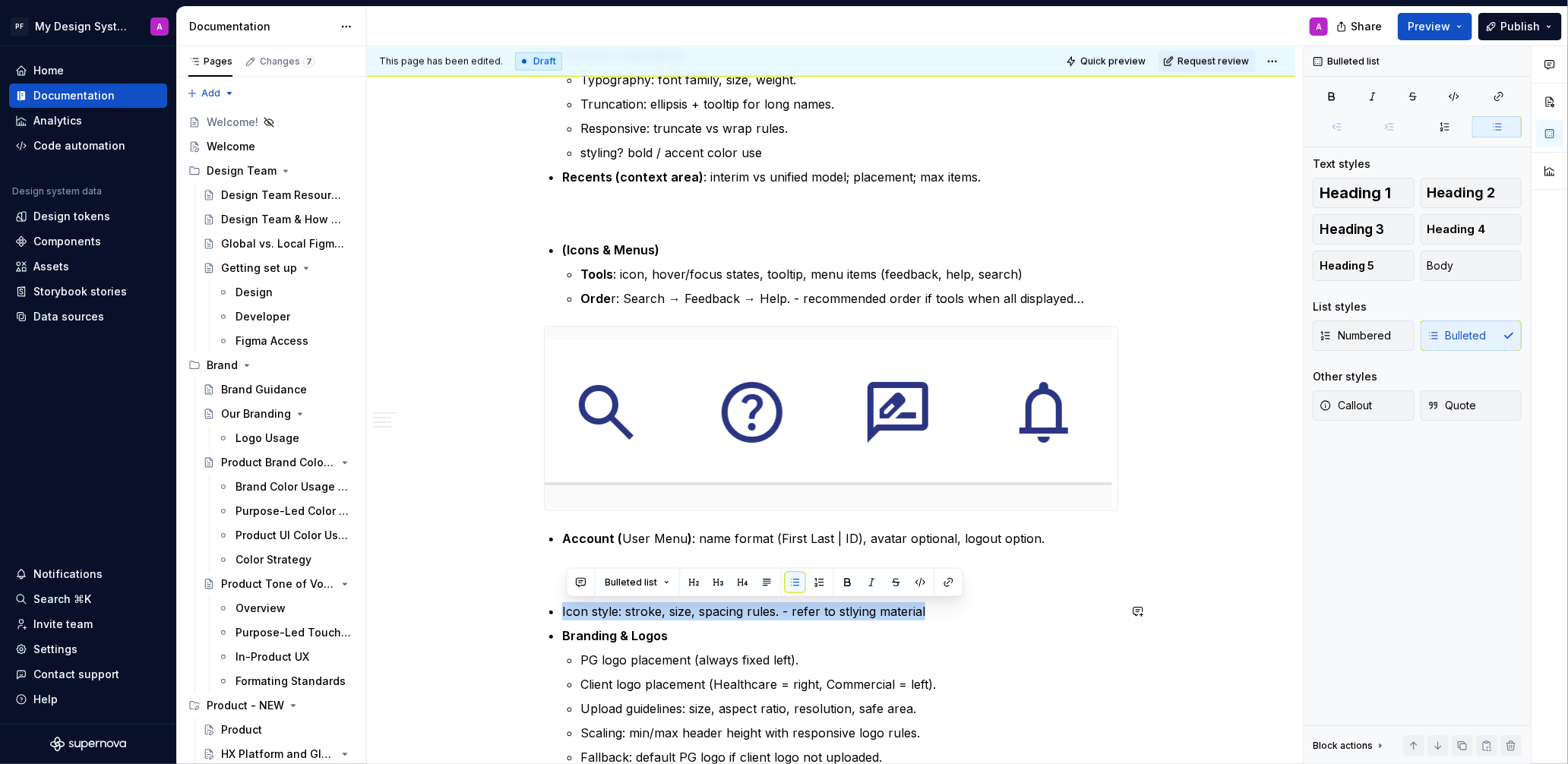
drag, startPoint x: 910, startPoint y: 608, endPoint x: 578, endPoint y: 596, distance: 332.2
click at [578, 596] on div "Global Header – Implementation Guidance The Global Header is documented in thre…" at bounding box center [831, 659] width 574 height 2745
copy p "Icon style: stroke, size, spacing rules. - refer to stlying material"
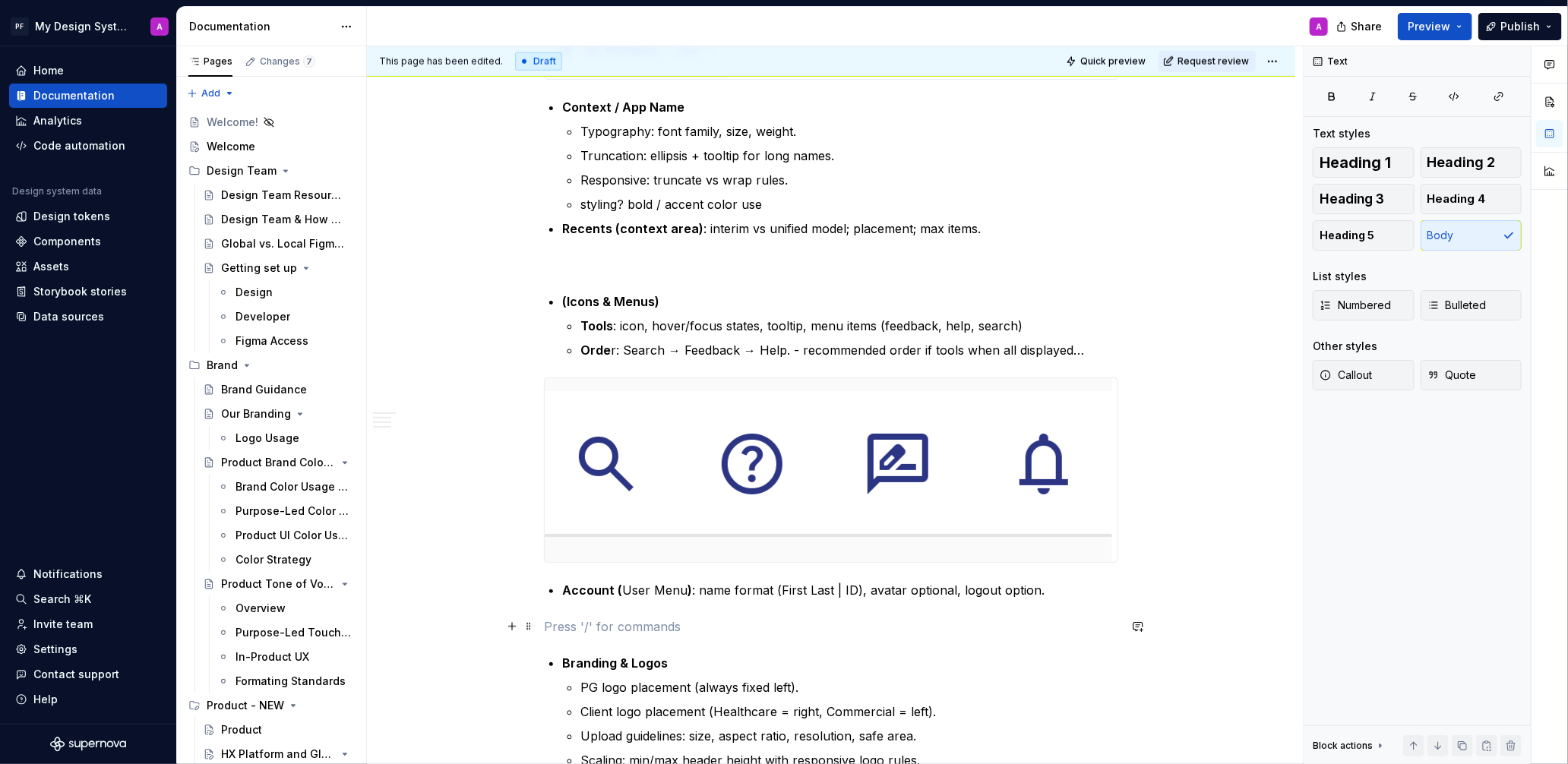
scroll to position [967, 0]
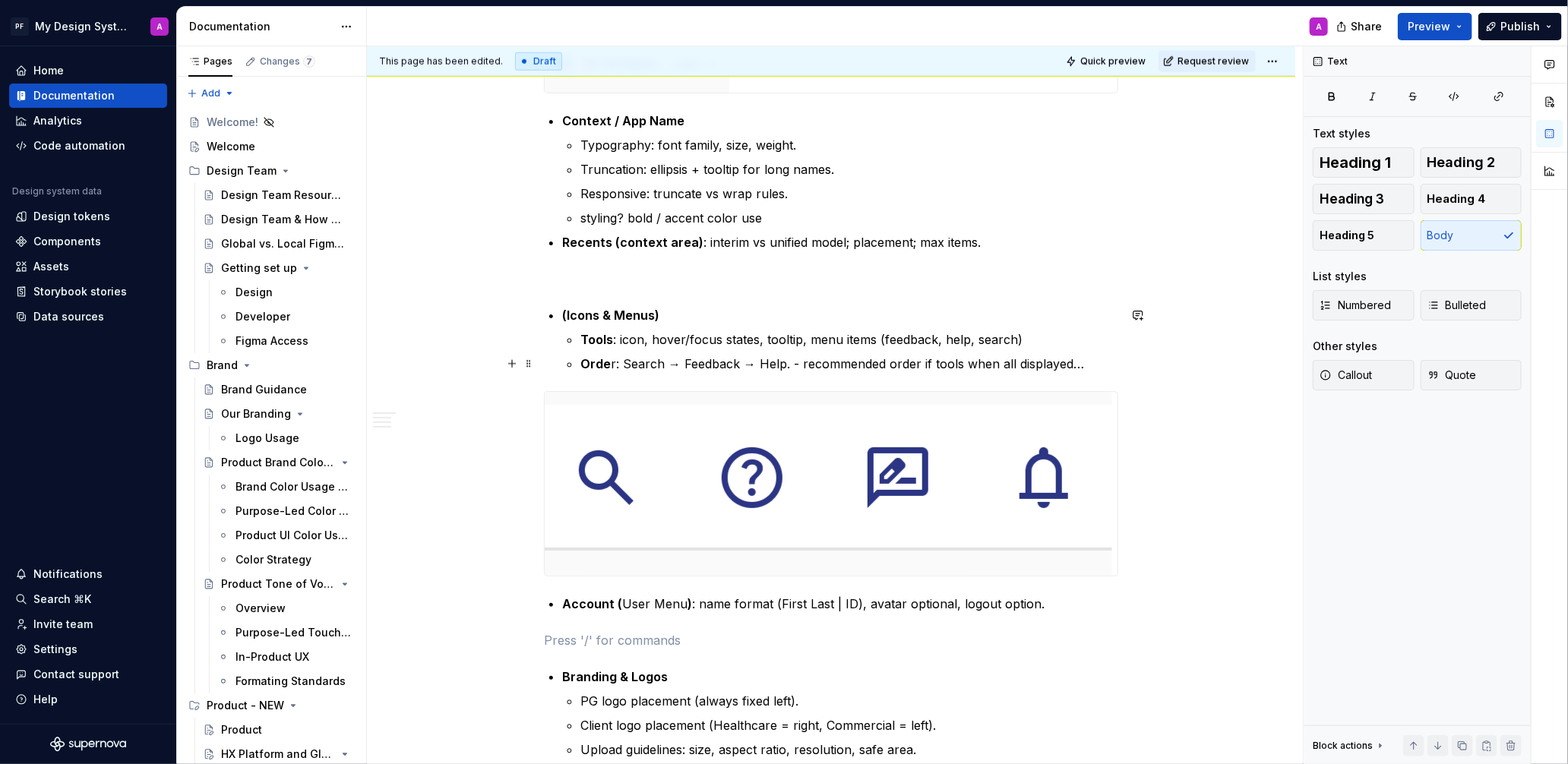
click at [1104, 364] on p "Orde r: Search → Feedback → Help. - recommended order if tools when all display…" at bounding box center [849, 363] width 537 height 18
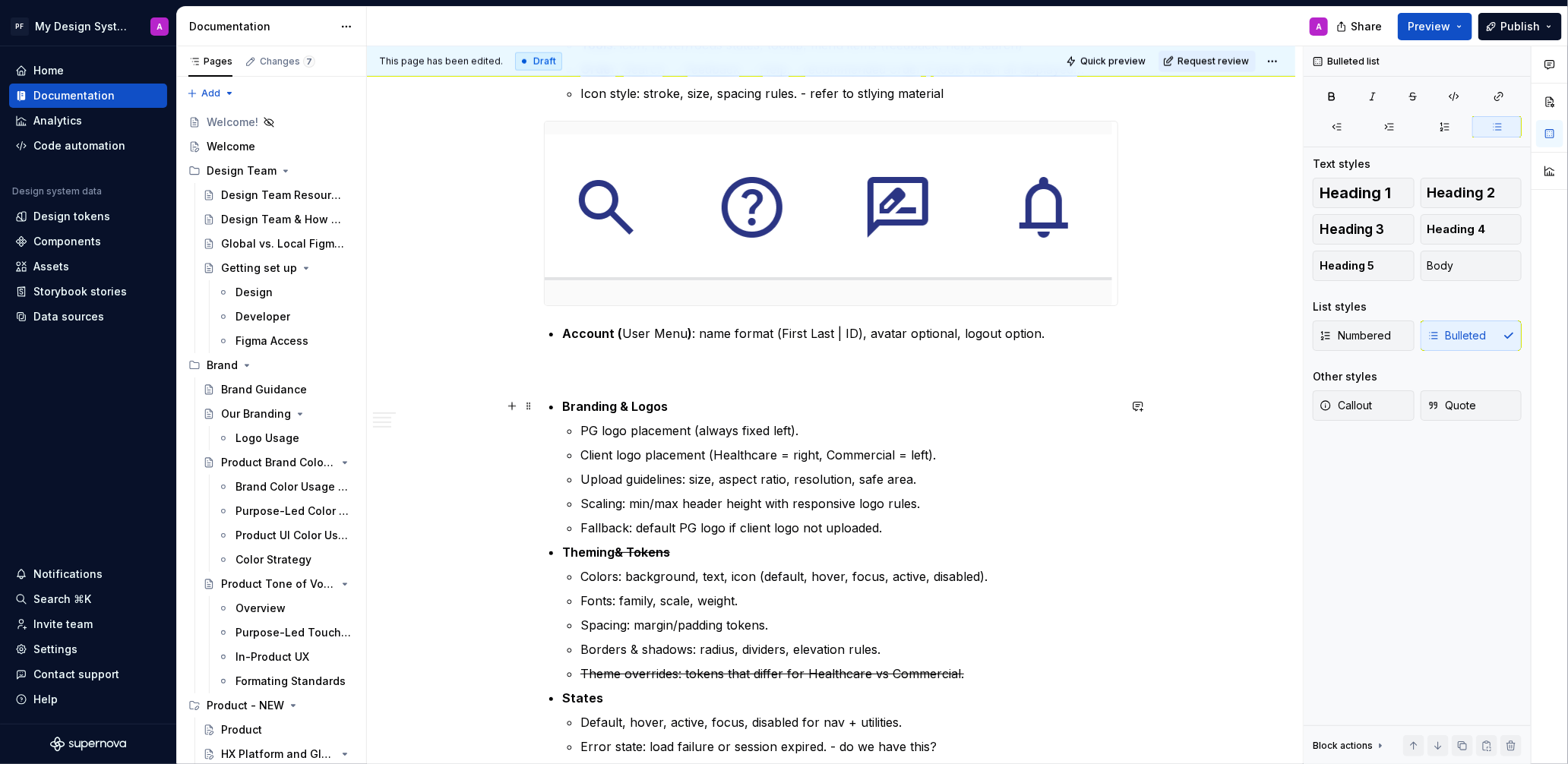
scroll to position [1274, 0]
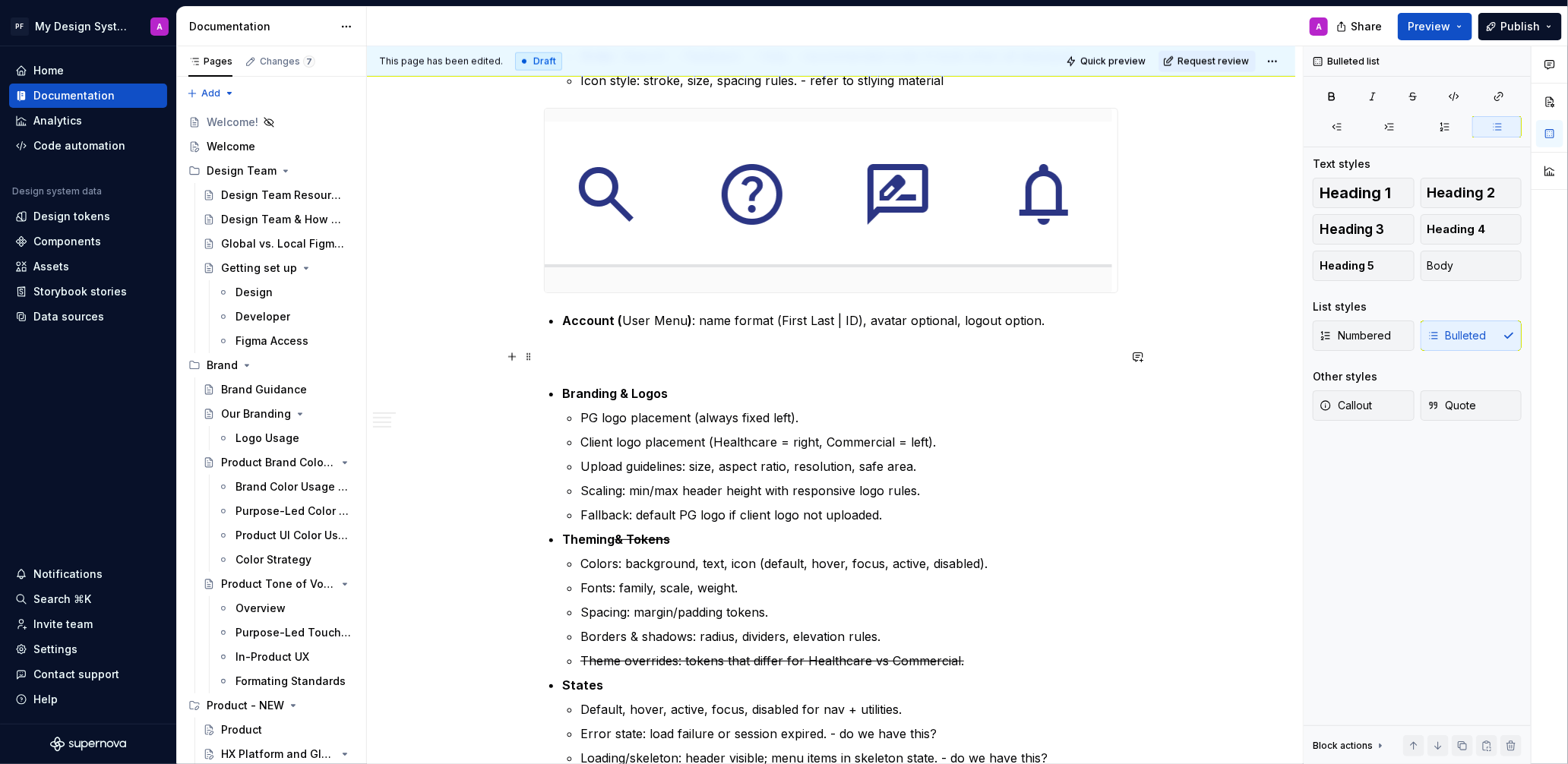
click at [625, 349] on p at bounding box center [831, 356] width 574 height 18
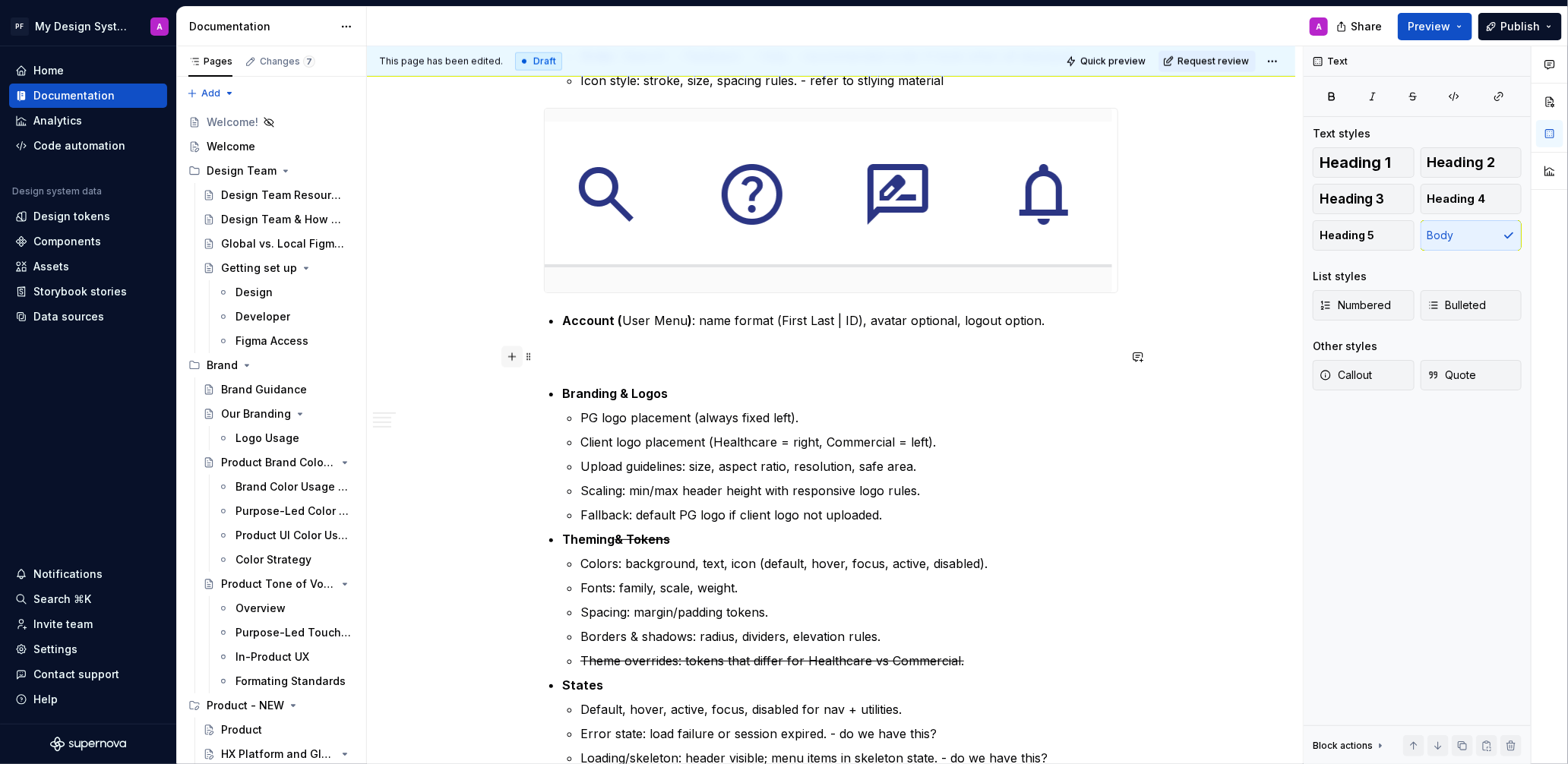
click at [521, 359] on button "button" at bounding box center [512, 356] width 21 height 21
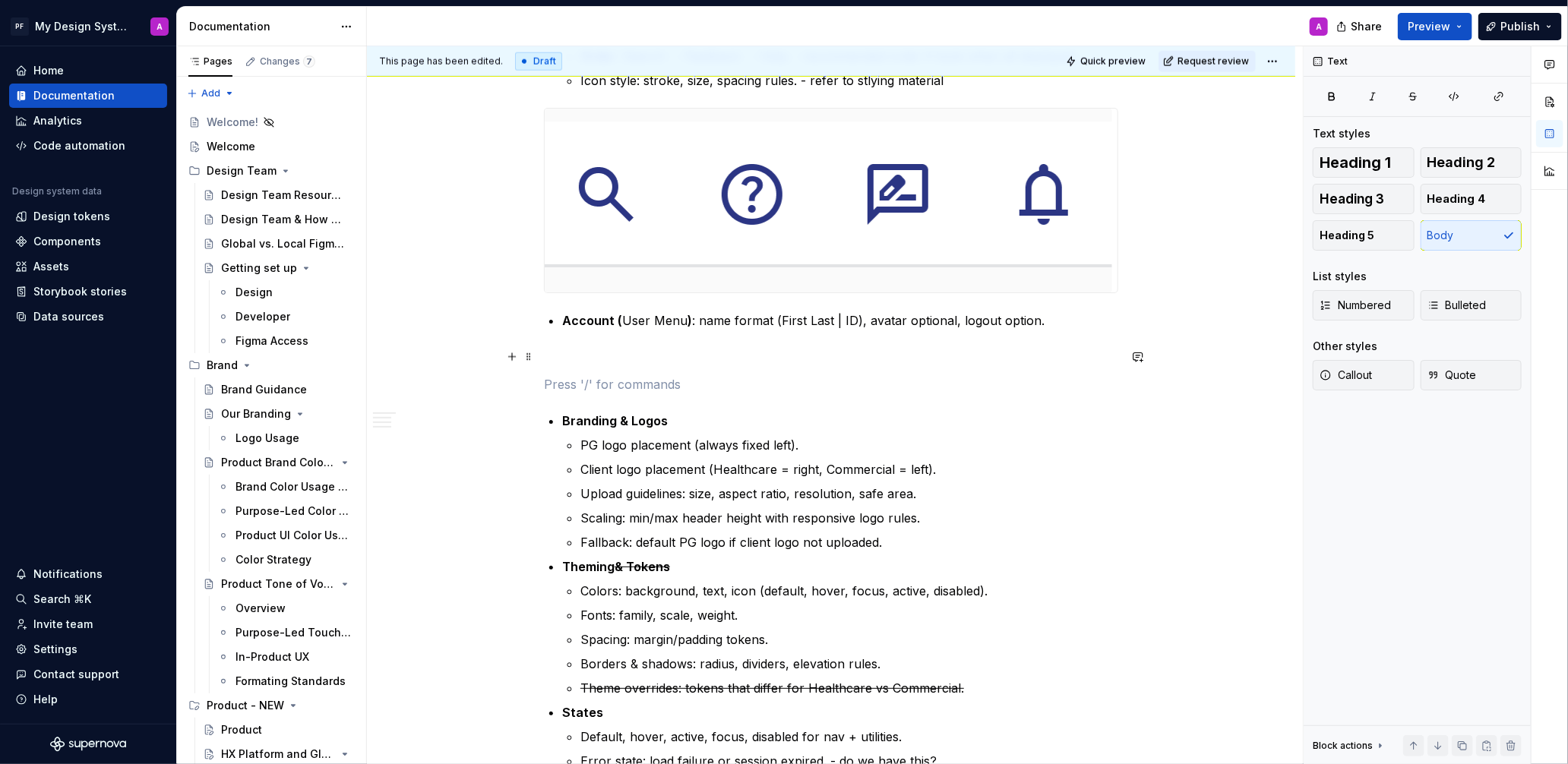
click at [993, 366] on div "Global Header – Implementation Guidance The Global Header is documented in thre…" at bounding box center [831, 431] width 574 height 2772
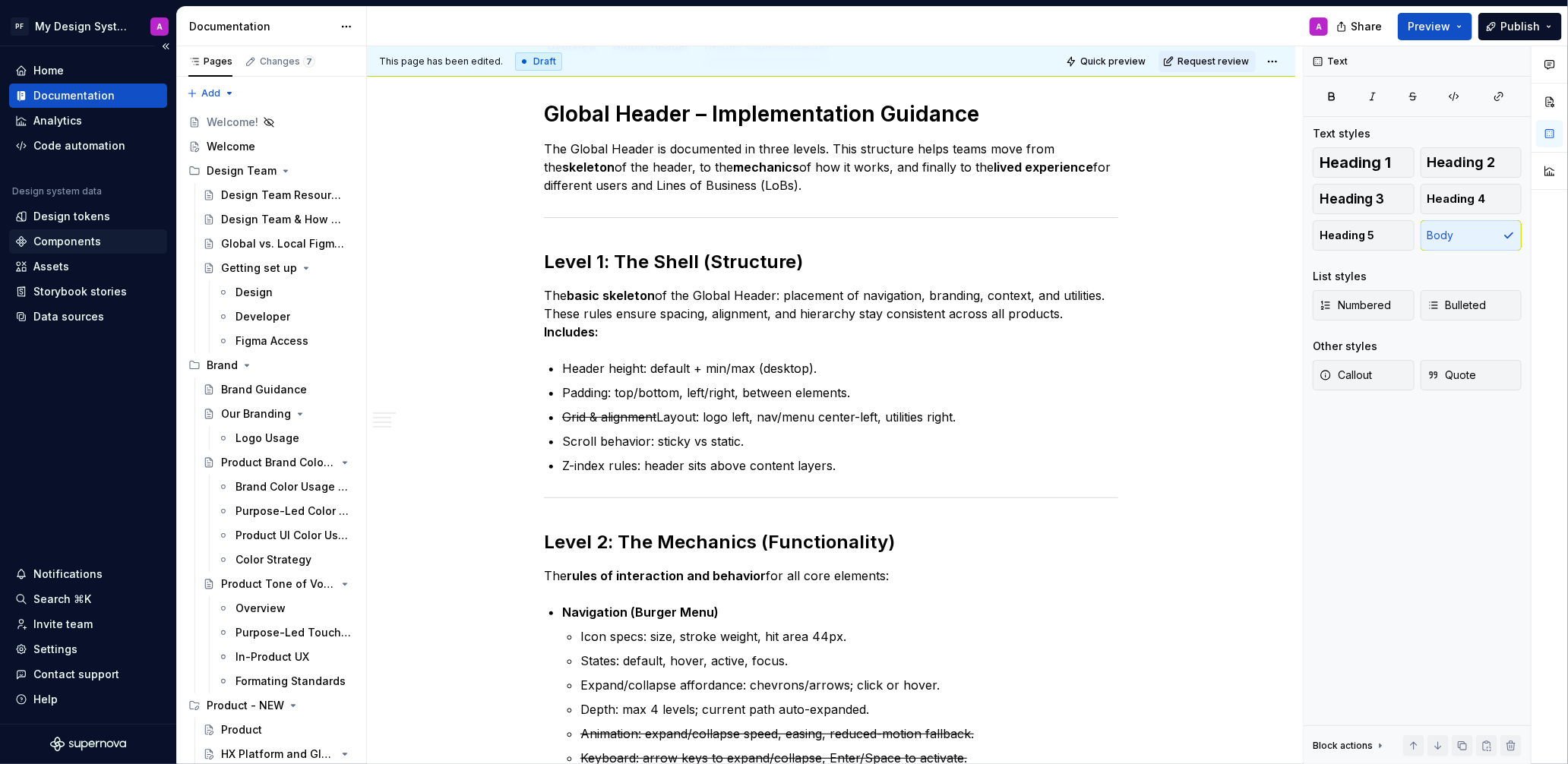
scroll to position [0, 0]
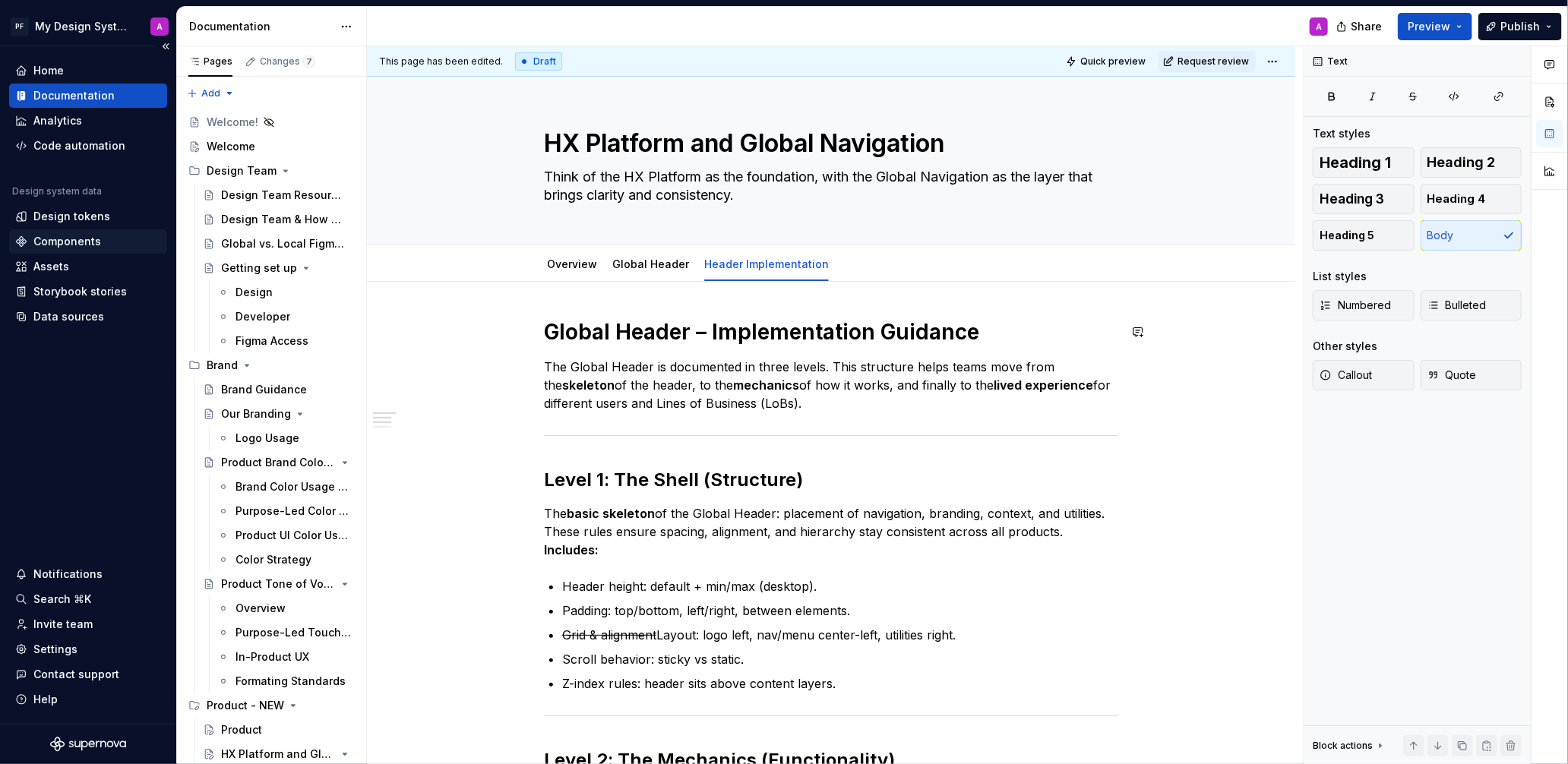
type textarea "*"
